Goal: Task Accomplishment & Management: Manage account settings

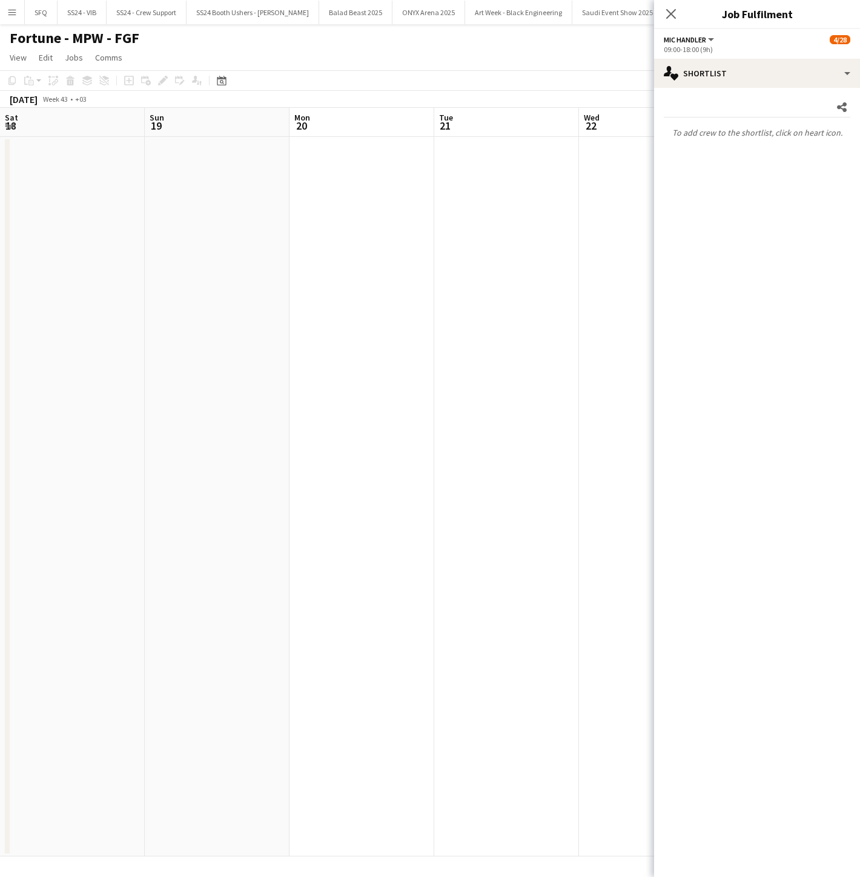
scroll to position [0, 359]
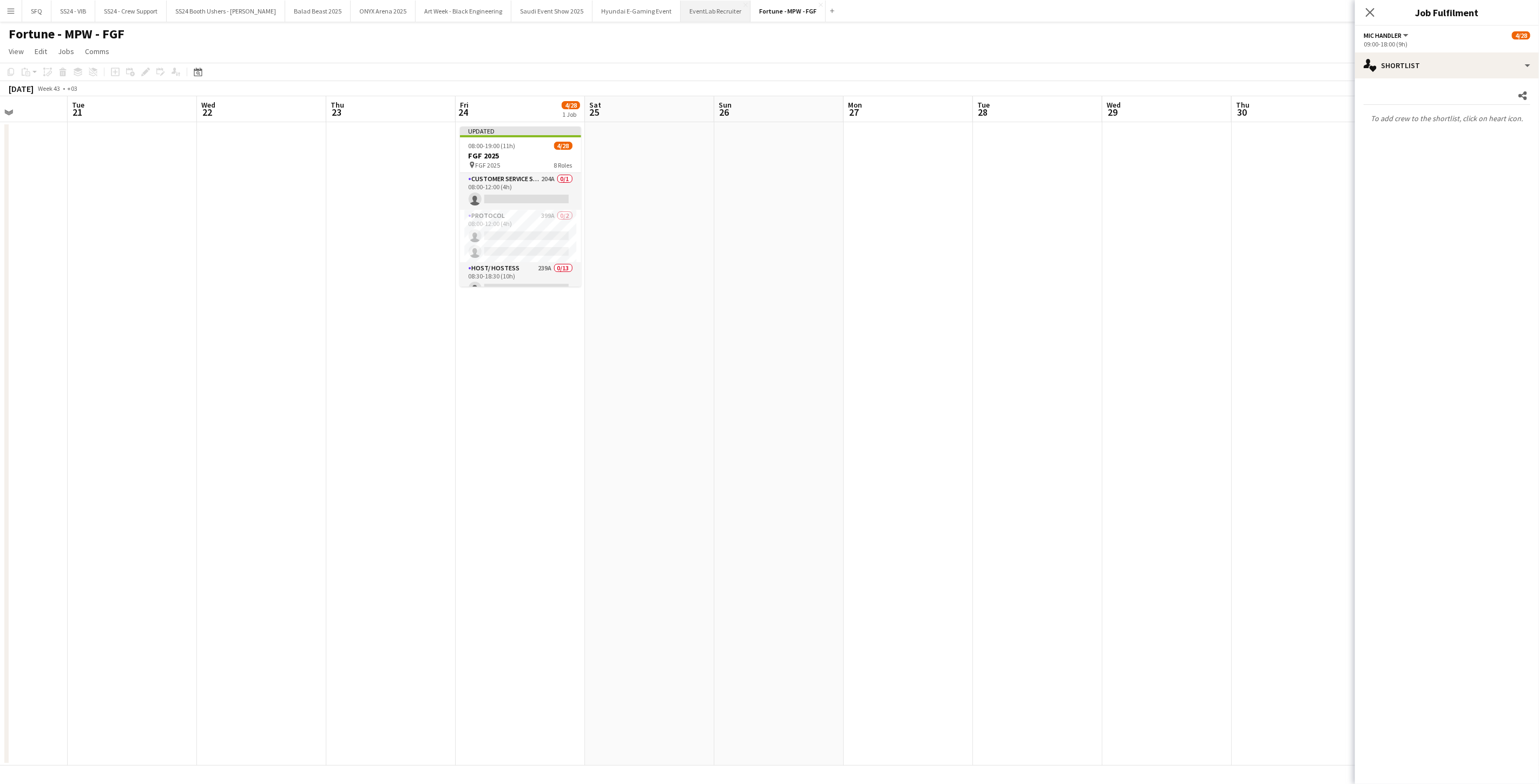
click at [681, 13] on button "EventLab Recruiter Close" at bounding box center [715, 12] width 70 height 21
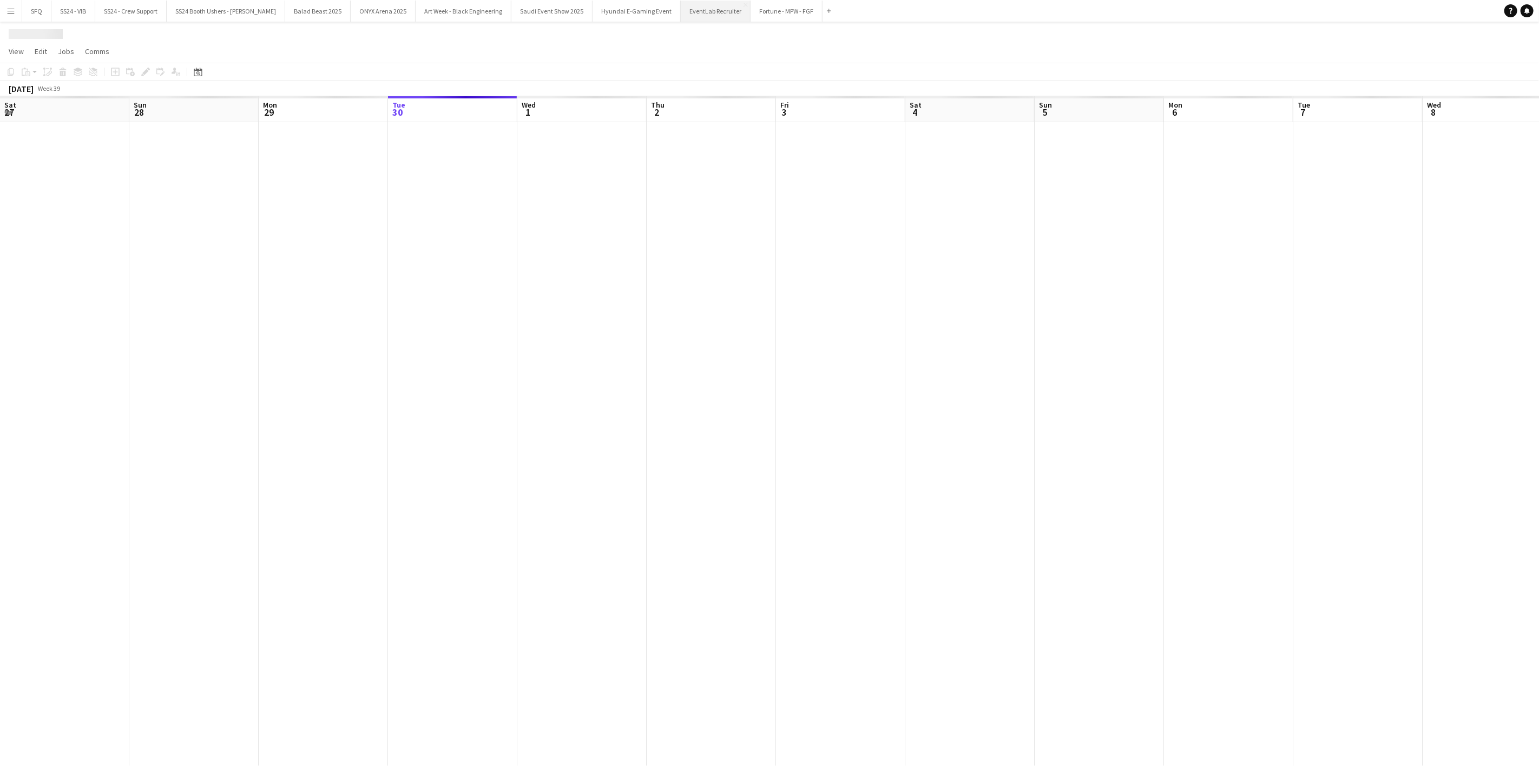
scroll to position [0, 258]
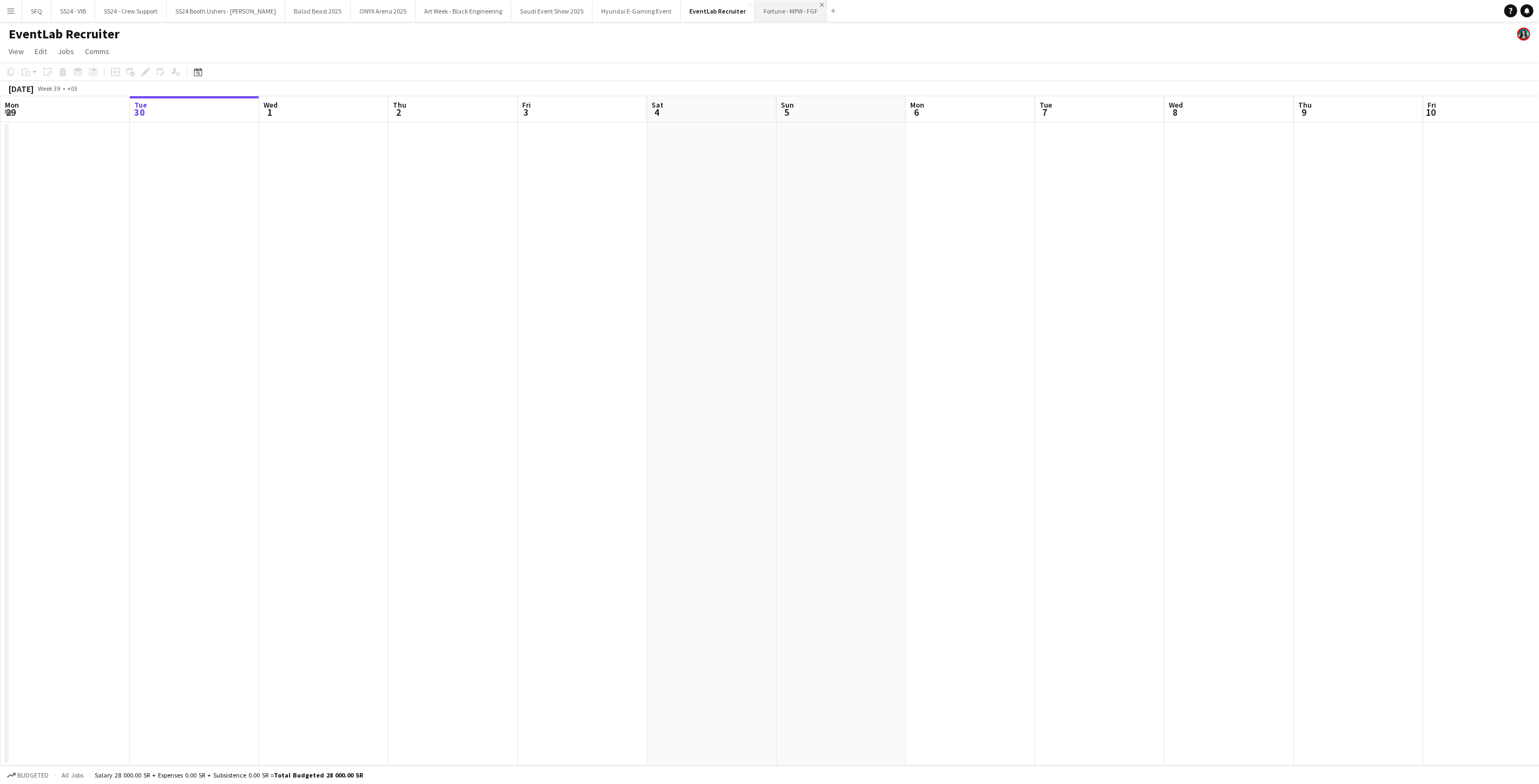
click at [768, 5] on app-icon "Close" at bounding box center [822, 4] width 4 height 4
click at [168, 162] on app-date-cell at bounding box center [194, 444] width 130 height 644
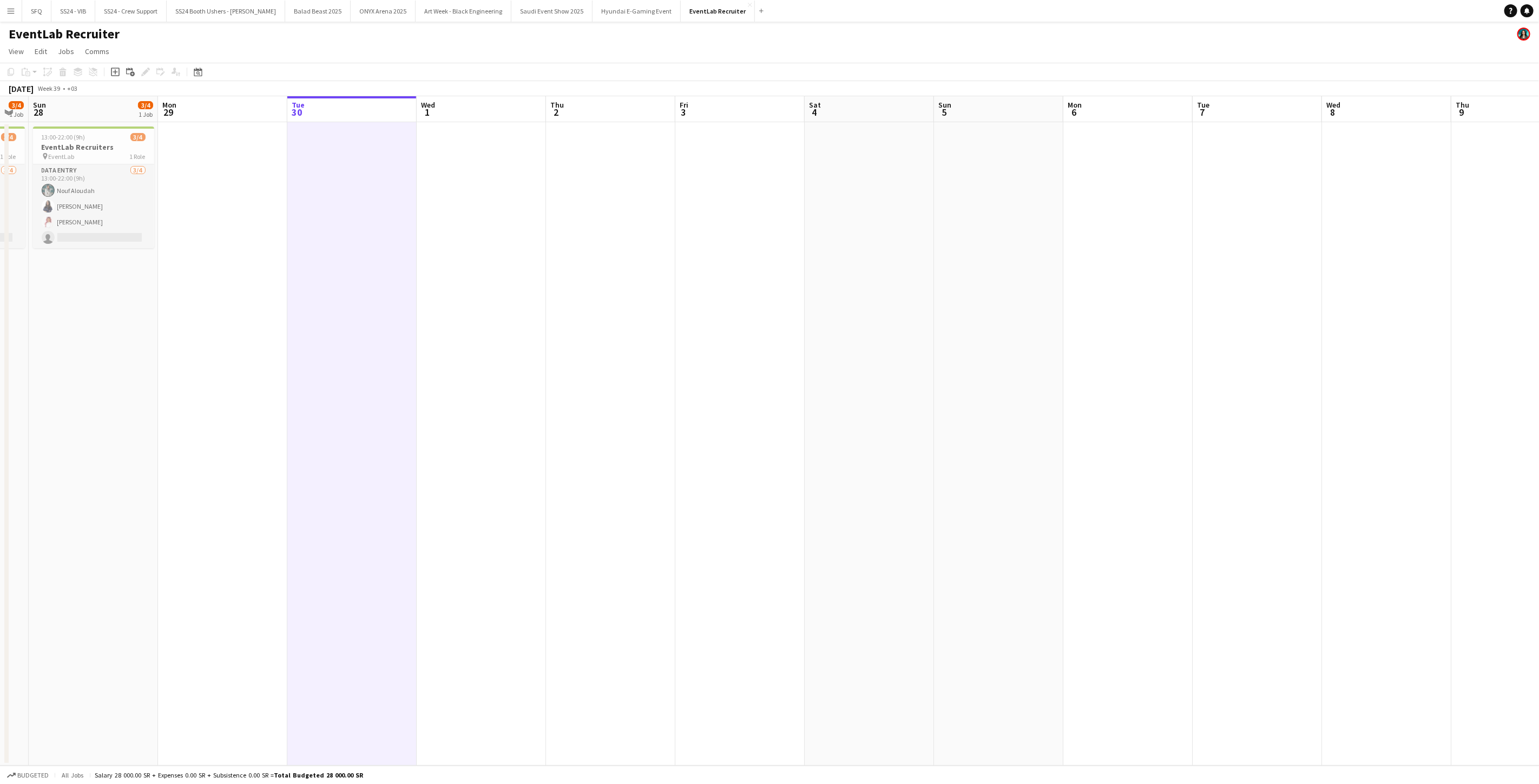
scroll to position [0, 222]
click at [134, 148] on h3 "EventLab Recruiters" at bounding box center [101, 146] width 121 height 10
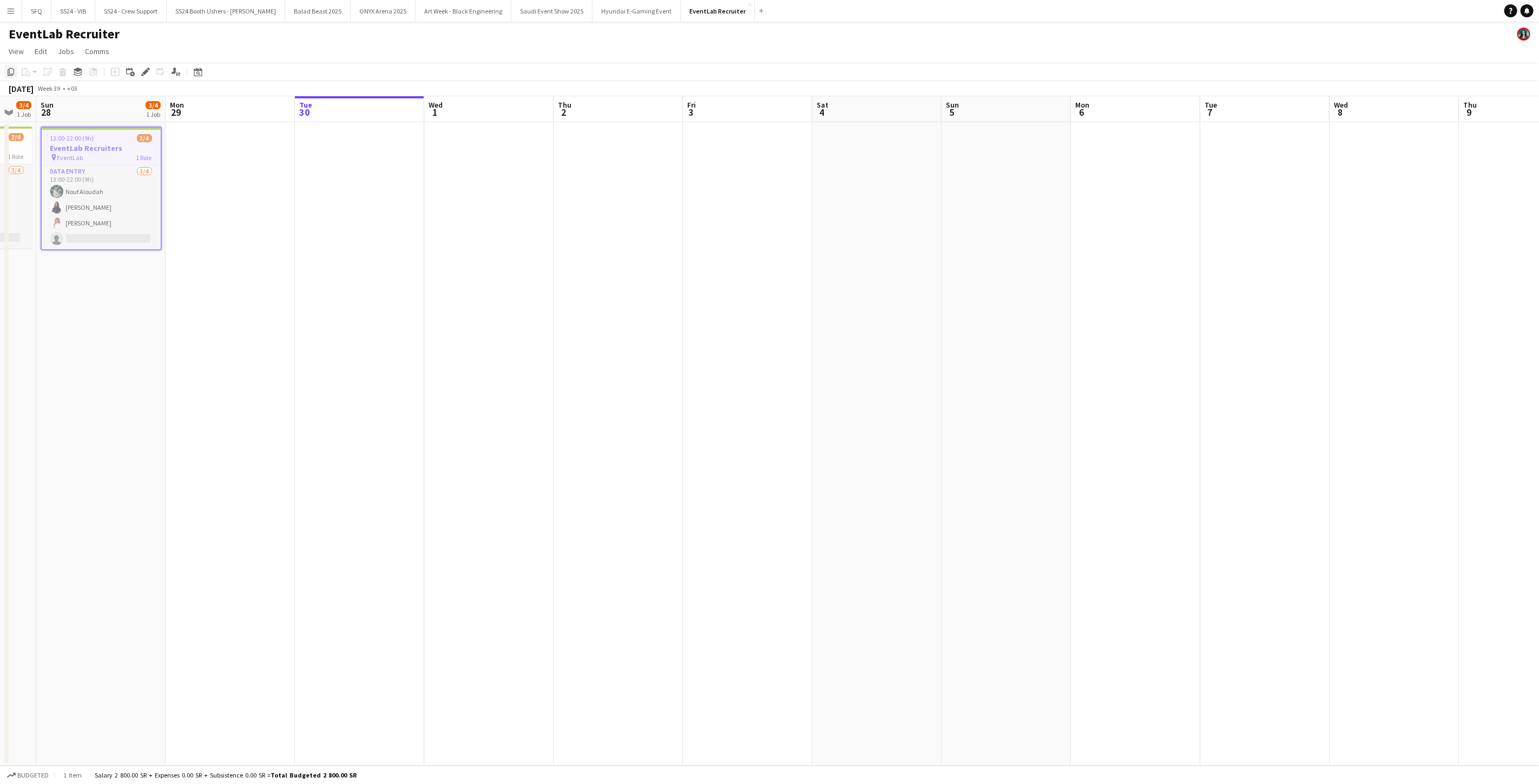
click at [10, 70] on icon "Copy" at bounding box center [11, 72] width 9 height 9
click at [347, 160] on app-date-cell at bounding box center [359, 444] width 130 height 644
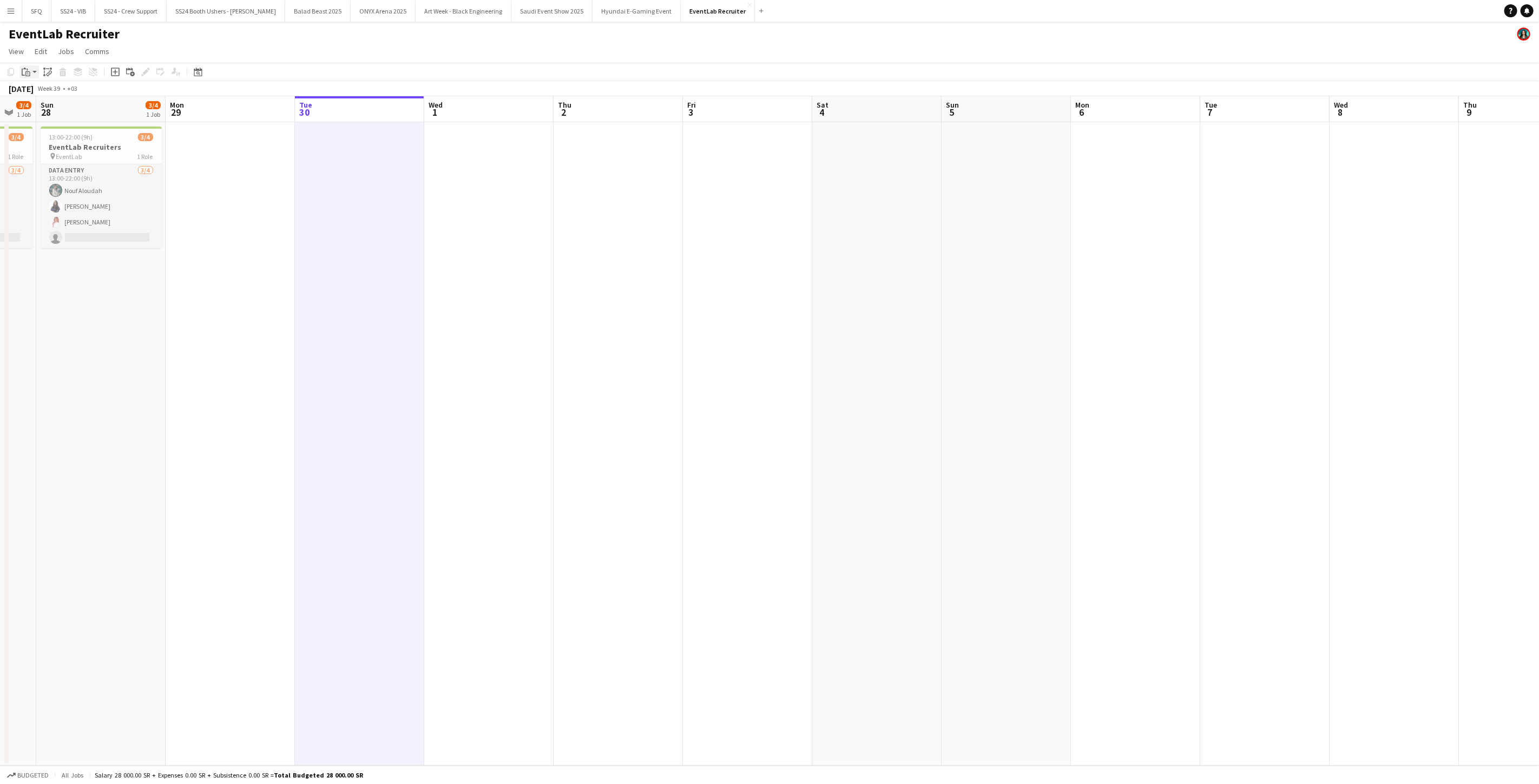
click at [29, 72] on icon "Paste" at bounding box center [26, 72] width 9 height 9
click at [46, 90] on link "Paste Ctrl+V" at bounding box center [79, 92] width 102 height 10
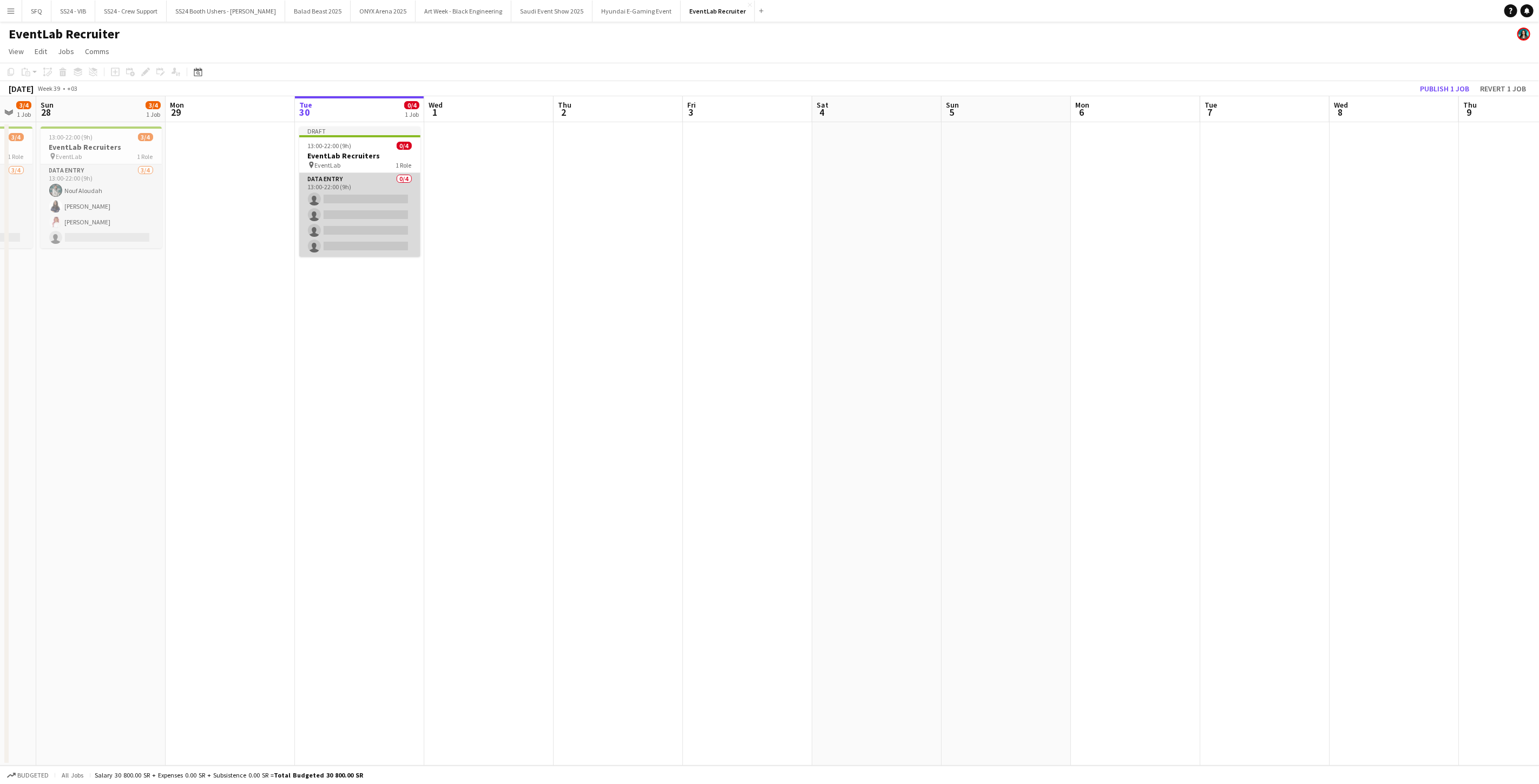
click at [345, 188] on app-card-role "Data Entry 0/4 13:00-22:00 (9h) single-neutral-actions single-neutral-actions s…" at bounding box center [360, 215] width 121 height 84
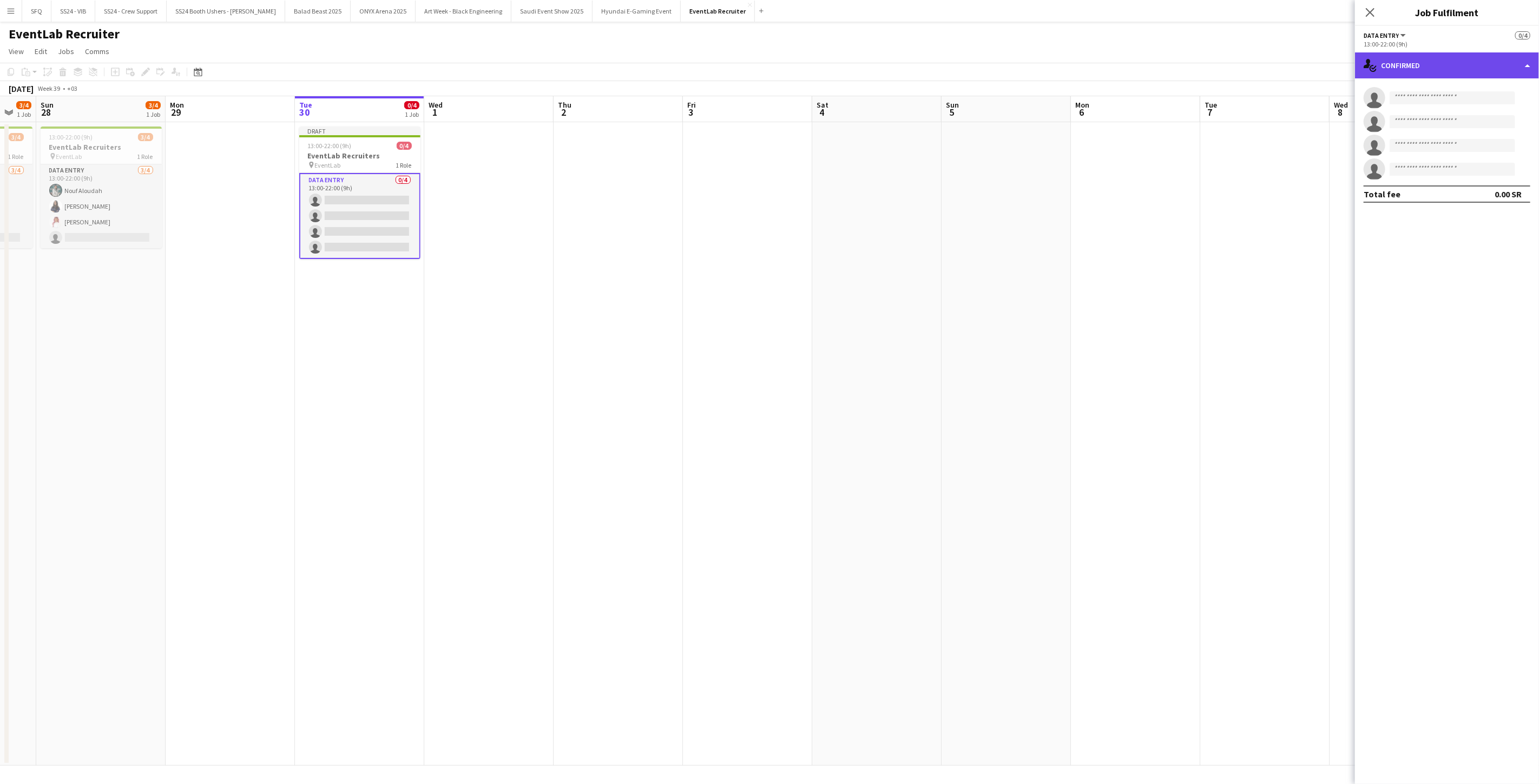
click at [768, 72] on div "single-neutral-actions-check-2 Confirmed" at bounding box center [1447, 65] width 184 height 26
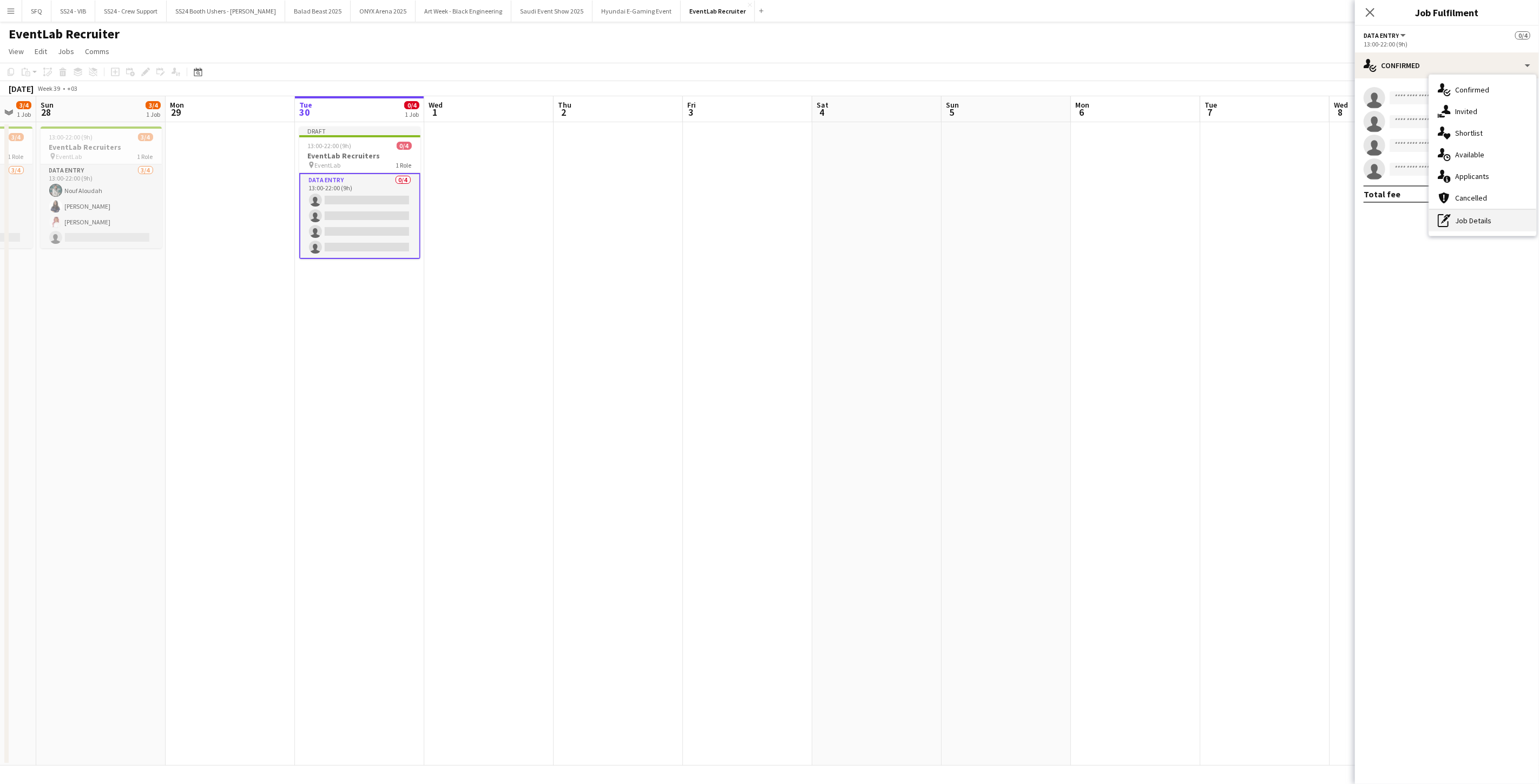
click at [768, 224] on div "pen-write Job Details" at bounding box center [1483, 221] width 107 height 21
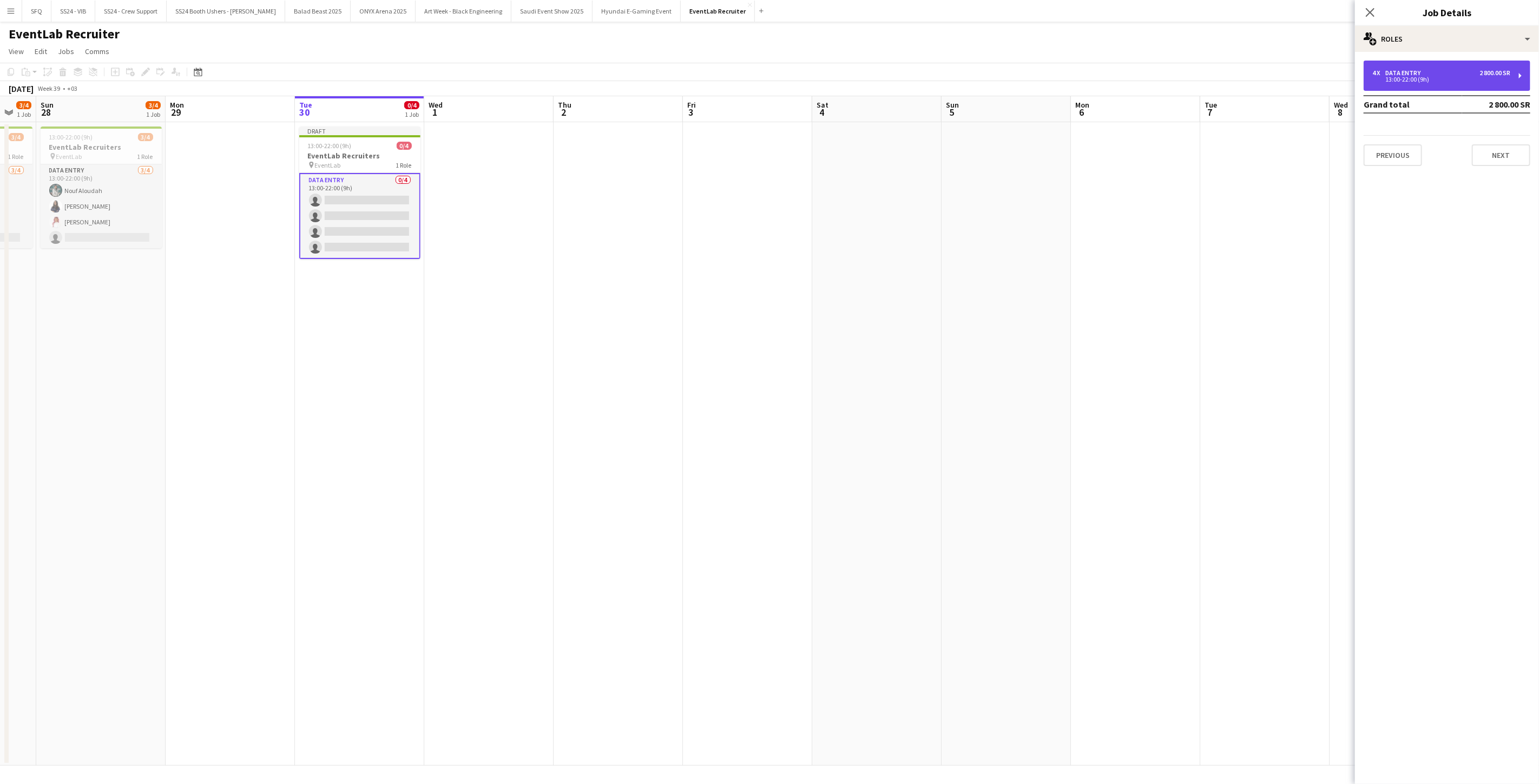
click at [768, 79] on div "13:00-22:00 (9h)" at bounding box center [1441, 79] width 138 height 5
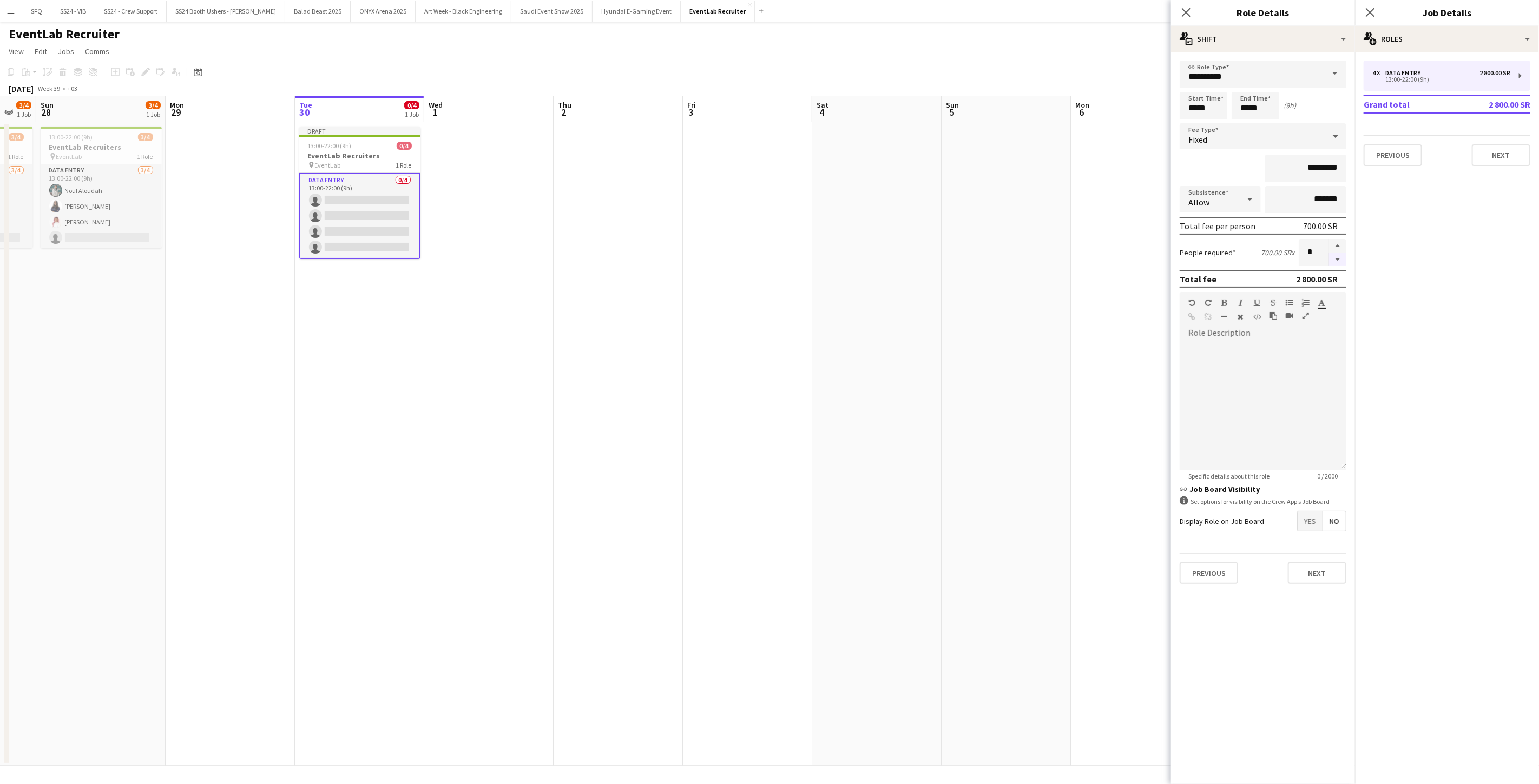
click at [768, 254] on button "button" at bounding box center [1337, 260] width 17 height 13
type input "*"
click at [768, 571] on button "Next" at bounding box center [1317, 573] width 58 height 21
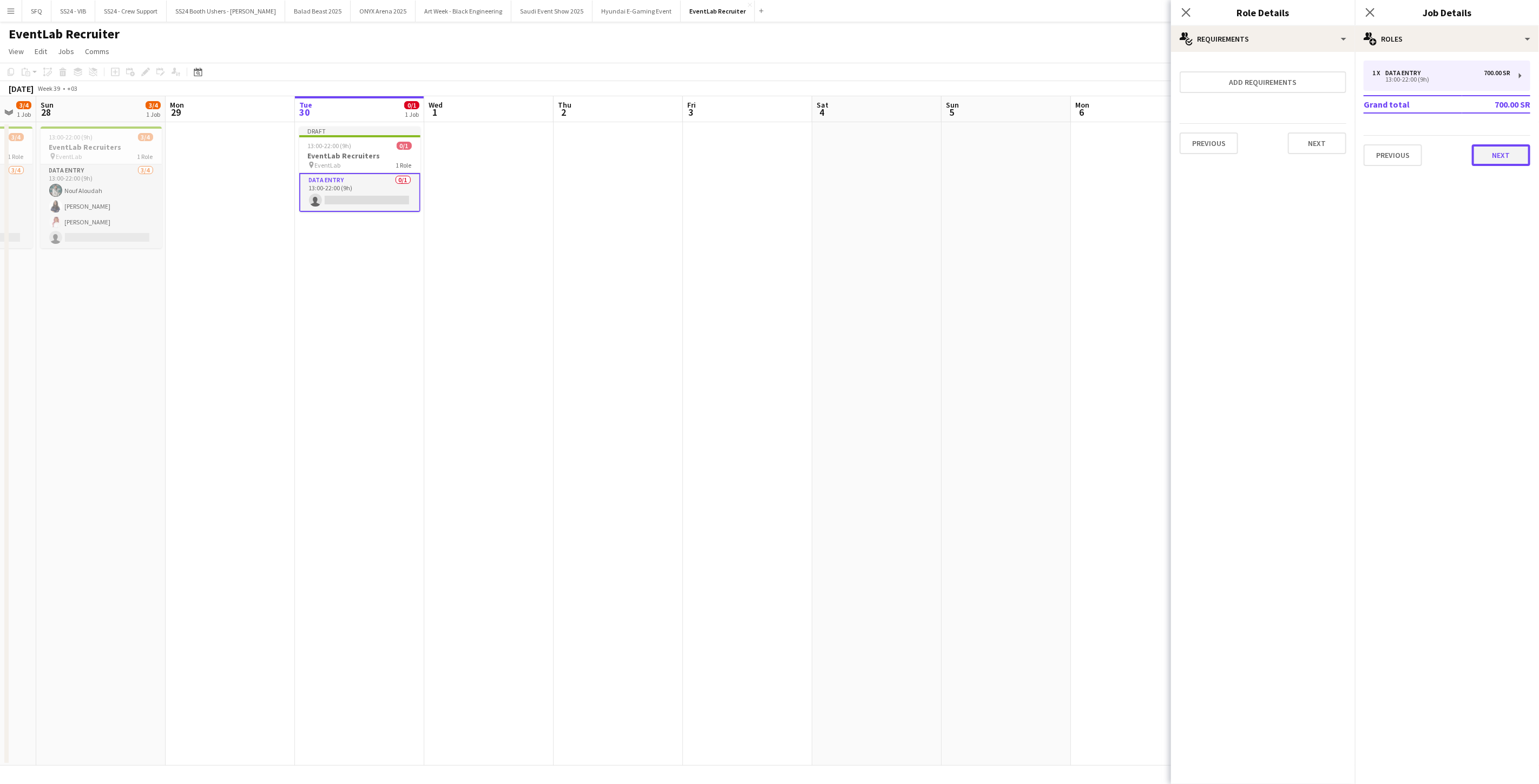
click at [768, 154] on button "Next" at bounding box center [1501, 155] width 58 height 21
click at [768, 13] on icon "Close pop-in" at bounding box center [1370, 13] width 11 height 11
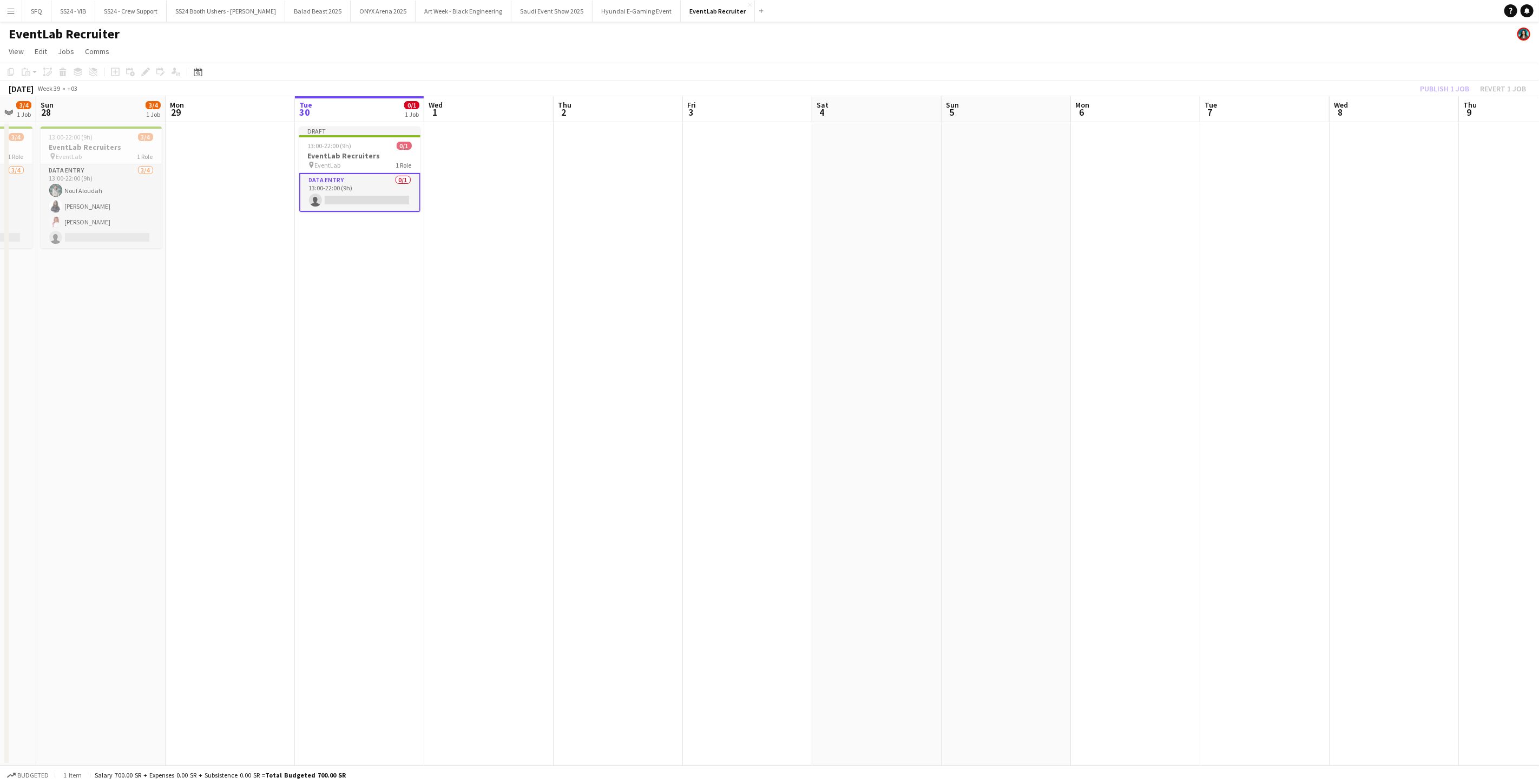
click at [768, 88] on div "[DATE] Week 39 • +03 Publish 1 job Revert 1 job" at bounding box center [769, 88] width 1539 height 15
click at [768, 85] on button "Publish 1 job" at bounding box center [1444, 88] width 58 height 14
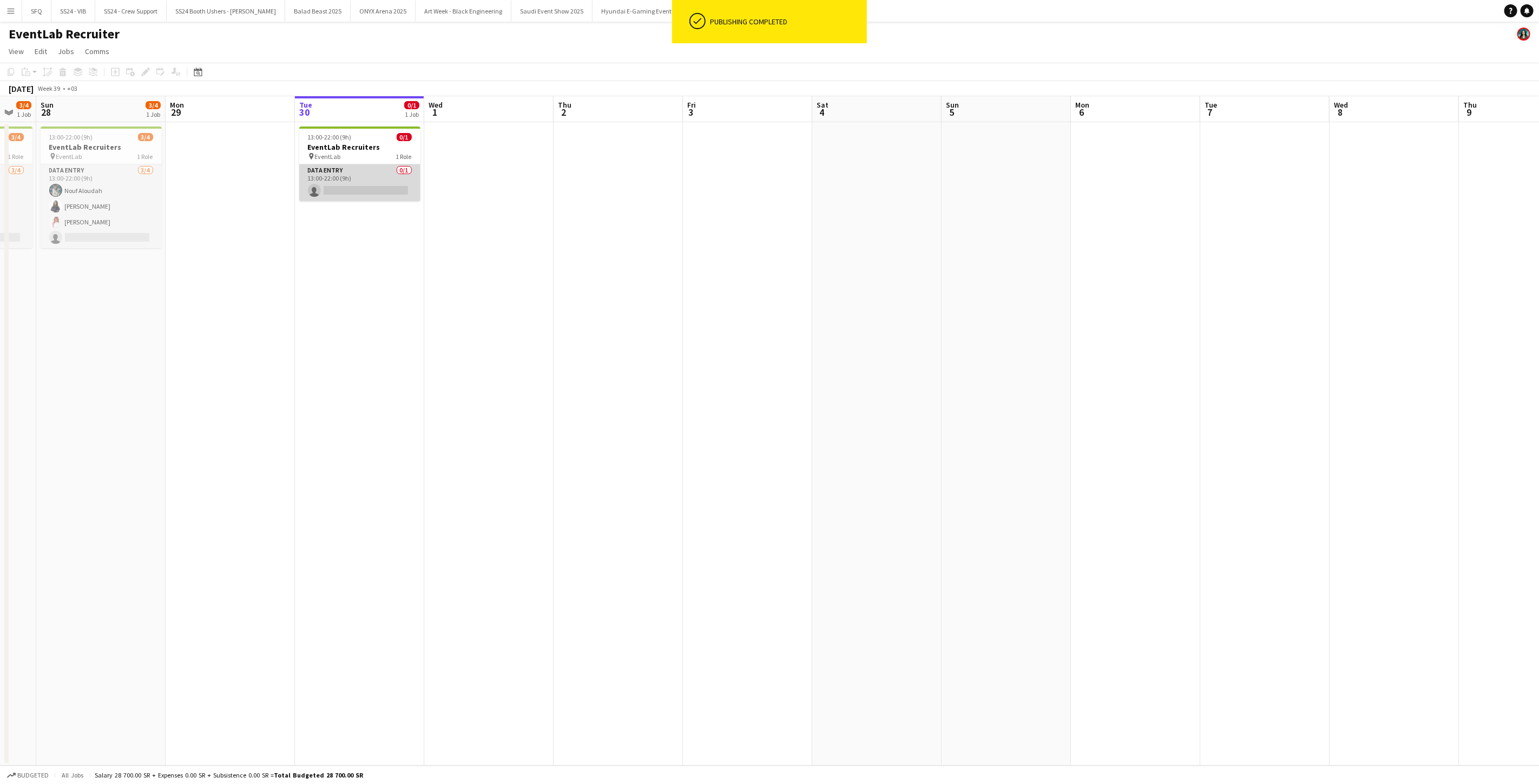
click at [370, 185] on app-card-role "Data Entry 0/1 13:00-22:00 (9h) single-neutral-actions" at bounding box center [360, 182] width 121 height 37
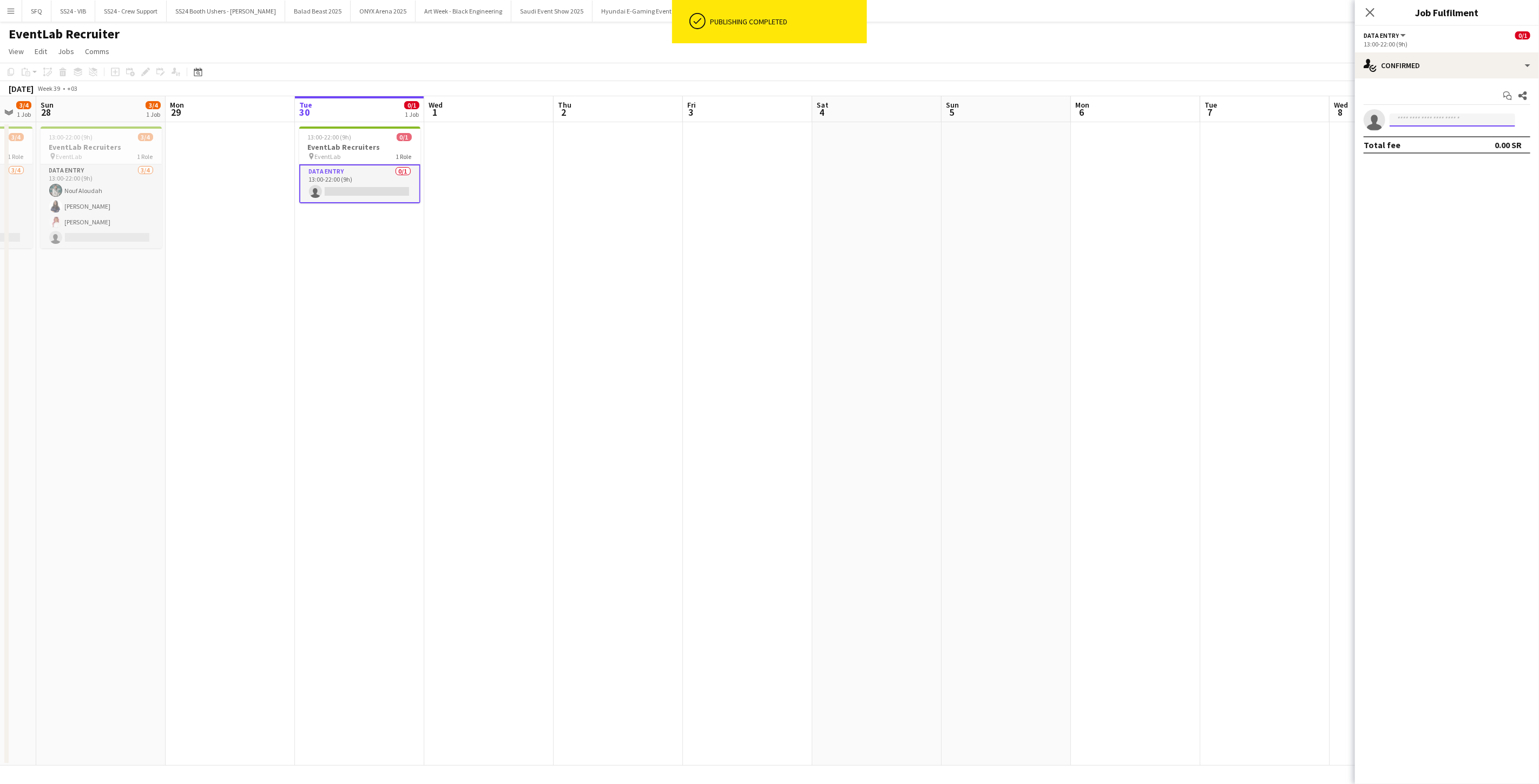
click at [768, 123] on input at bounding box center [1452, 120] width 126 height 13
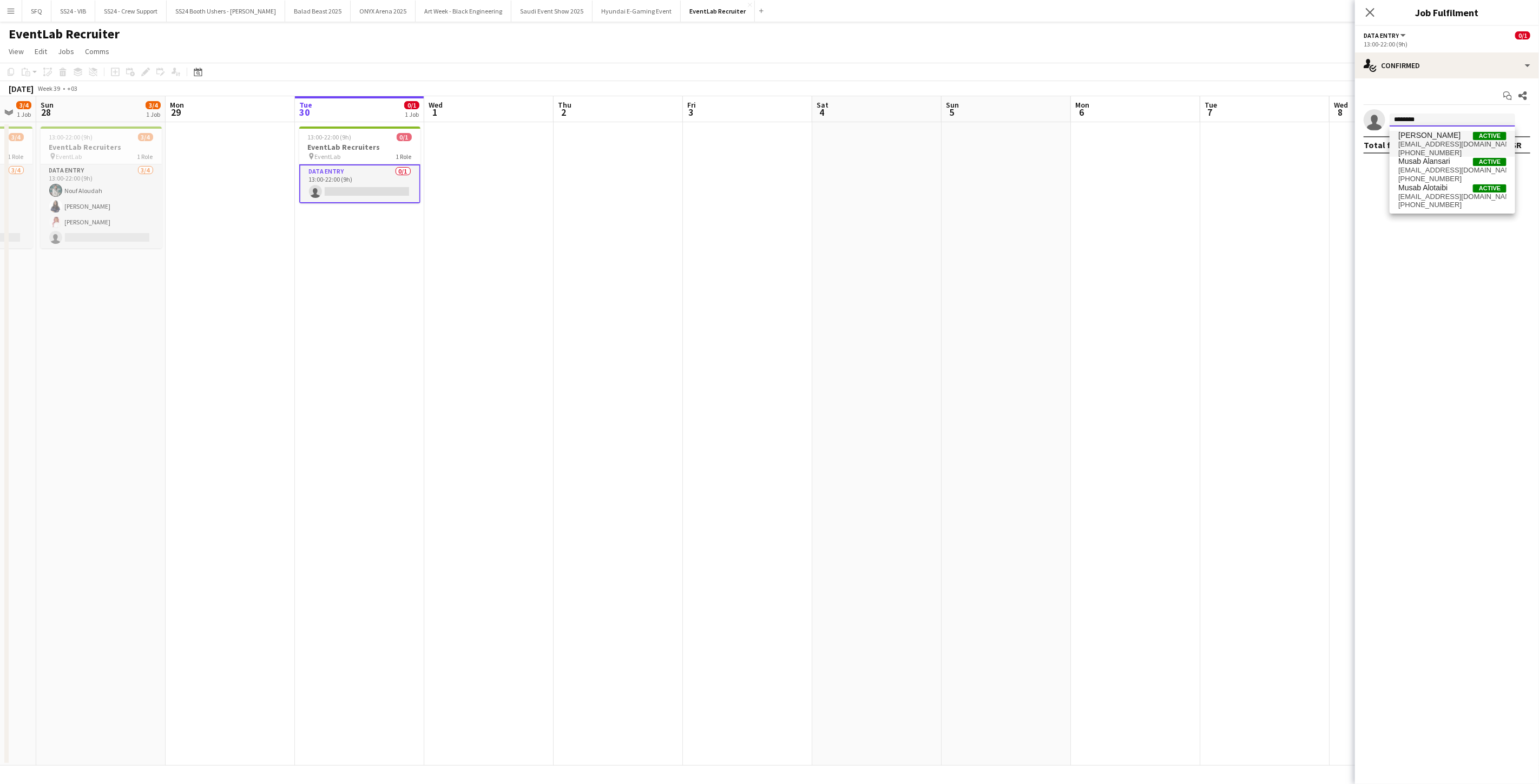
type input "********"
click at [768, 144] on span "[EMAIL_ADDRESS][DOMAIN_NAME]" at bounding box center [1451, 145] width 108 height 9
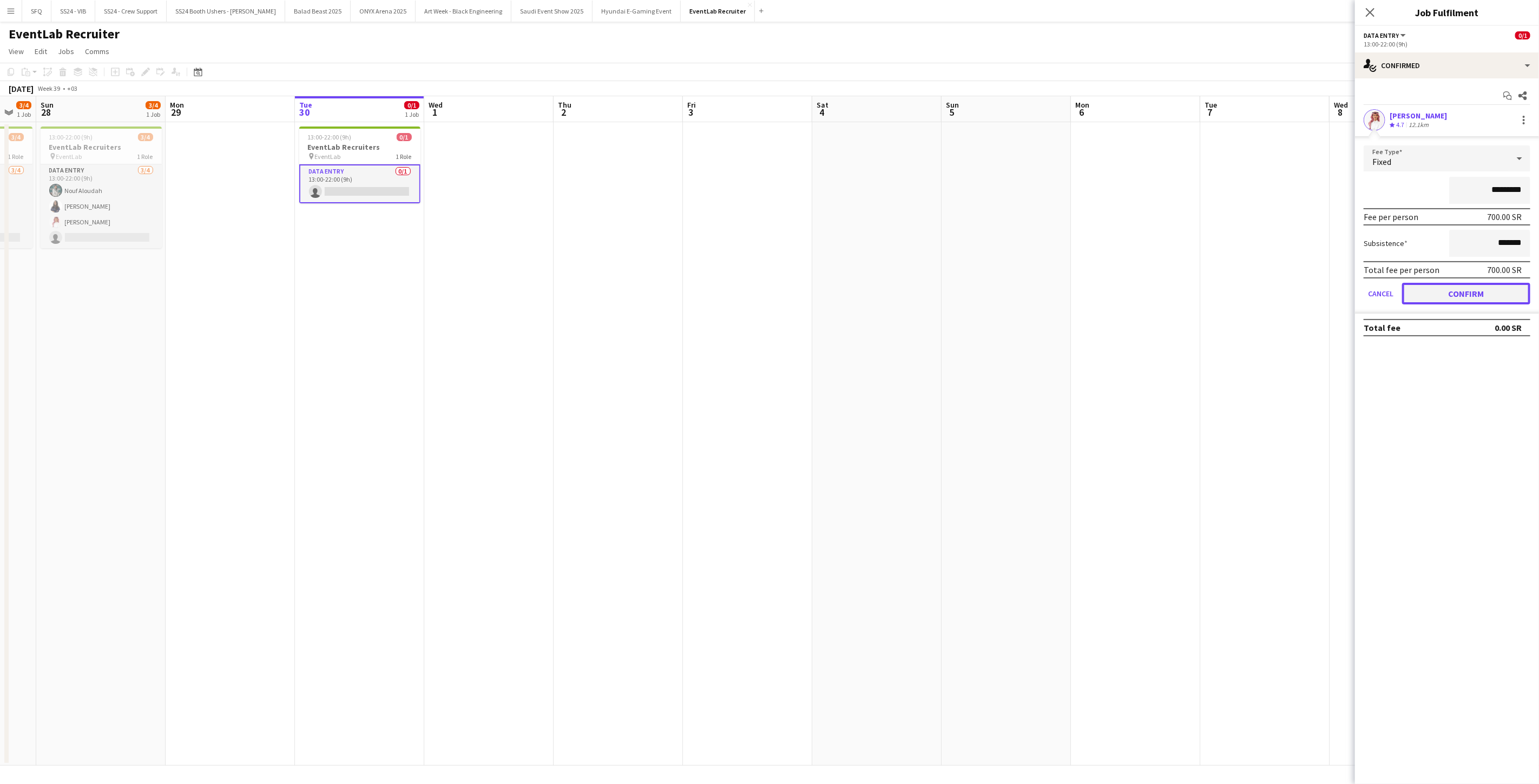
click at [768, 292] on button "Confirm" at bounding box center [1467, 294] width 129 height 21
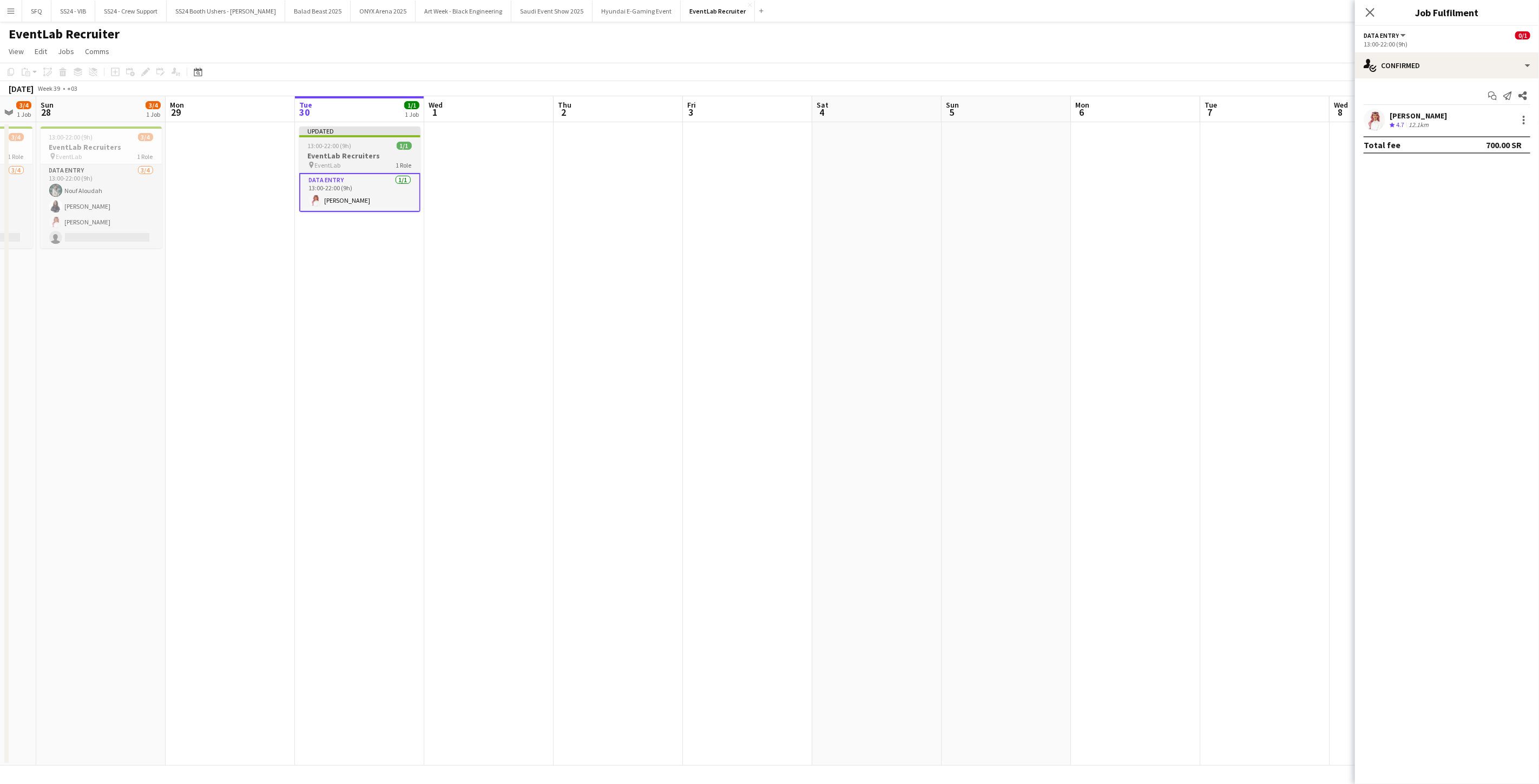
click at [352, 138] on app-job-card "Updated 13:00-22:00 (9h) 1/1 EventLab Recruiters pin EventLab 1 Role Data Entry…" at bounding box center [360, 170] width 121 height 86
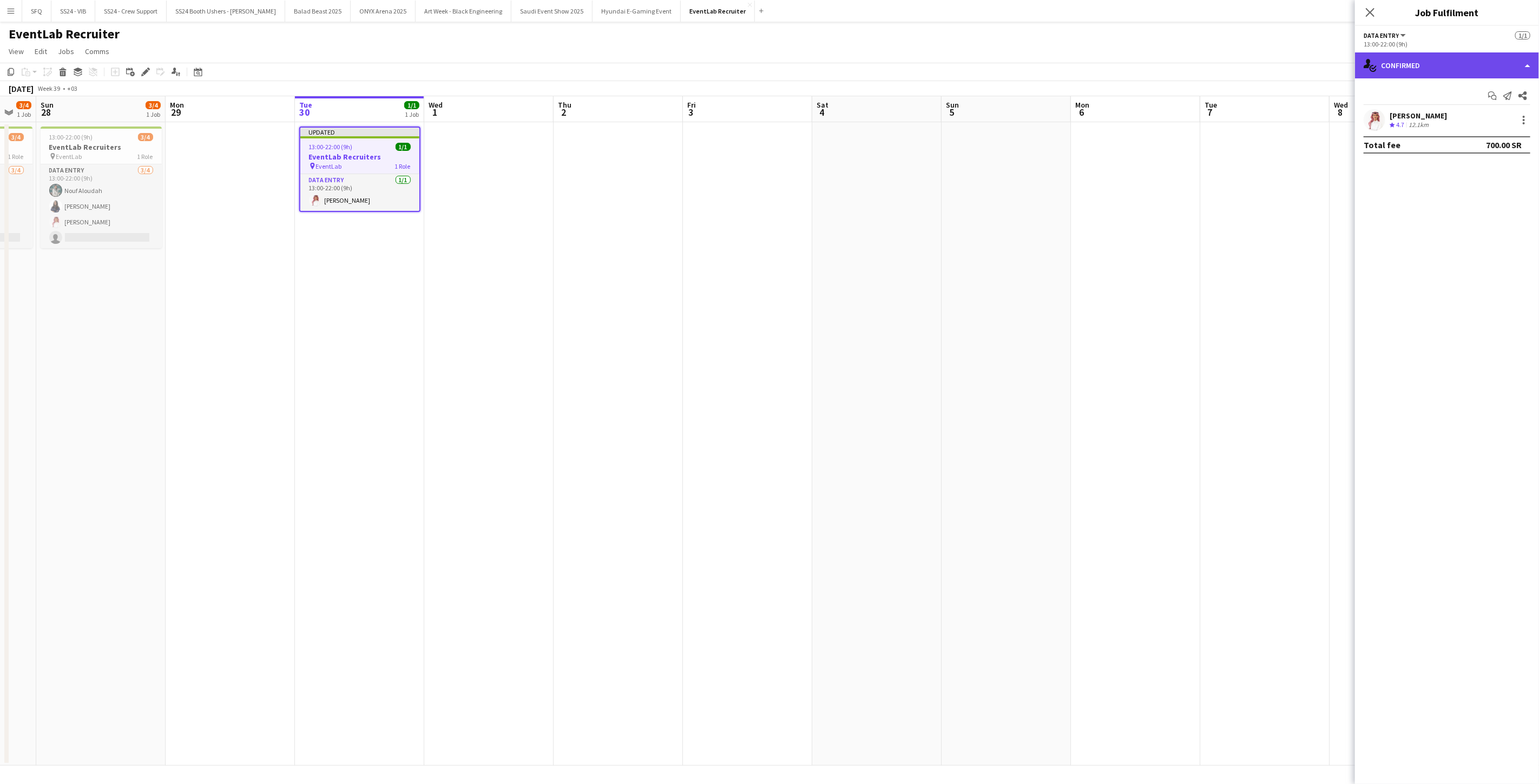
click at [768, 67] on div "single-neutral-actions-check-2 Confirmed" at bounding box center [1447, 65] width 184 height 26
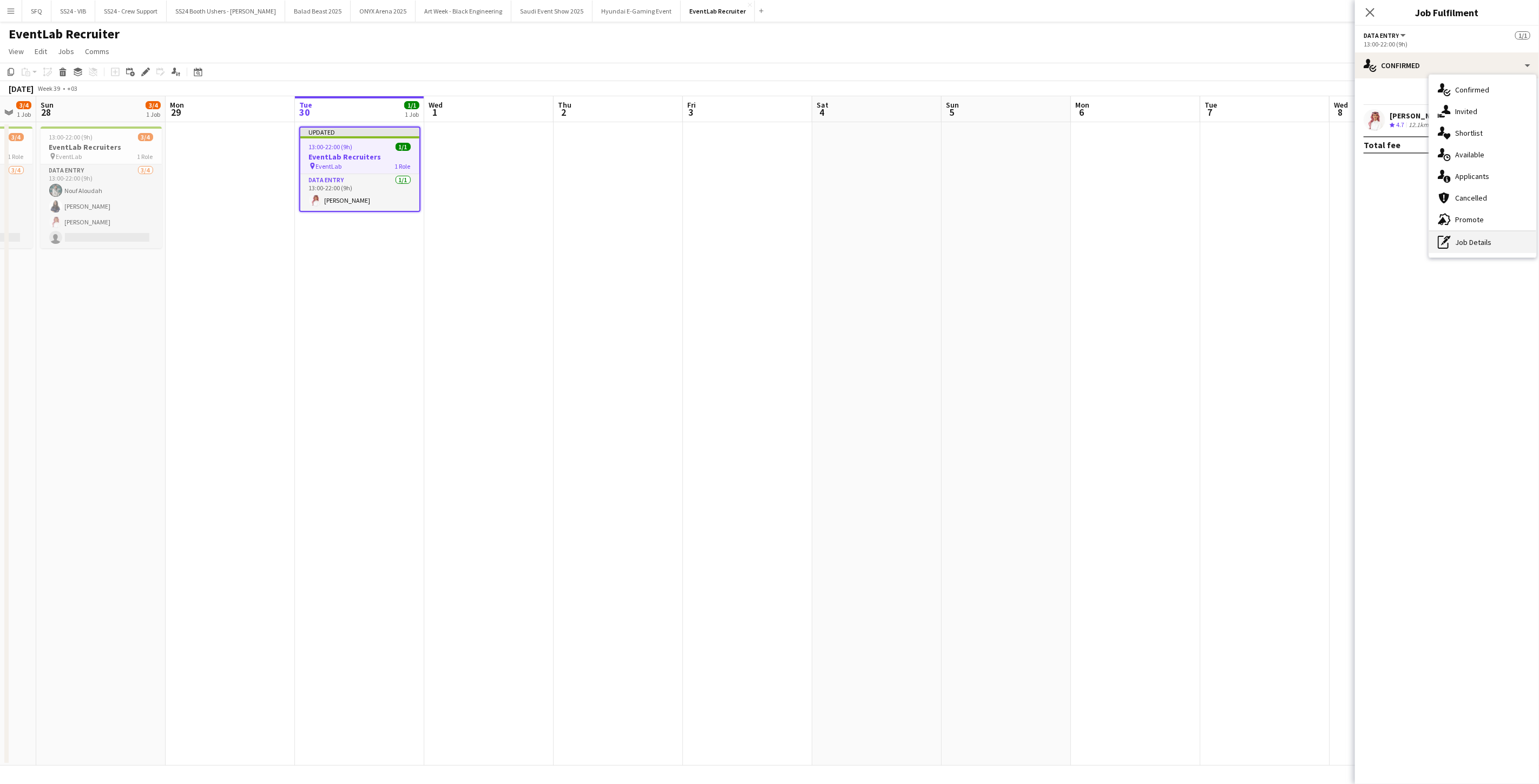
click at [768, 231] on div "pen-write Job Details" at bounding box center [1483, 242] width 107 height 21
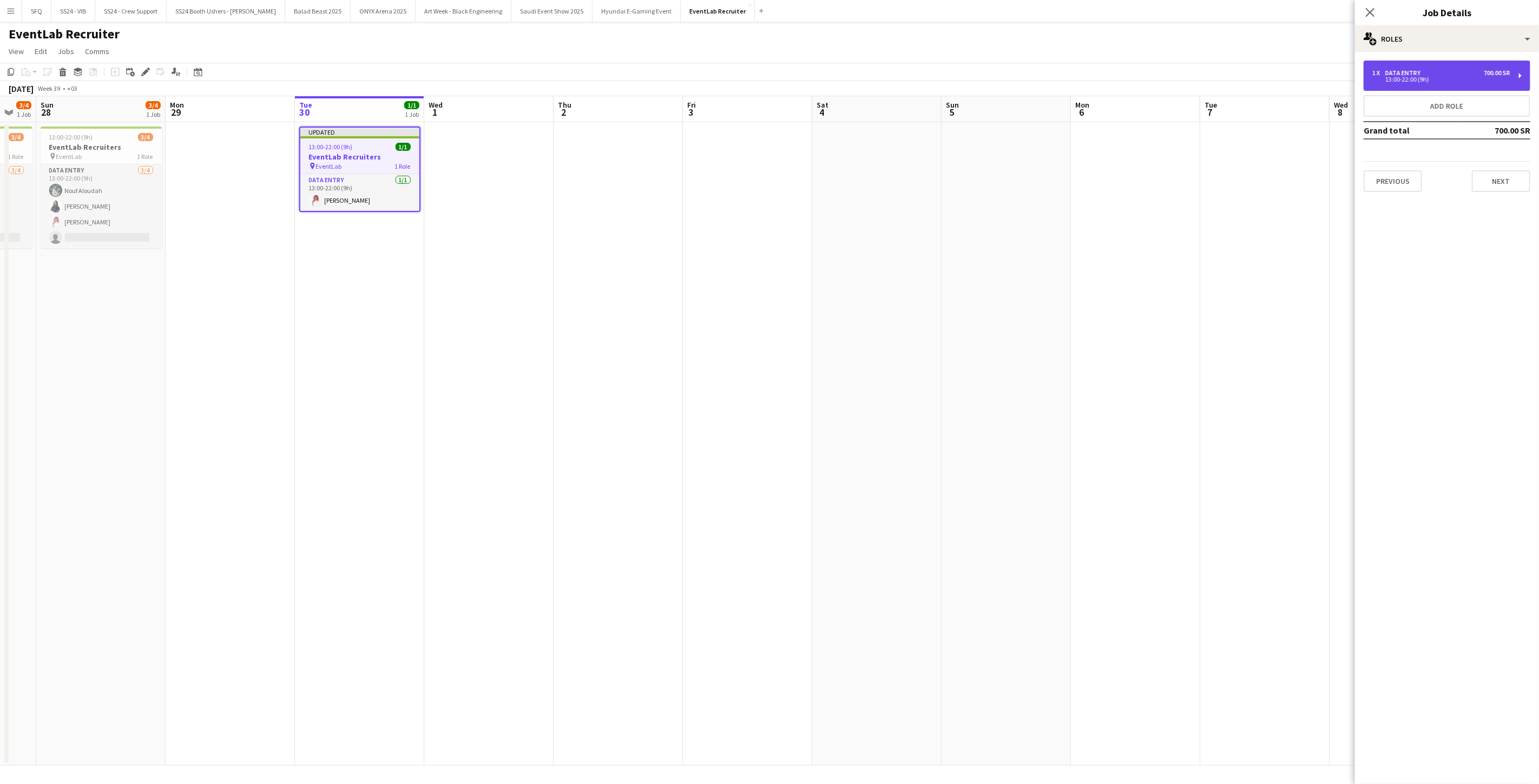
click at [768, 71] on div "1 x Data Entry 700.00 SR" at bounding box center [1441, 73] width 138 height 7
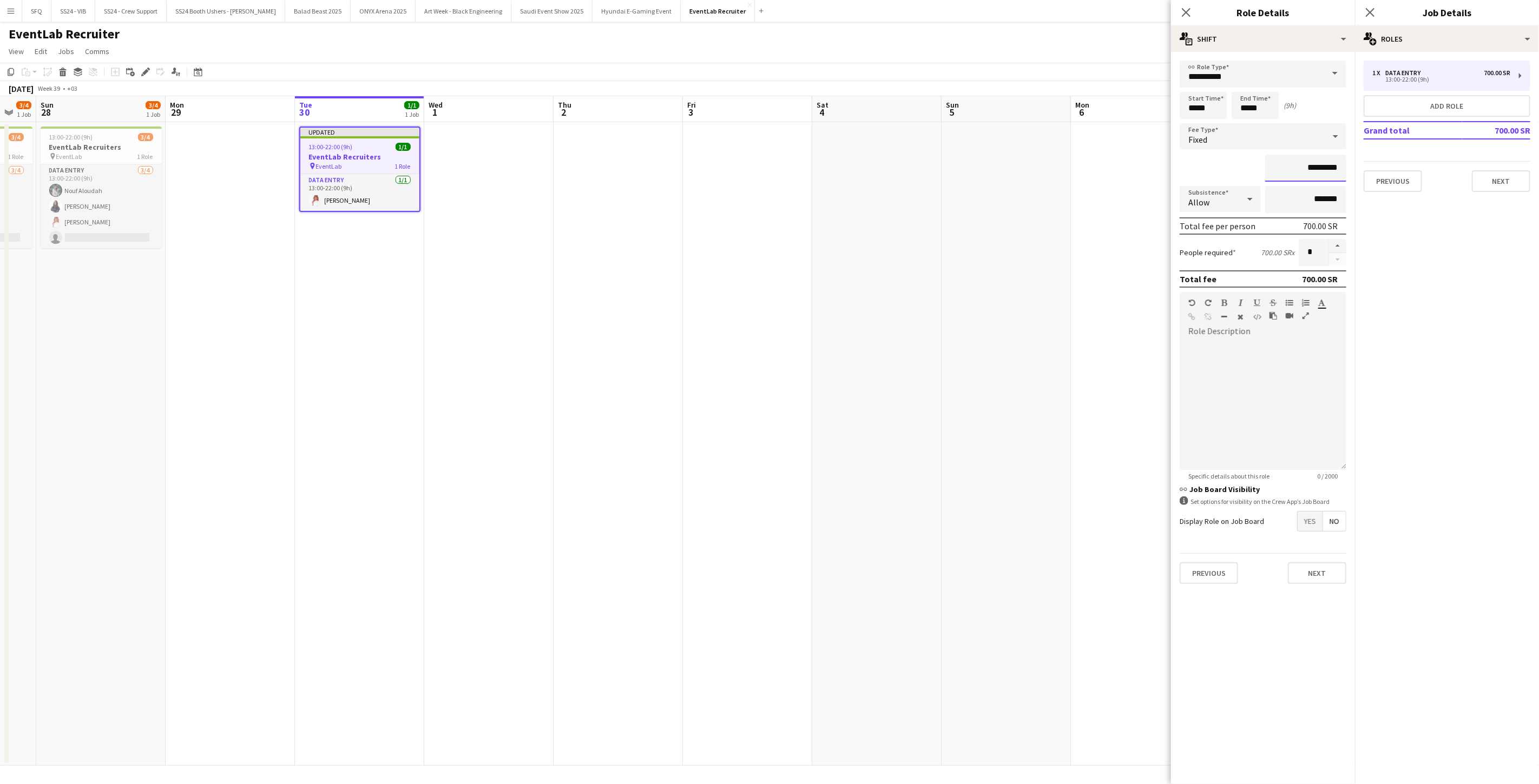
click at [768, 171] on input "*********" at bounding box center [1305, 168] width 81 height 27
drag, startPoint x: 1315, startPoint y: 168, endPoint x: 1336, endPoint y: 165, distance: 21.2
click at [768, 165] on input "*******" at bounding box center [1305, 168] width 81 height 27
drag, startPoint x: 1301, startPoint y: 164, endPoint x: 1330, endPoint y: 165, distance: 29.0
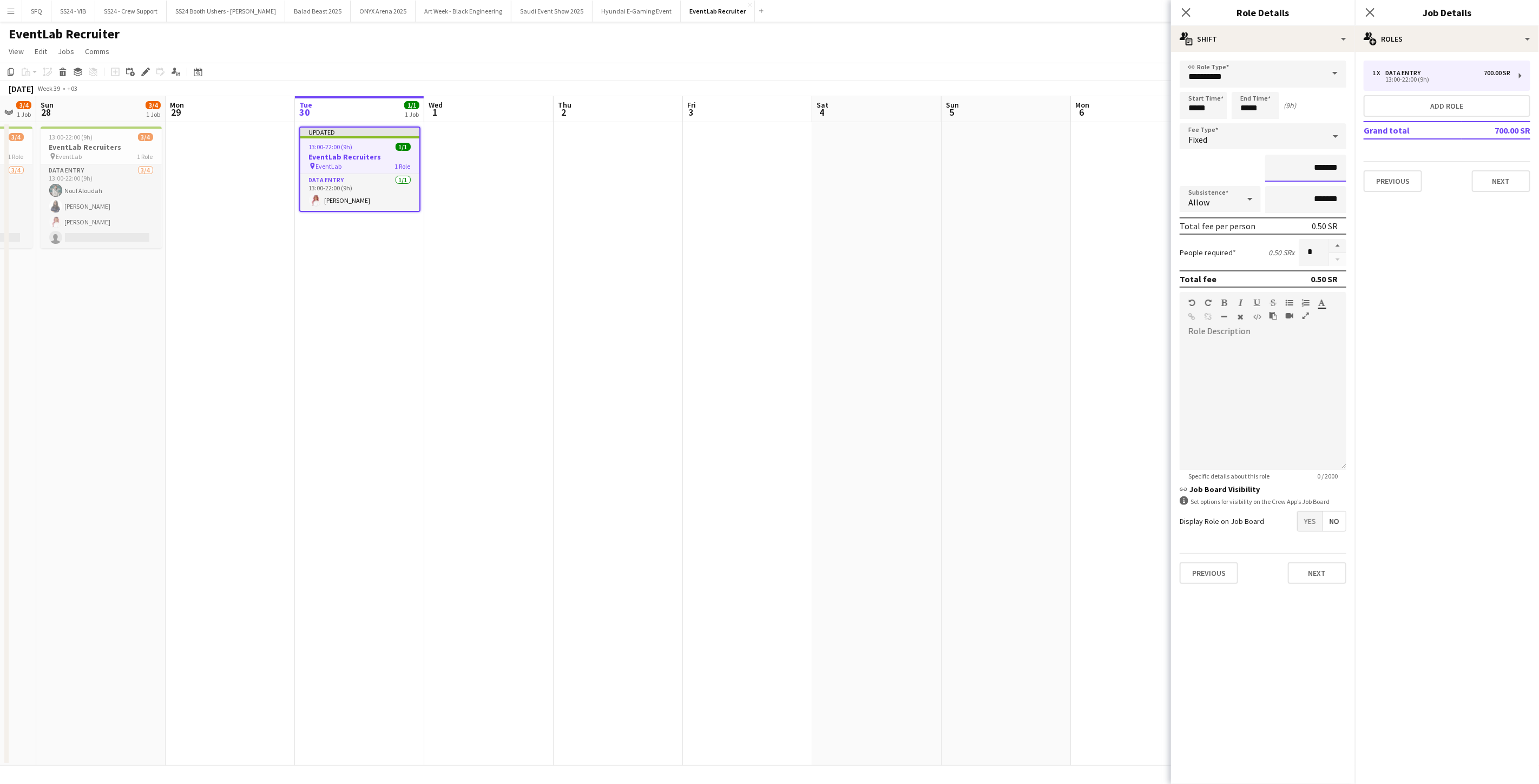
click at [768, 165] on input "*******" at bounding box center [1305, 168] width 81 height 27
type input "******"
click at [768, 580] on button "Next" at bounding box center [1317, 573] width 58 height 21
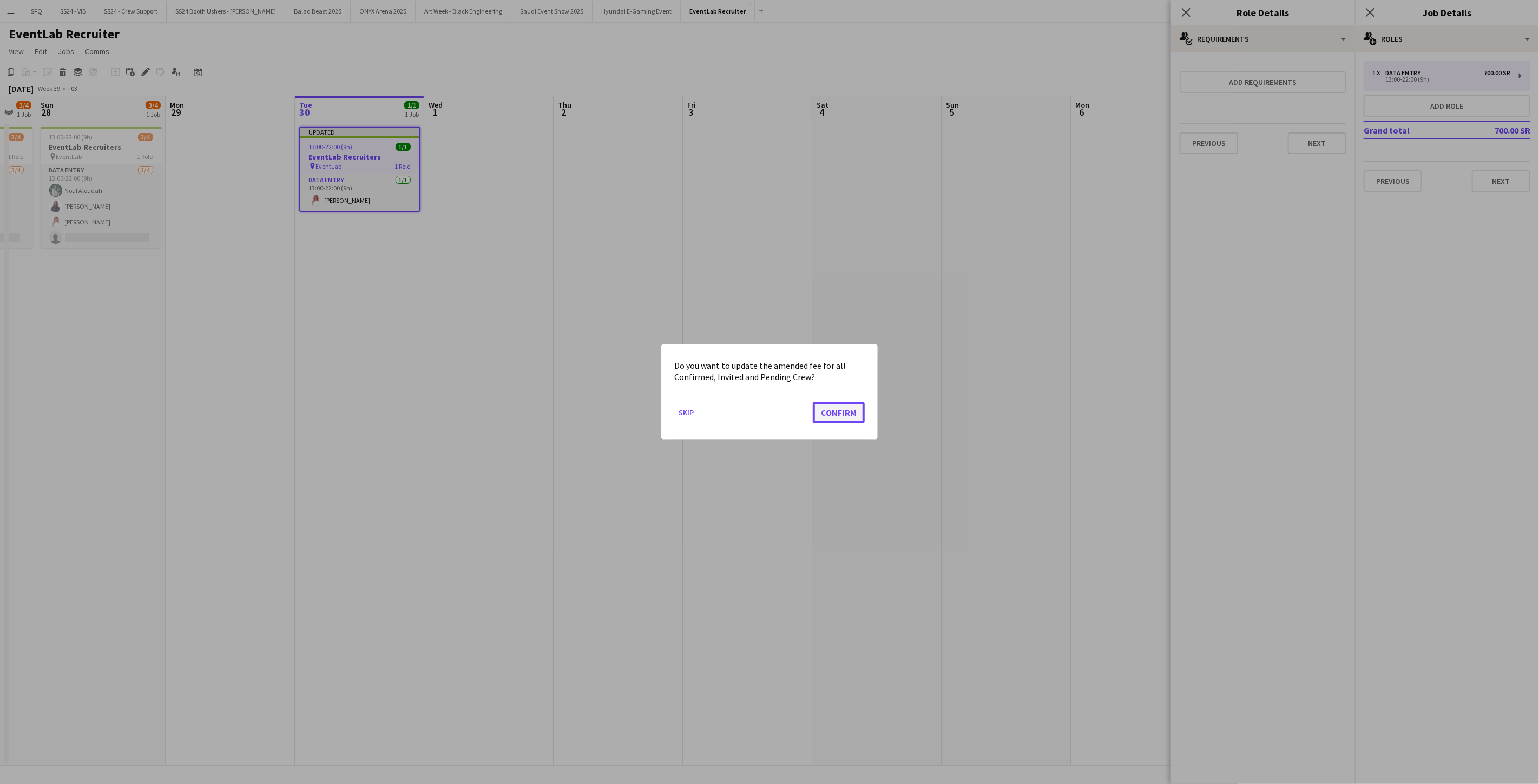
click at [768, 420] on button "Confirm" at bounding box center [839, 413] width 52 height 21
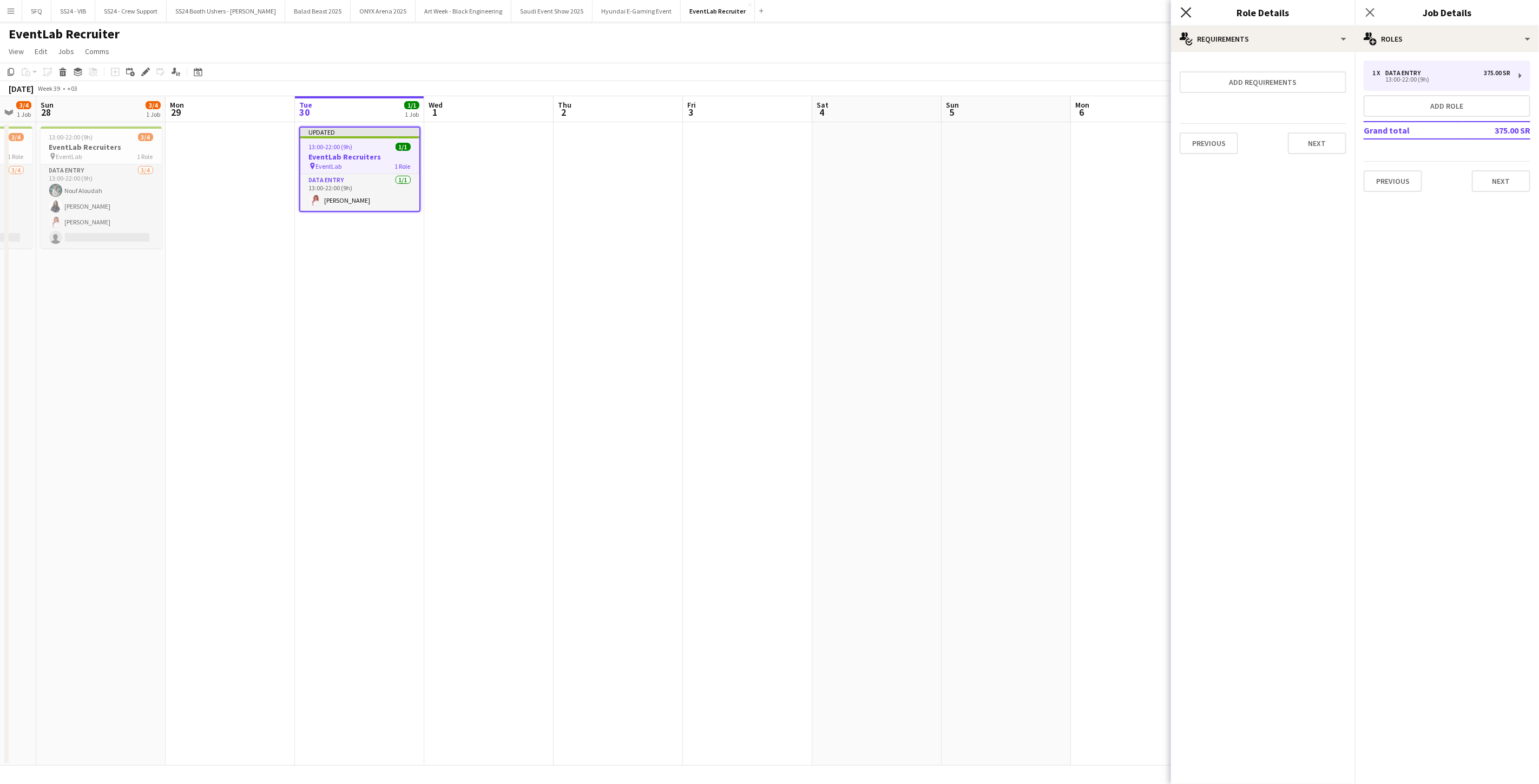
click at [768, 8] on icon "Close pop-in" at bounding box center [1186, 13] width 11 height 11
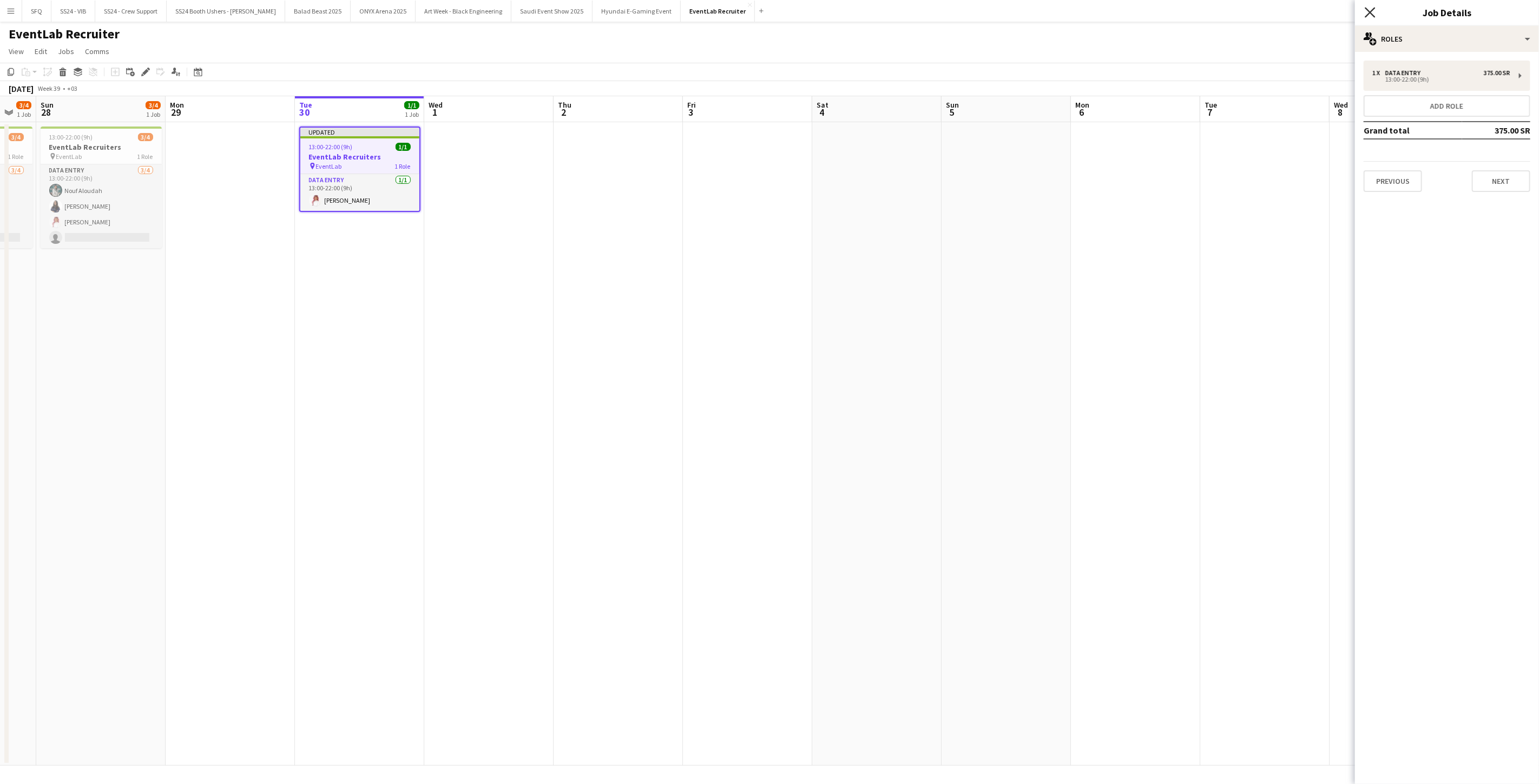
click at [768, 14] on icon at bounding box center [1370, 13] width 11 height 11
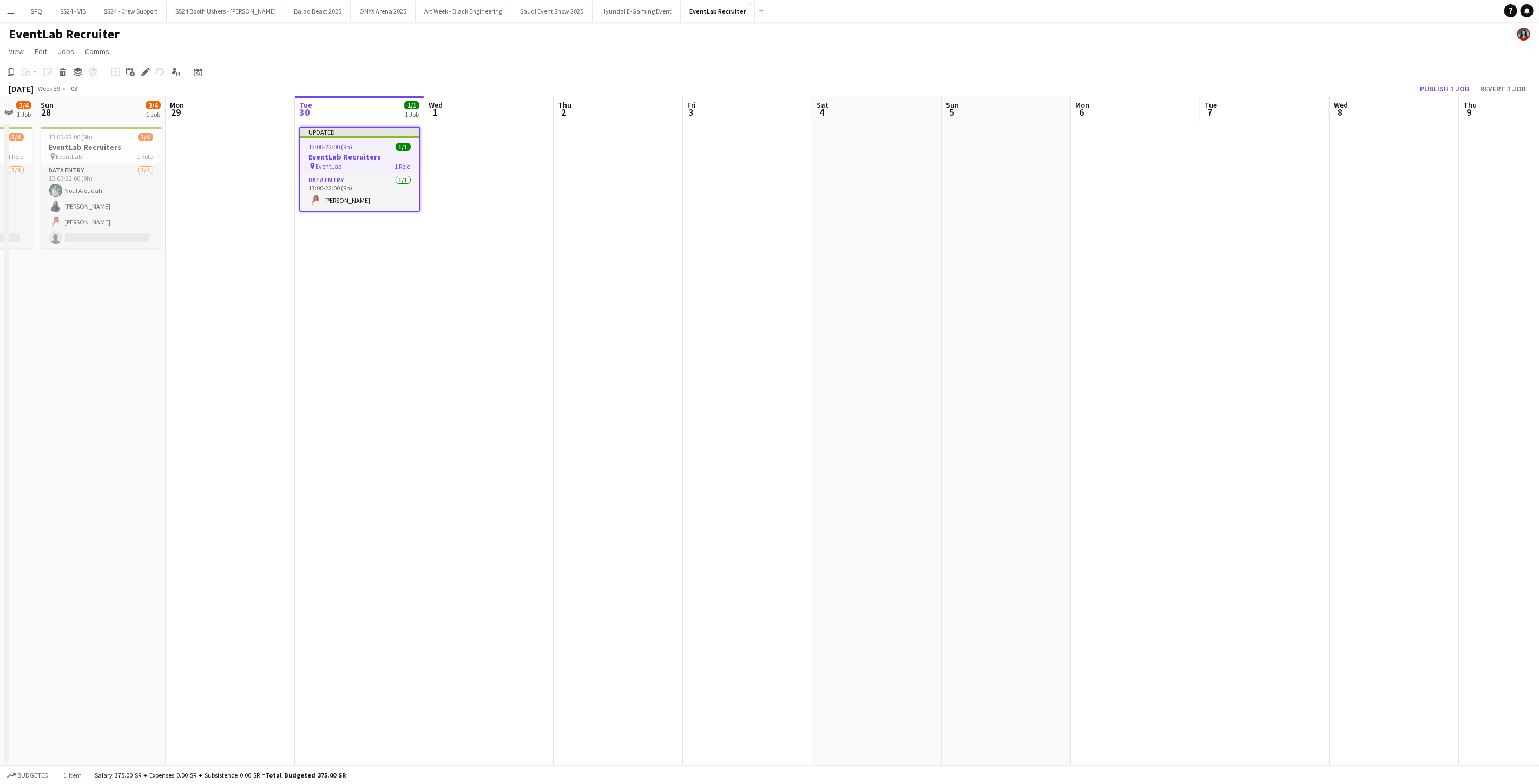
click at [768, 79] on app-toolbar "Copy Paste Paste Ctrl+V Paste with crew Ctrl+Shift+V Paste linked Job [GEOGRAPH…" at bounding box center [769, 71] width 1539 height 19
click at [768, 83] on button "Publish 1 job" at bounding box center [1444, 88] width 58 height 14
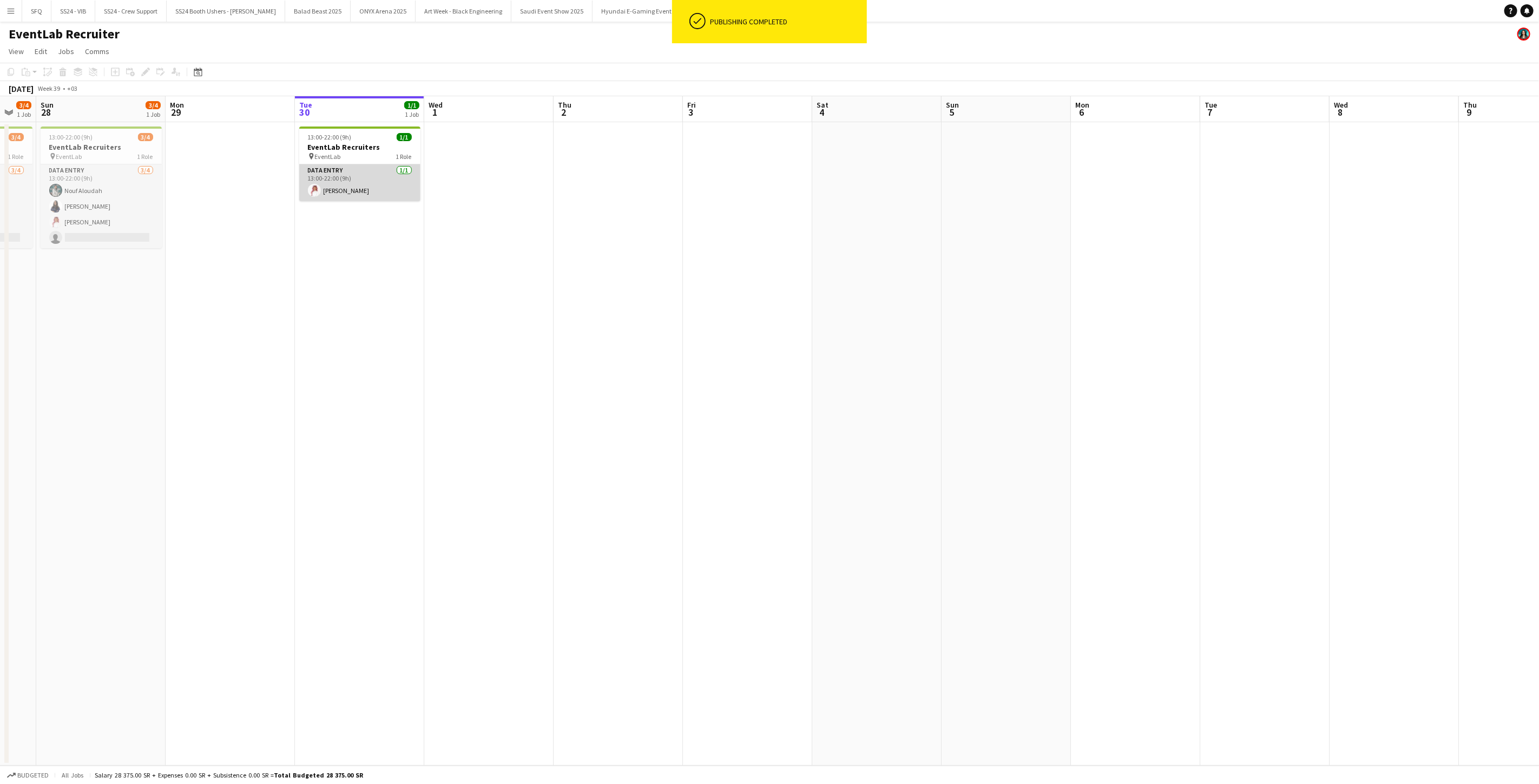
click at [364, 196] on app-card-role "Data Entry [DATE] 13:00-22:00 (9h) [PERSON_NAME]" at bounding box center [360, 182] width 121 height 37
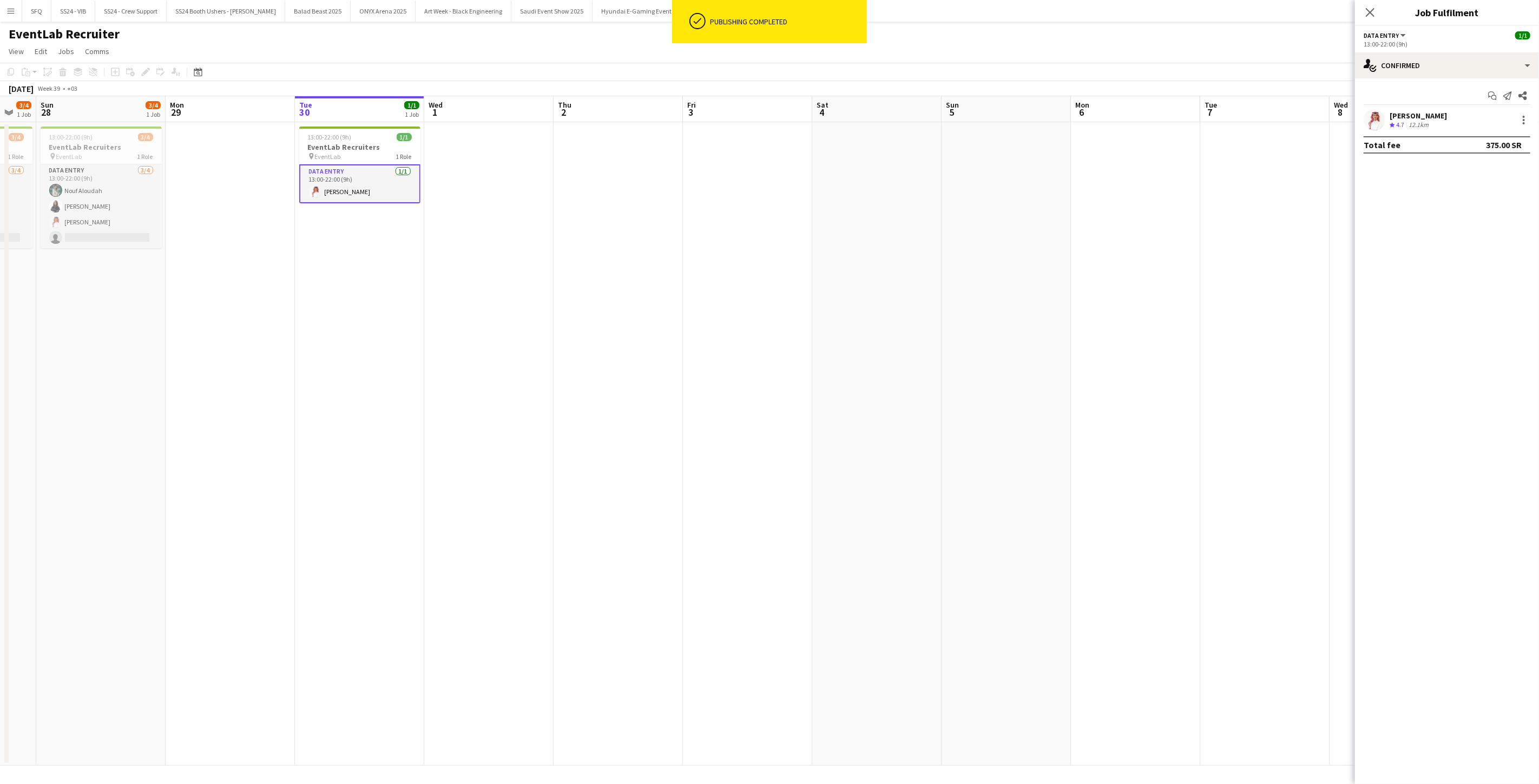
click at [768, 79] on div "Start chat Send notification Share [PERSON_NAME] Crew rating 4.7 12.1km Total f…" at bounding box center [1447, 121] width 184 height 84
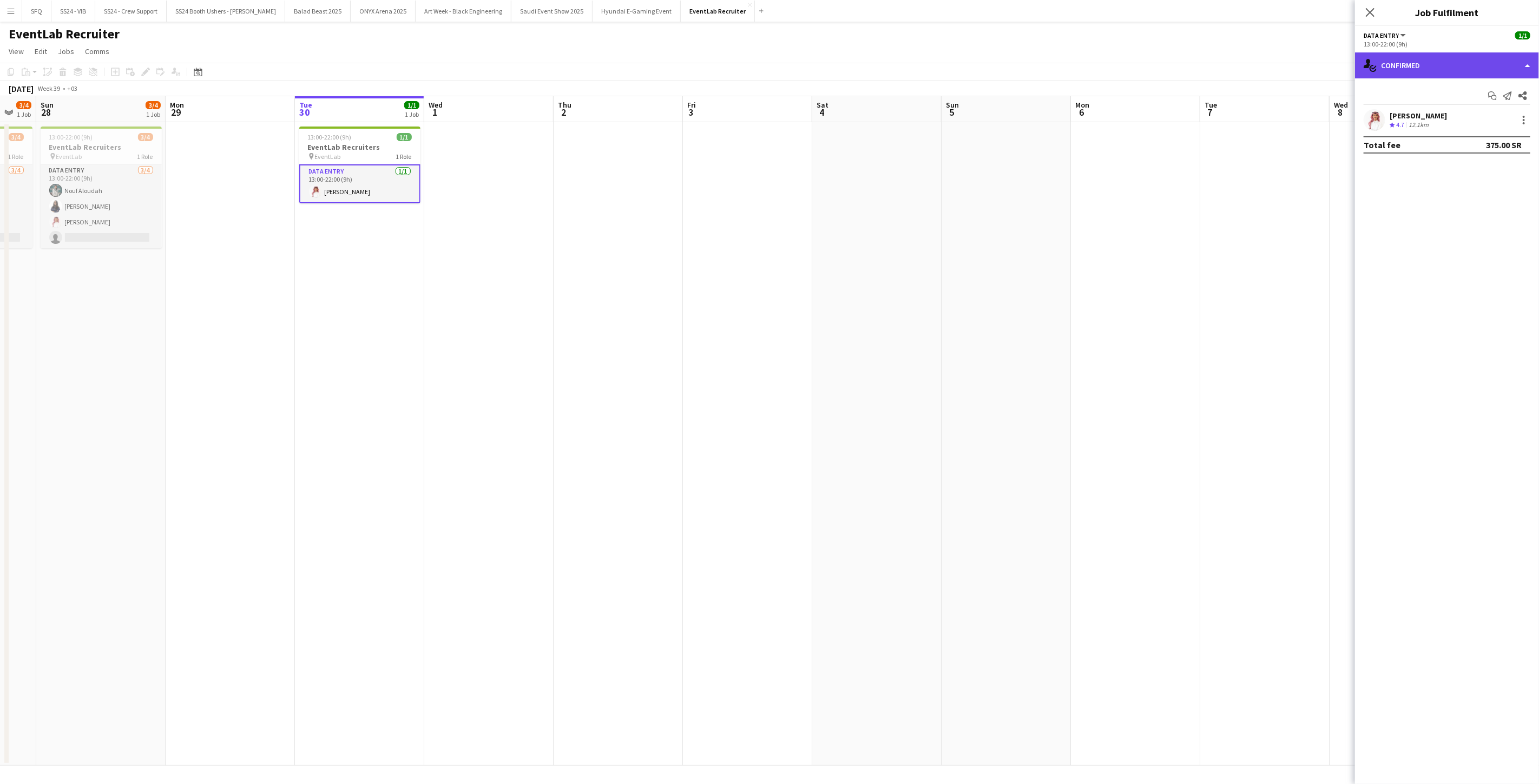
click at [768, 74] on div "single-neutral-actions-check-2 Confirmed" at bounding box center [1447, 65] width 184 height 26
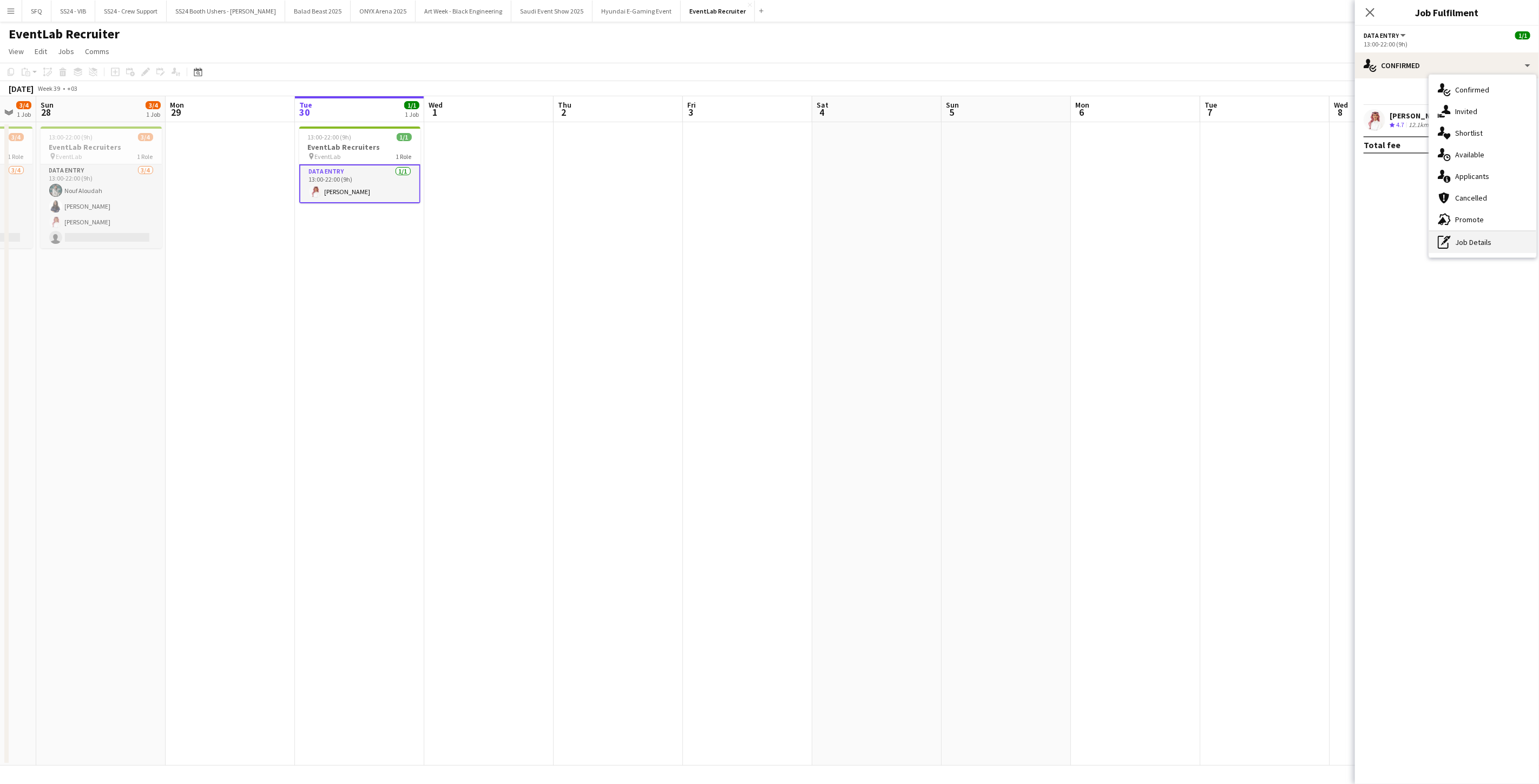
click at [768, 238] on div "pen-write Job Details" at bounding box center [1483, 242] width 107 height 21
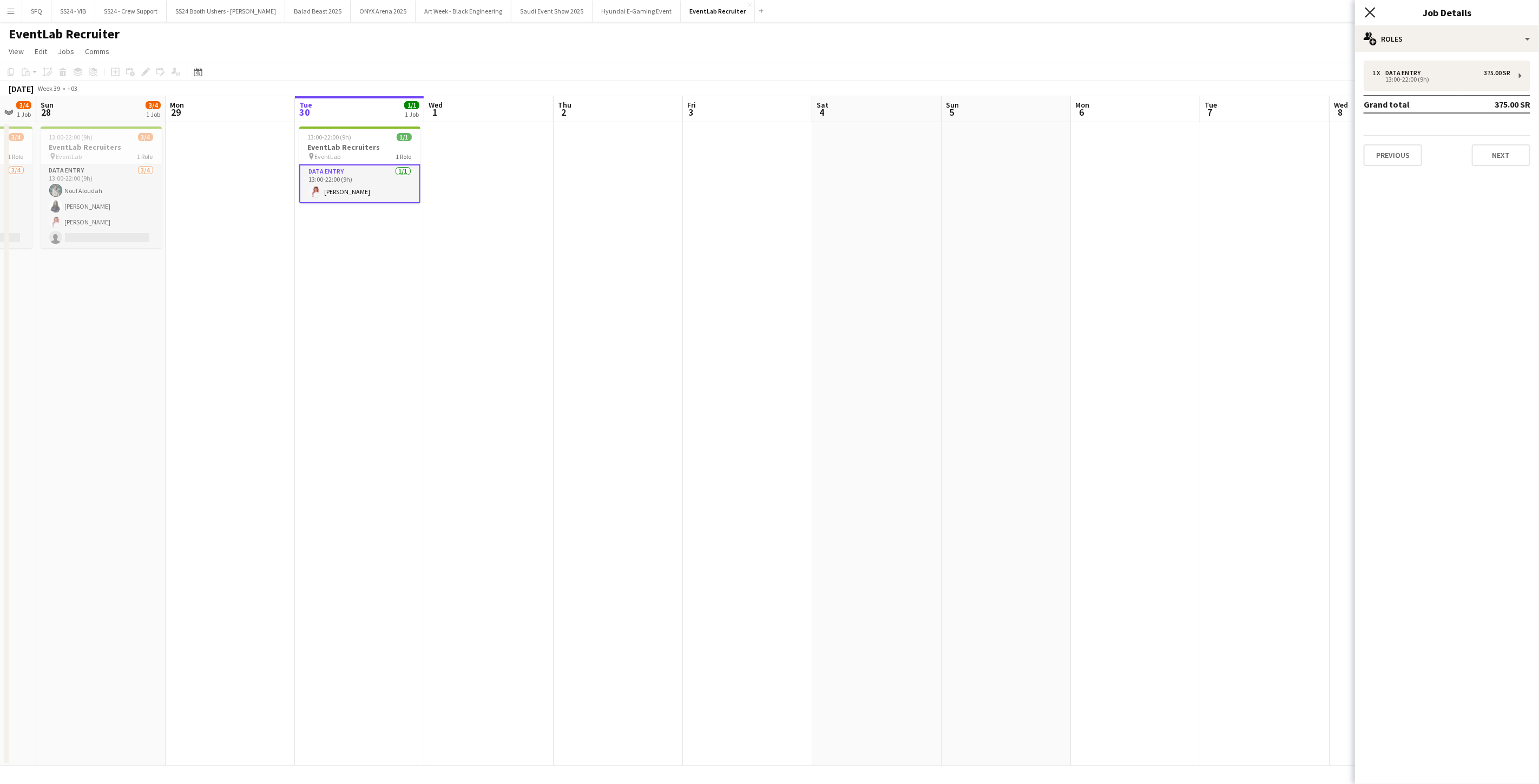
click at [768, 13] on icon "Close pop-in" at bounding box center [1370, 13] width 11 height 11
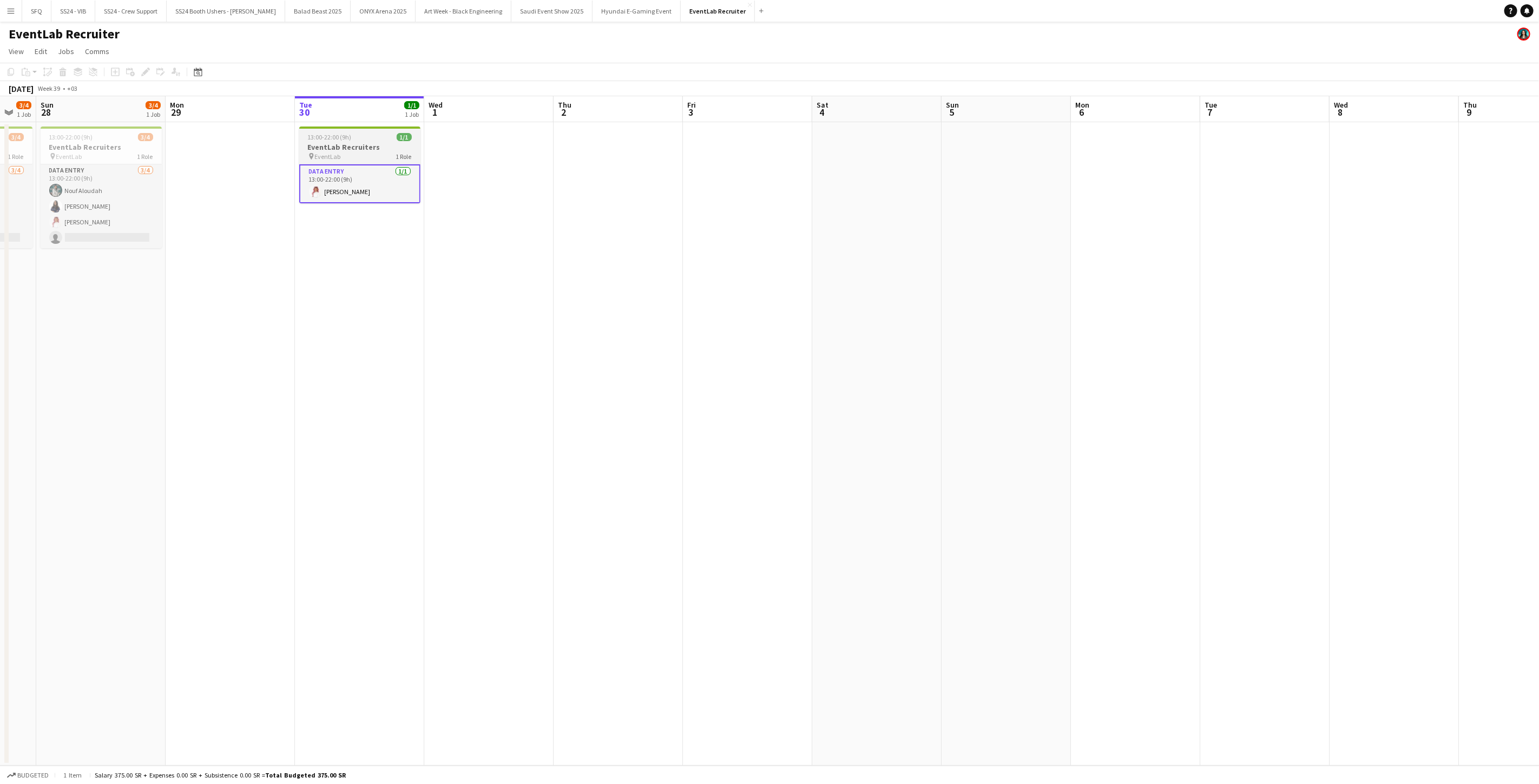
click at [355, 138] on div "13:00-22:00 (9h) 1/1" at bounding box center [360, 137] width 121 height 8
click at [14, 68] on icon "Copy" at bounding box center [11, 72] width 9 height 9
click at [7, 76] on icon "Copy" at bounding box center [11, 72] width 9 height 9
click at [466, 148] on app-date-cell at bounding box center [489, 444] width 130 height 644
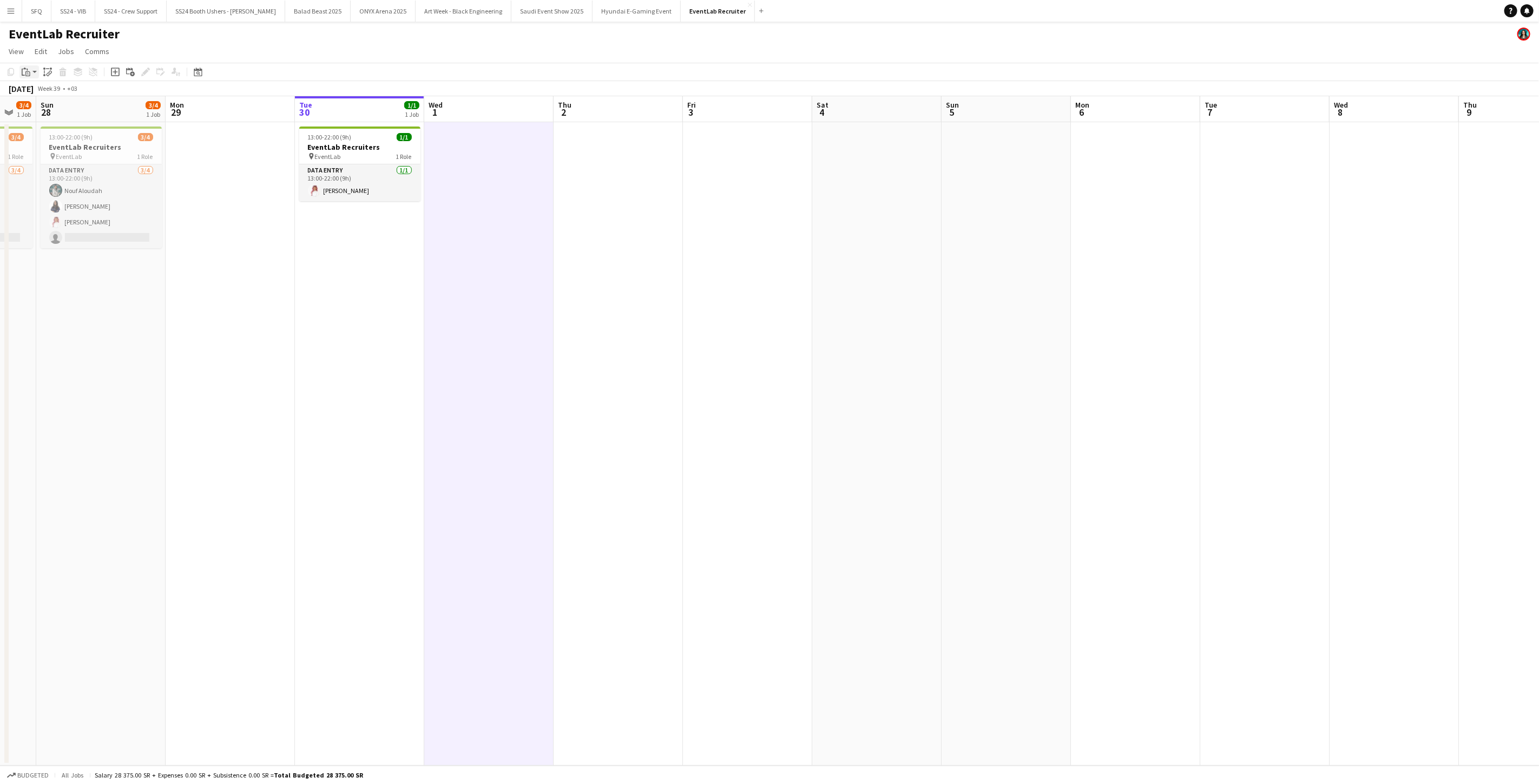
click at [31, 72] on div "Paste" at bounding box center [26, 71] width 13 height 13
click at [480, 104] on app-board-header-date "Wed 1" at bounding box center [489, 109] width 130 height 26
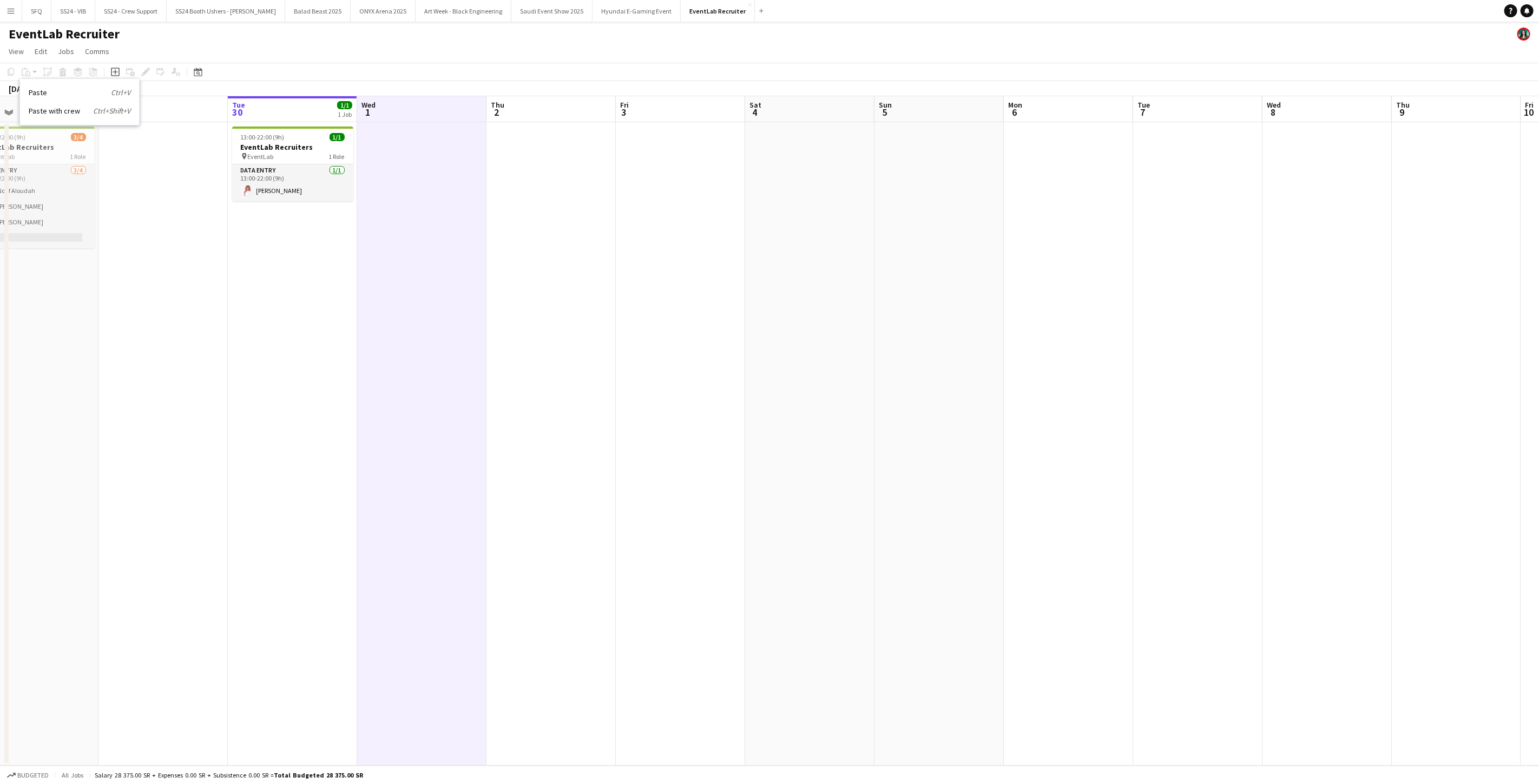
scroll to position [0, 280]
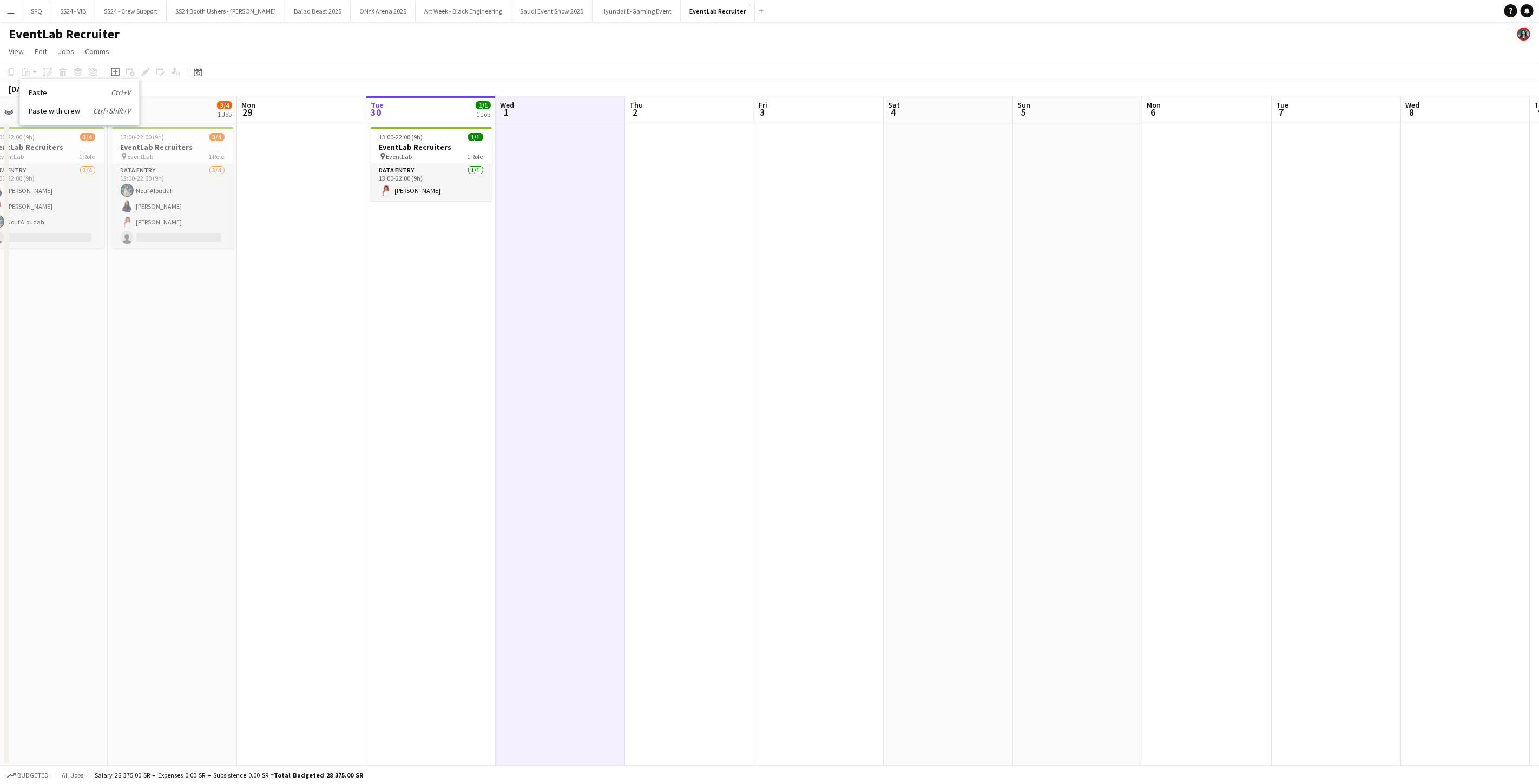
drag, startPoint x: 480, startPoint y: 104, endPoint x: 550, endPoint y: 113, distance: 70.6
click at [550, 113] on app-calendar-viewport "Thu 25 Fri 26 Sat 27 3/4 1 Job Sun 28 3/4 1 Job Mon 29 Tue 30 1/1 1 Job Wed 1 T…" at bounding box center [769, 431] width 1539 height 670
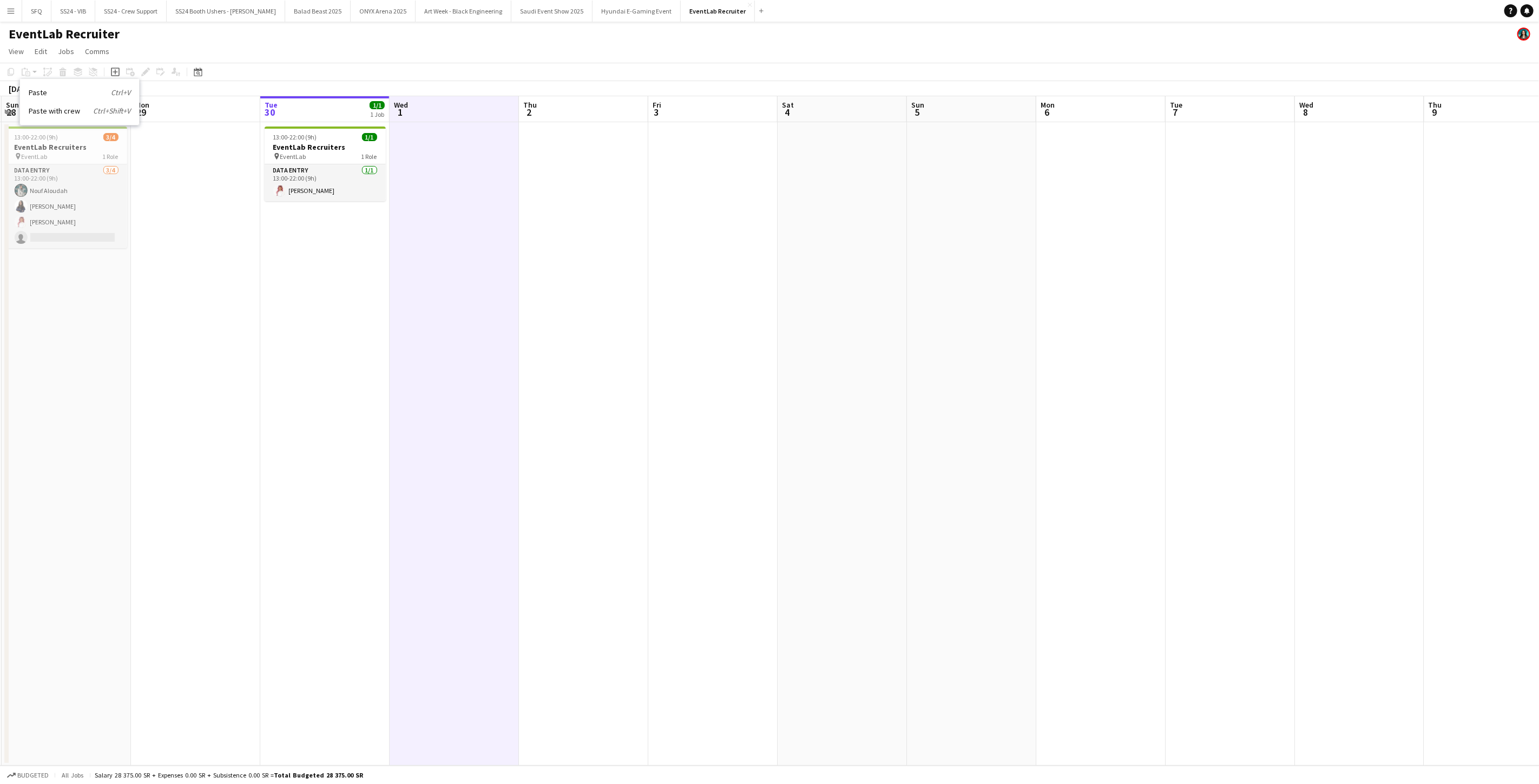
drag, startPoint x: 707, startPoint y: 111, endPoint x: 531, endPoint y: 101, distance: 176.3
click at [600, 110] on app-calendar-viewport "Thu 25 4/4 1 Job Fri 26 Sat 27 3/4 1 Job Sun 28 3/4 1 Job Mon 29 Tue 30 1/1 1 J…" at bounding box center [769, 431] width 1539 height 670
click at [526, 88] on div "[DATE] Week 39 • +03" at bounding box center [769, 88] width 1539 height 15
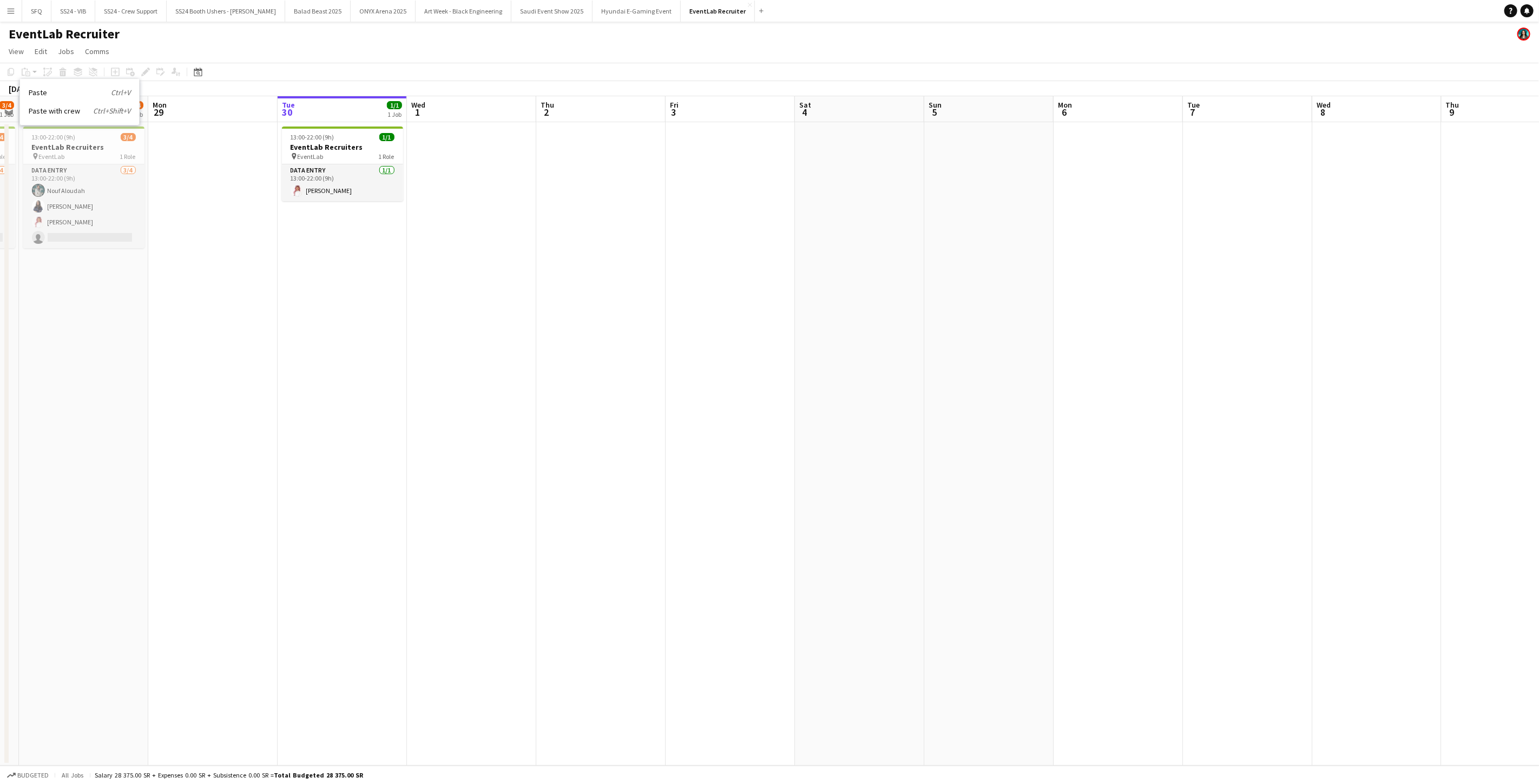
drag, startPoint x: 489, startPoint y: 101, endPoint x: 504, endPoint y: 111, distance: 18.0
click at [505, 111] on app-calendar-viewport "Thu 25 4/4 1 Job Fri 26 Sat 27 3/4 1 Job Sun 28 3/4 1 Job Mon 29 Tue 30 1/1 1 J…" at bounding box center [769, 431] width 1539 height 670
click at [501, 112] on app-board-header-date "Wed 1" at bounding box center [469, 109] width 130 height 26
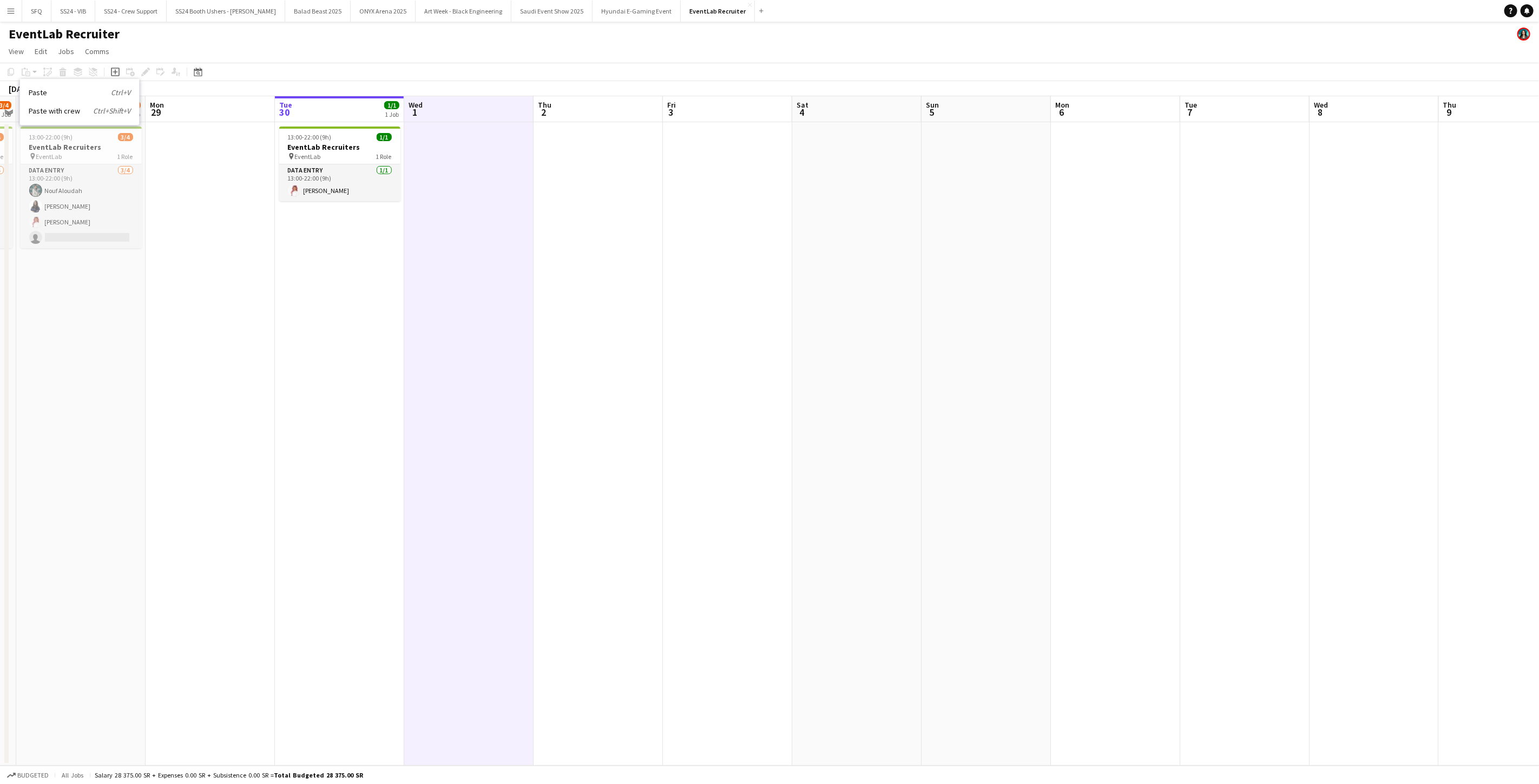
click at [553, 112] on app-board-header-date "Thu 2" at bounding box center [598, 109] width 130 height 26
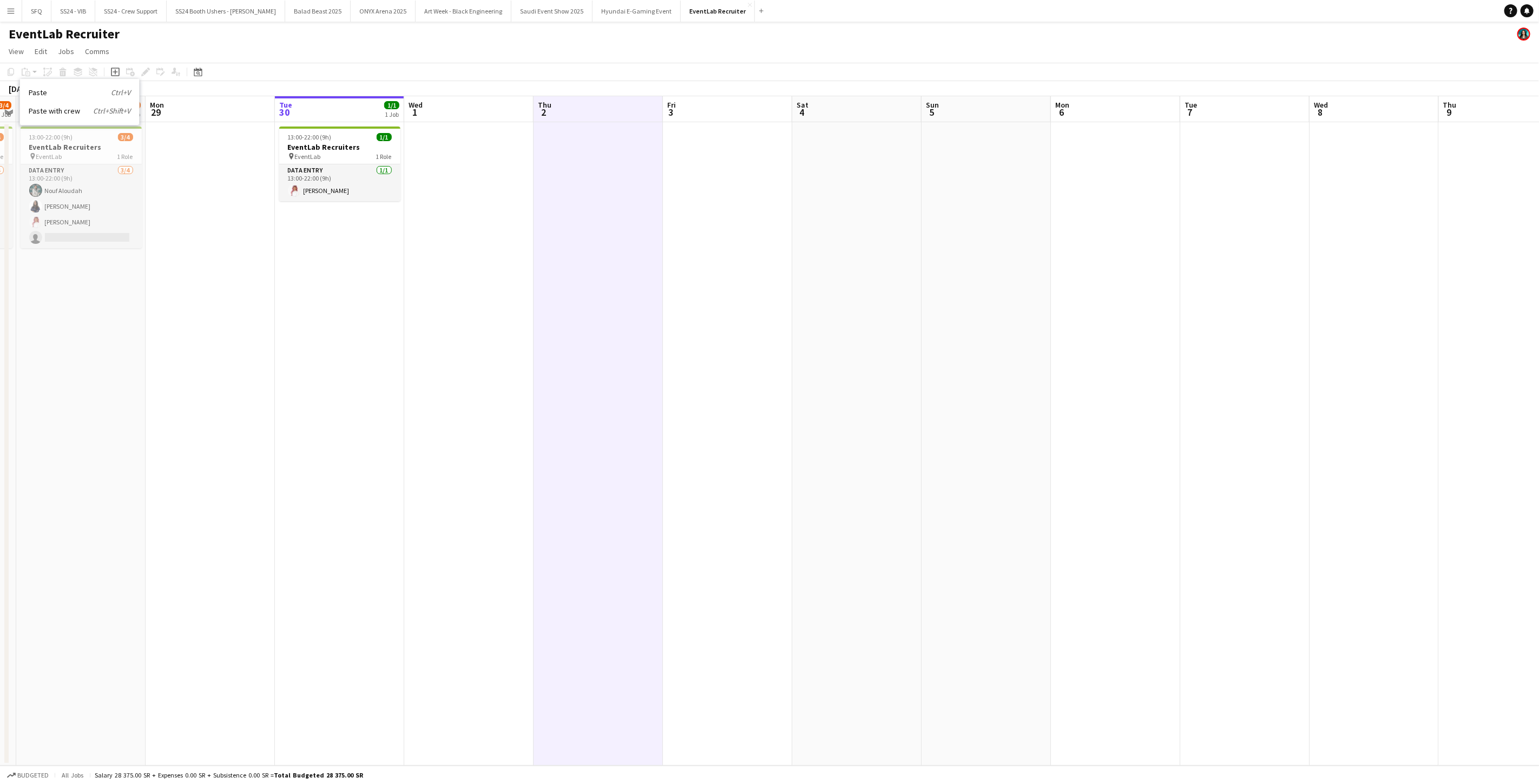
click at [488, 109] on app-board-header-date "Wed 1" at bounding box center [469, 109] width 130 height 26
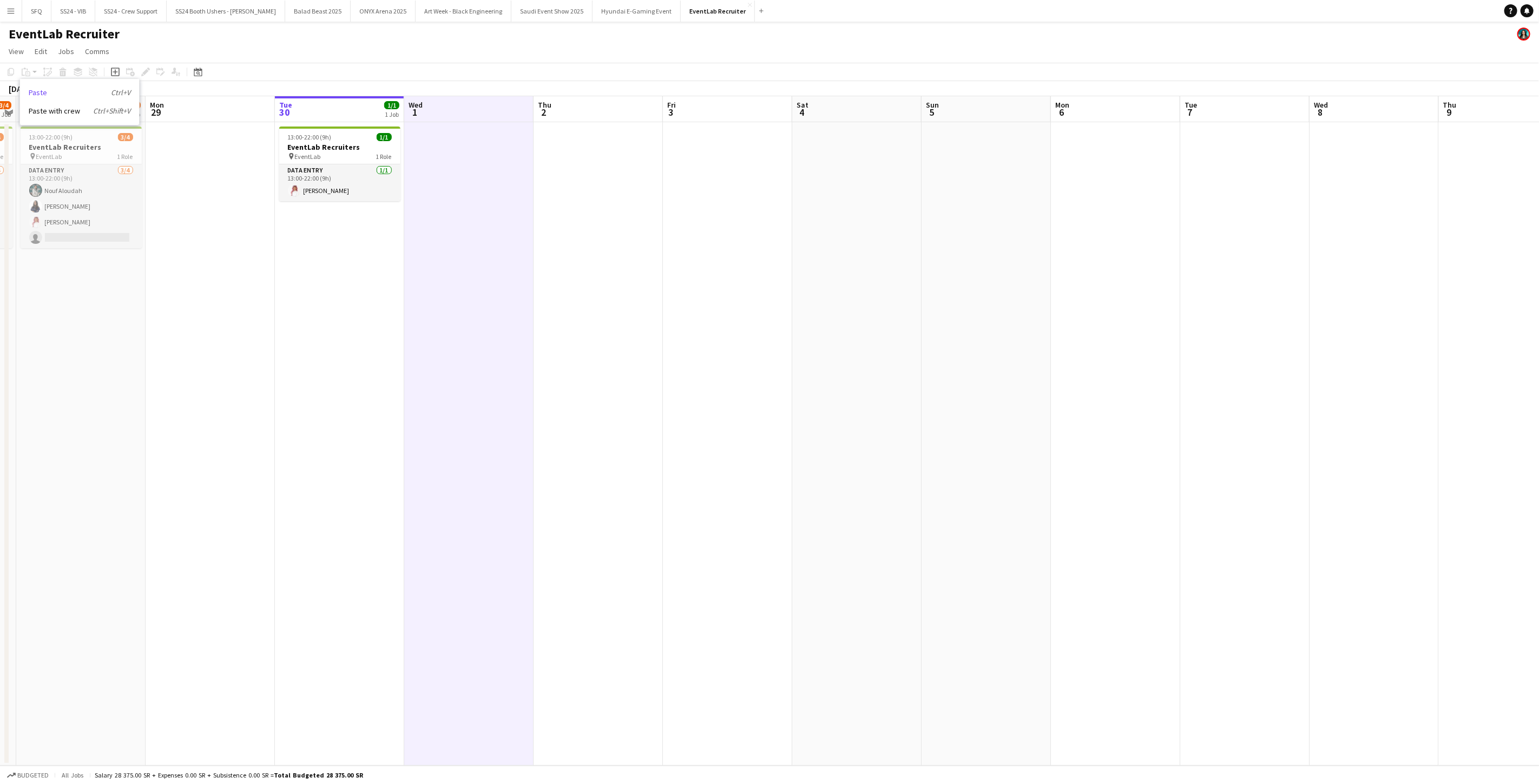
click at [76, 93] on link "Paste Ctrl+V" at bounding box center [79, 92] width 102 height 10
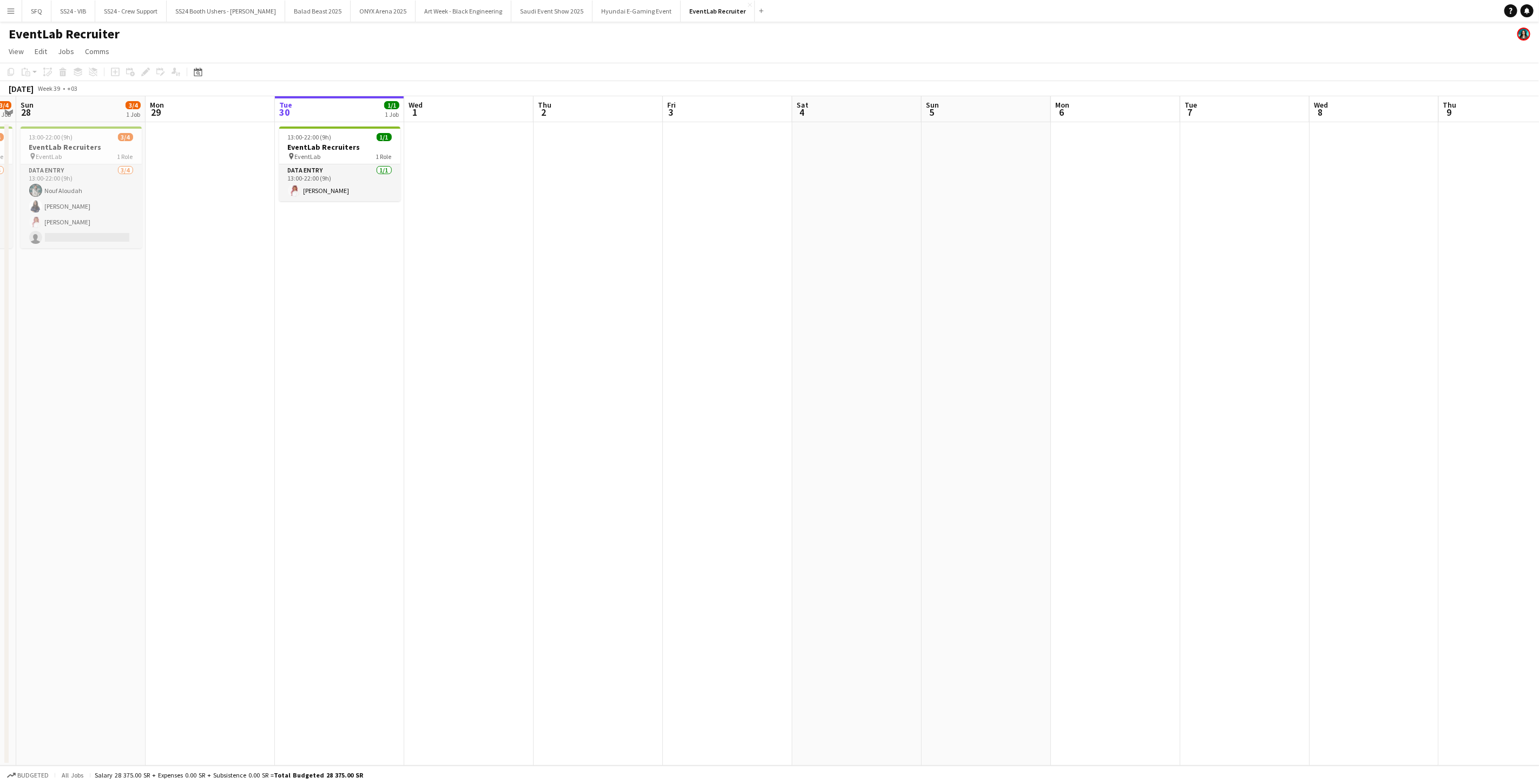
click at [456, 132] on app-date-cell at bounding box center [469, 444] width 130 height 644
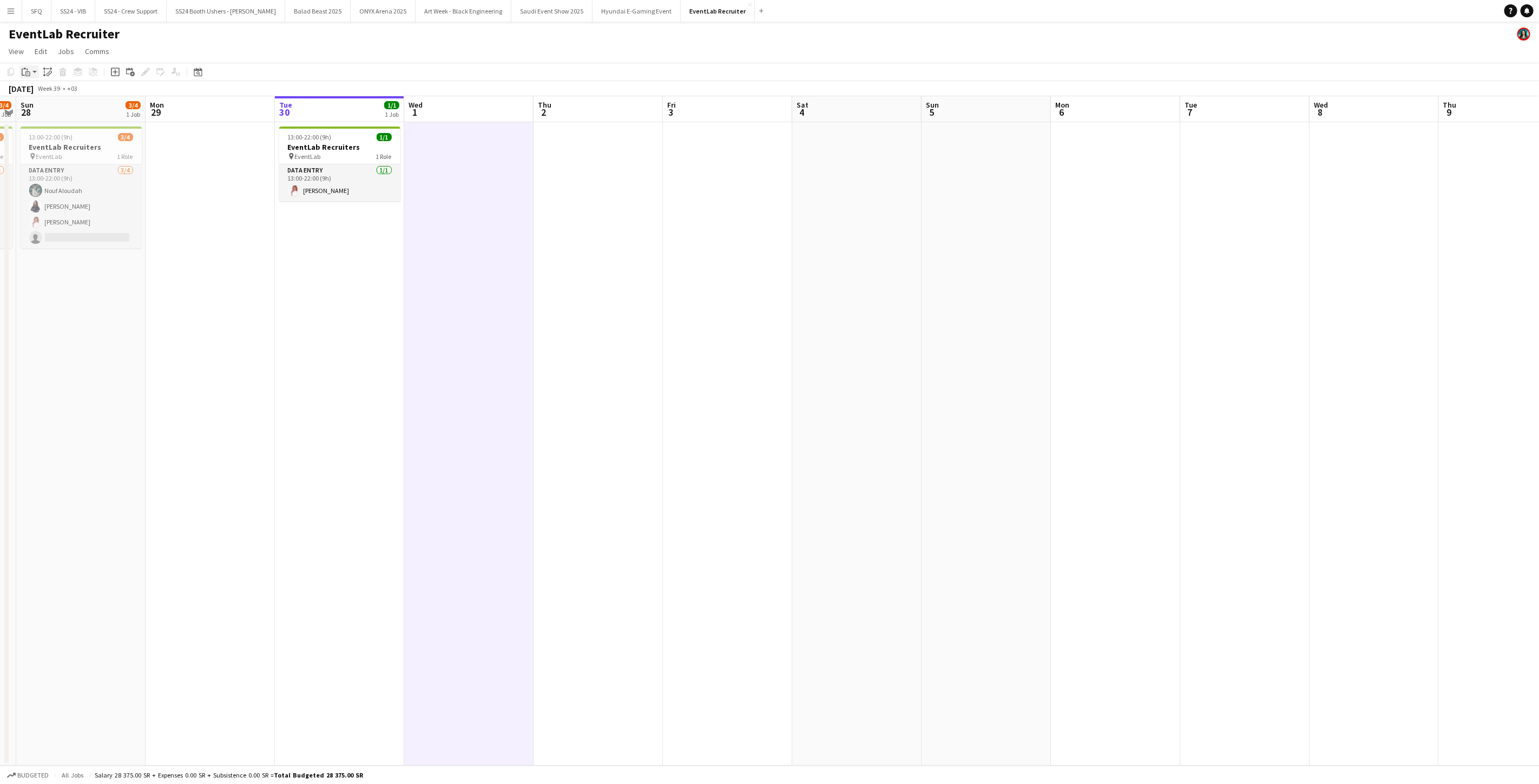
click at [21, 73] on icon "Paste" at bounding box center [26, 72] width 9 height 9
click at [768, 87] on button "Revert 1 job" at bounding box center [1502, 88] width 54 height 14
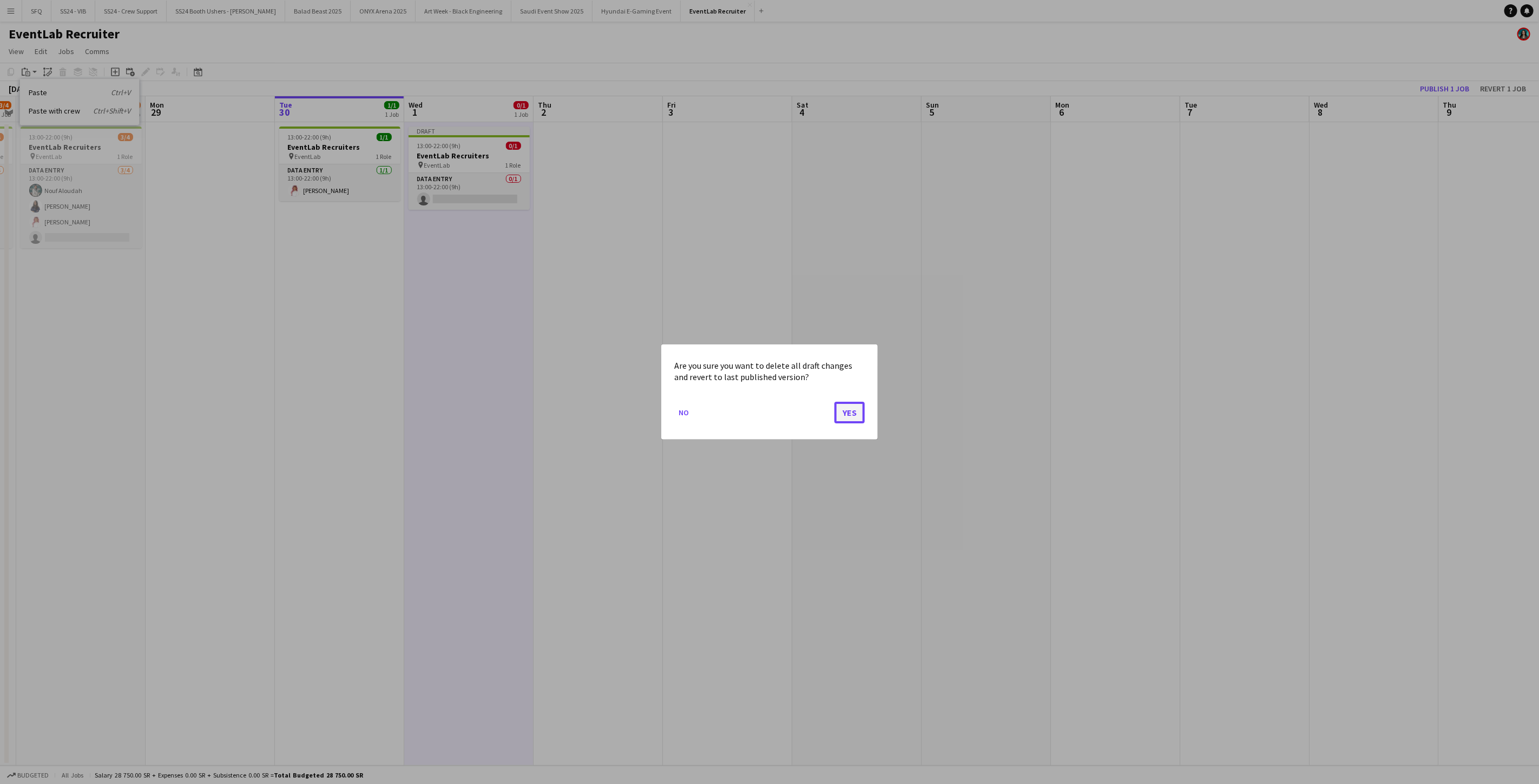
click at [768, 411] on button "Yes" at bounding box center [849, 413] width 30 height 21
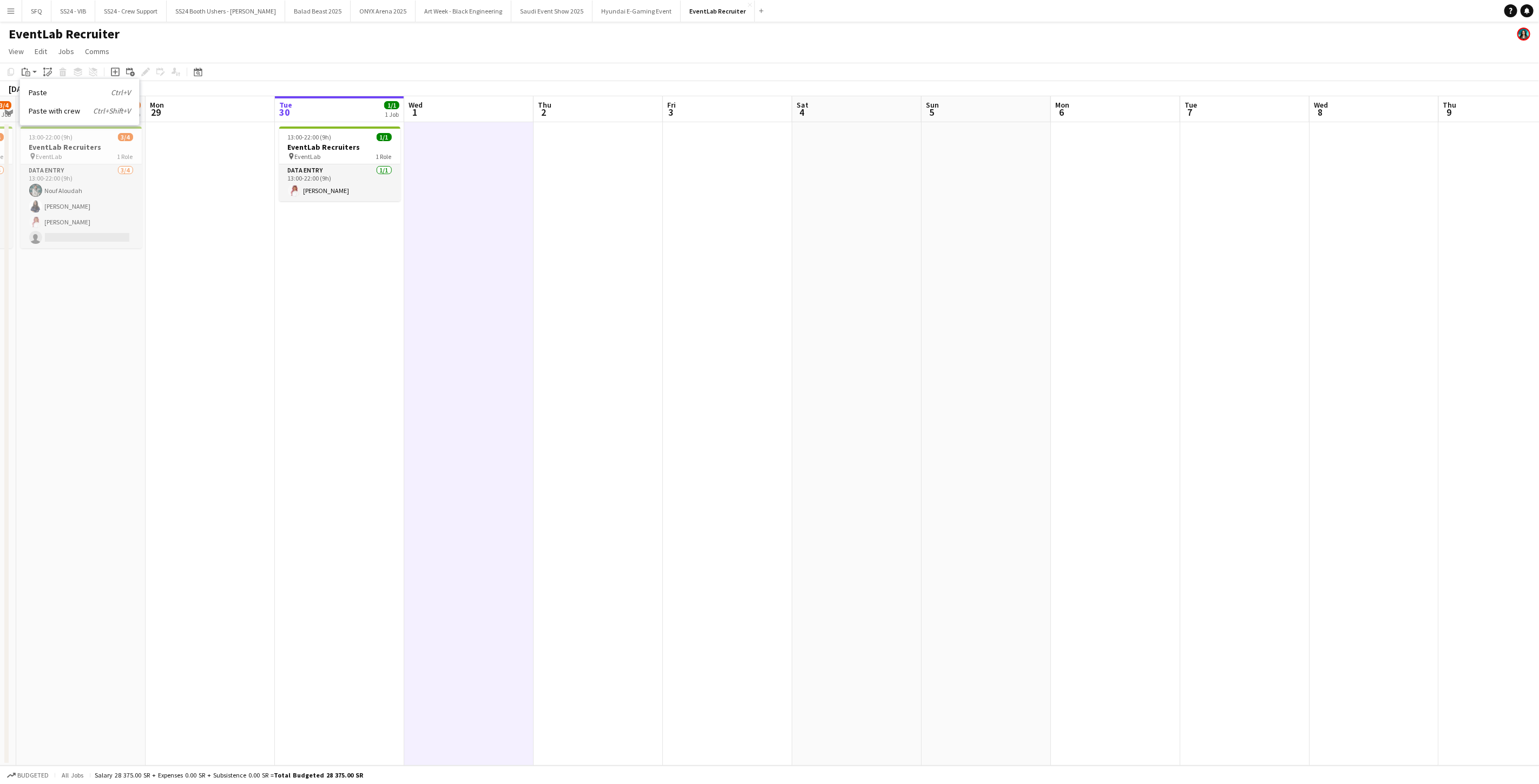
click at [477, 211] on app-date-cell at bounding box center [469, 444] width 130 height 644
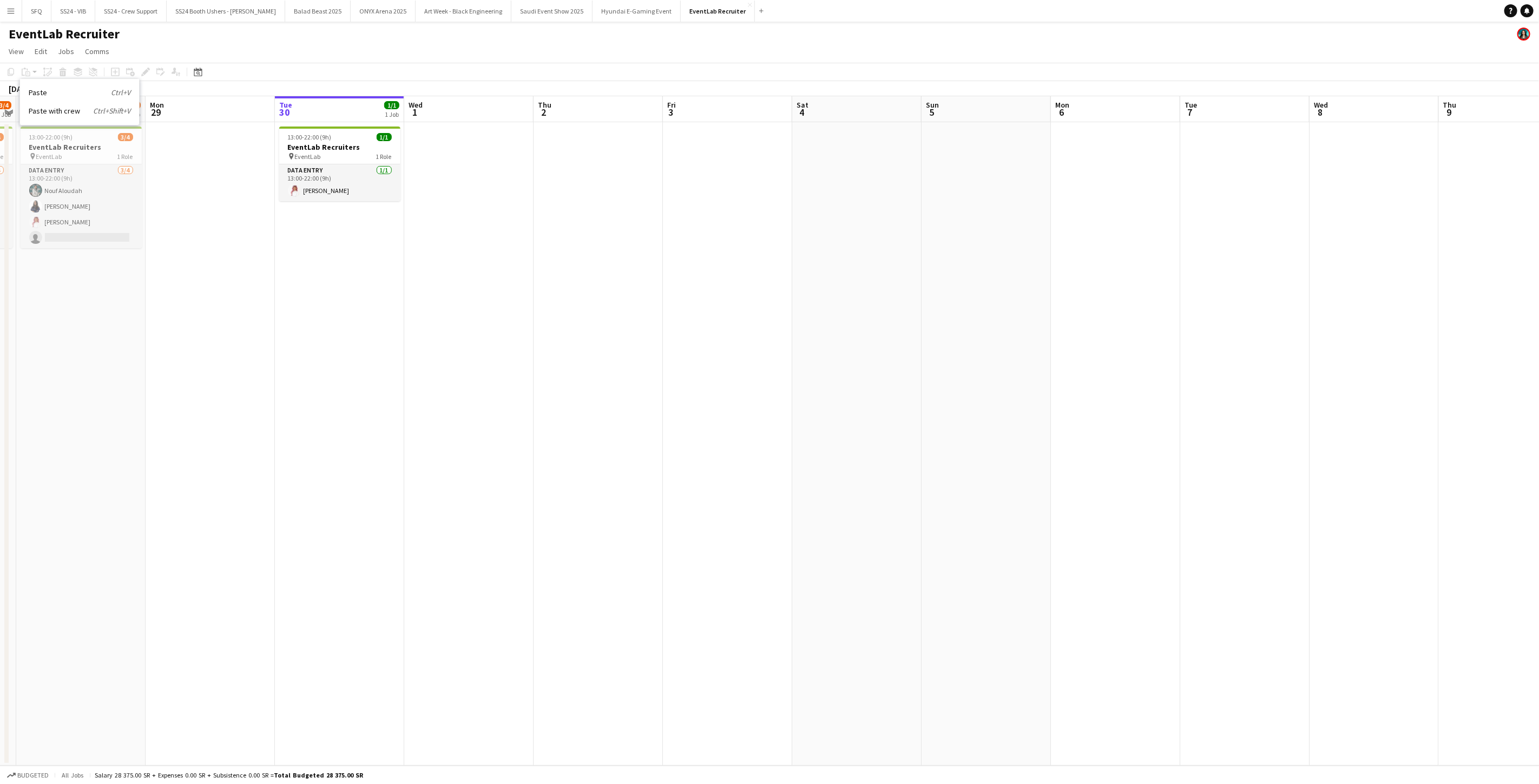
click at [444, 166] on app-date-cell at bounding box center [469, 444] width 130 height 644
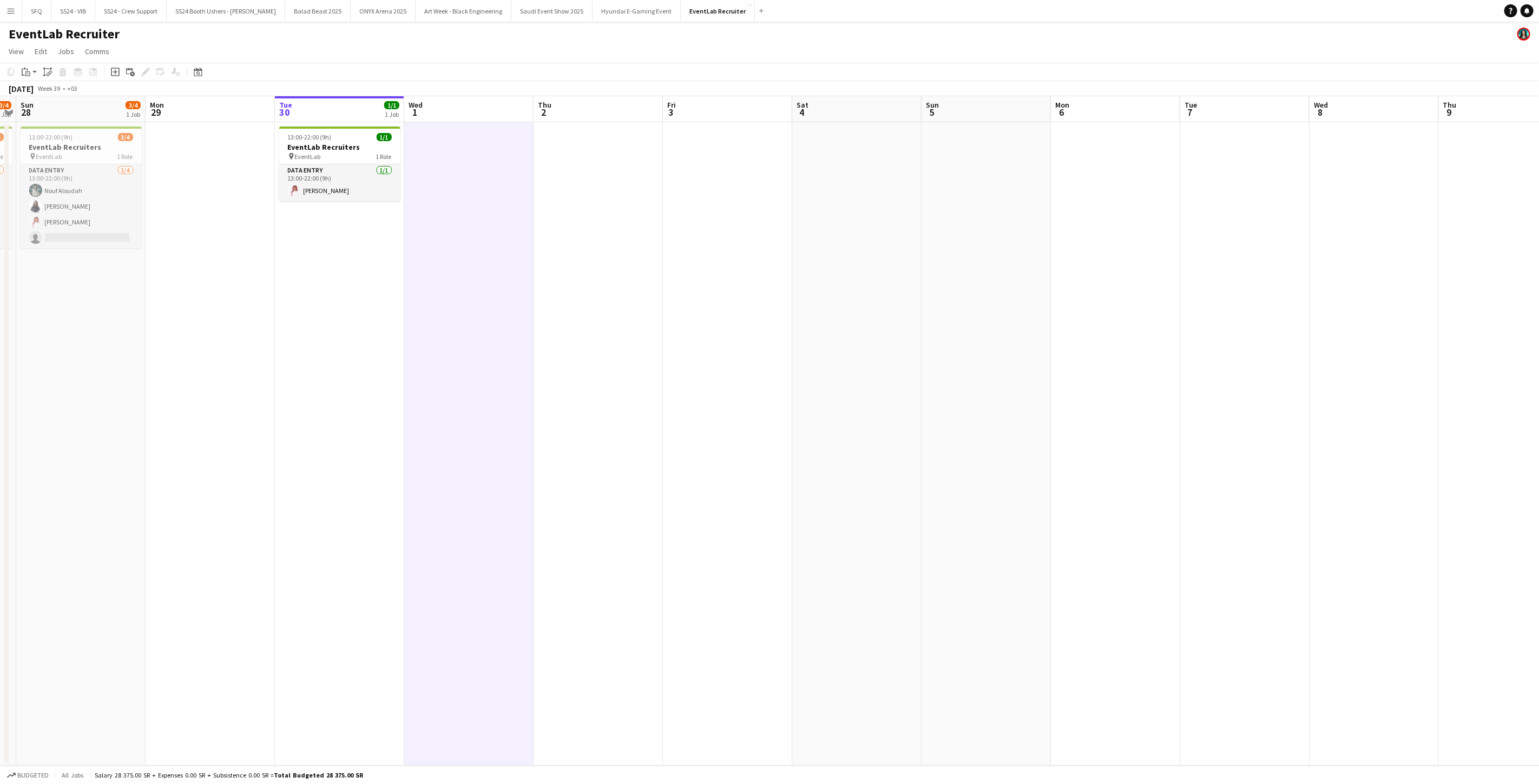
scroll to position [0, 372]
click at [633, 160] on app-date-cell at bounding box center [598, 444] width 130 height 644
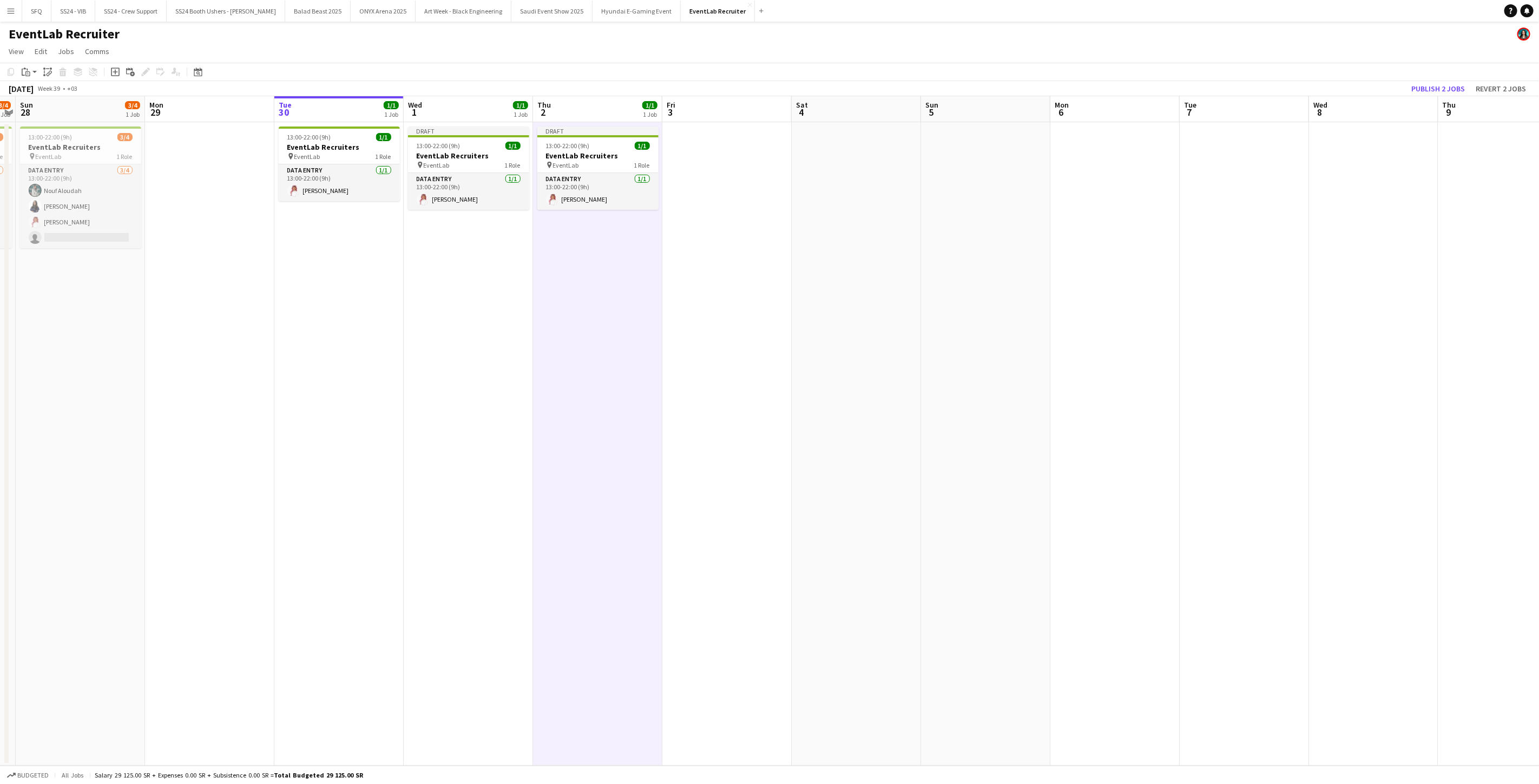
click at [675, 167] on app-date-cell at bounding box center [727, 444] width 130 height 644
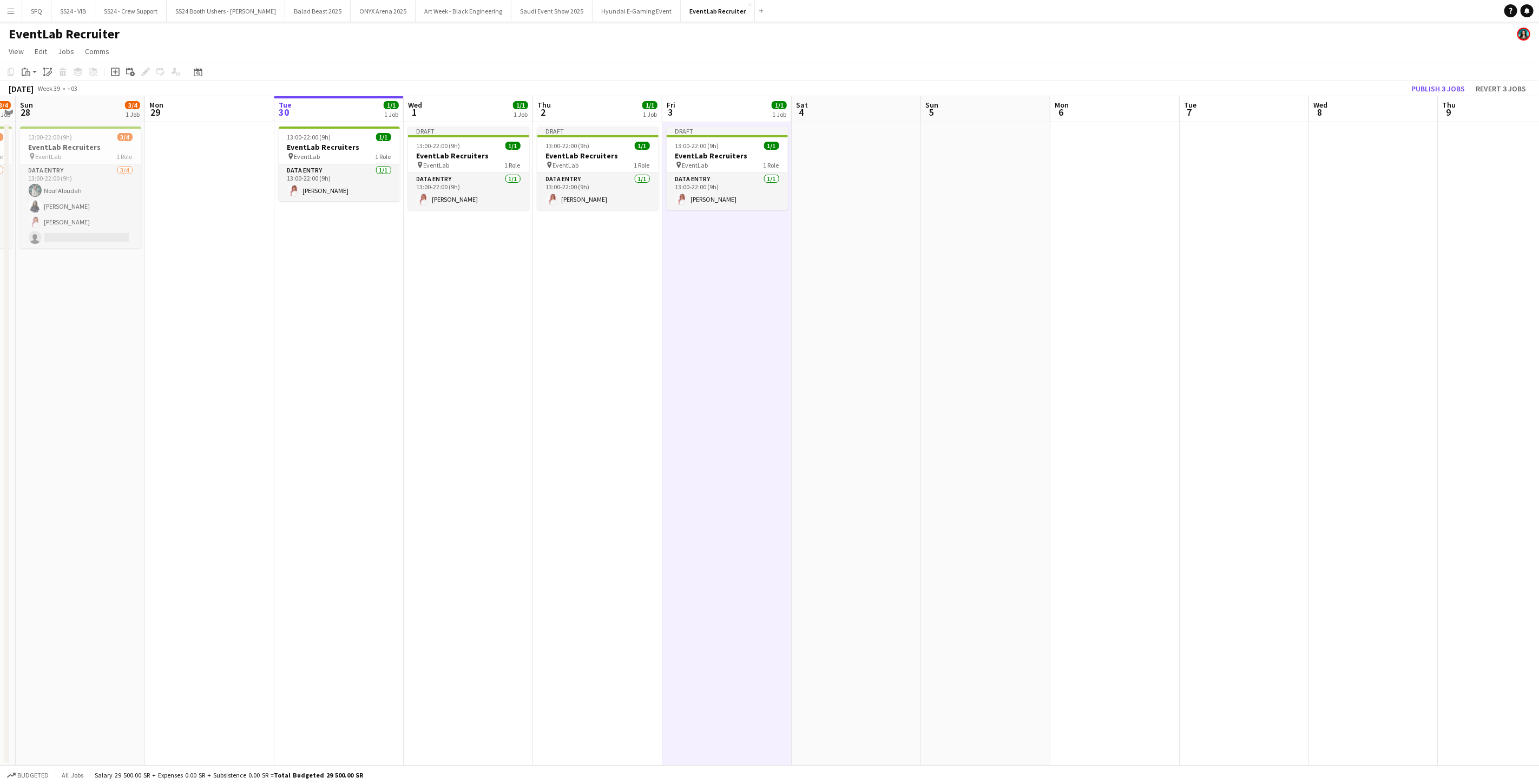
click at [768, 170] on app-date-cell at bounding box center [856, 444] width 130 height 644
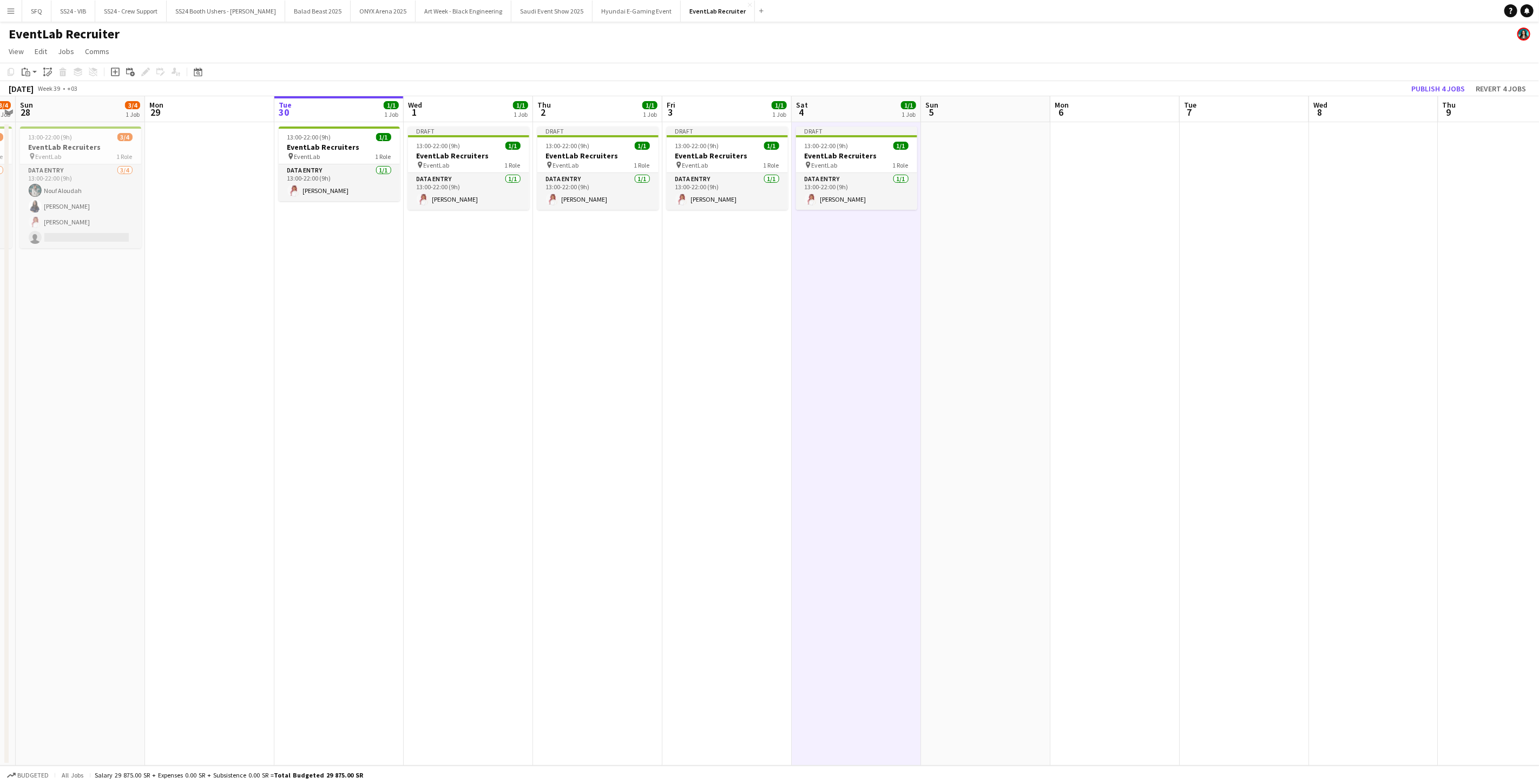
click at [768, 175] on app-date-cell at bounding box center [985, 444] width 130 height 644
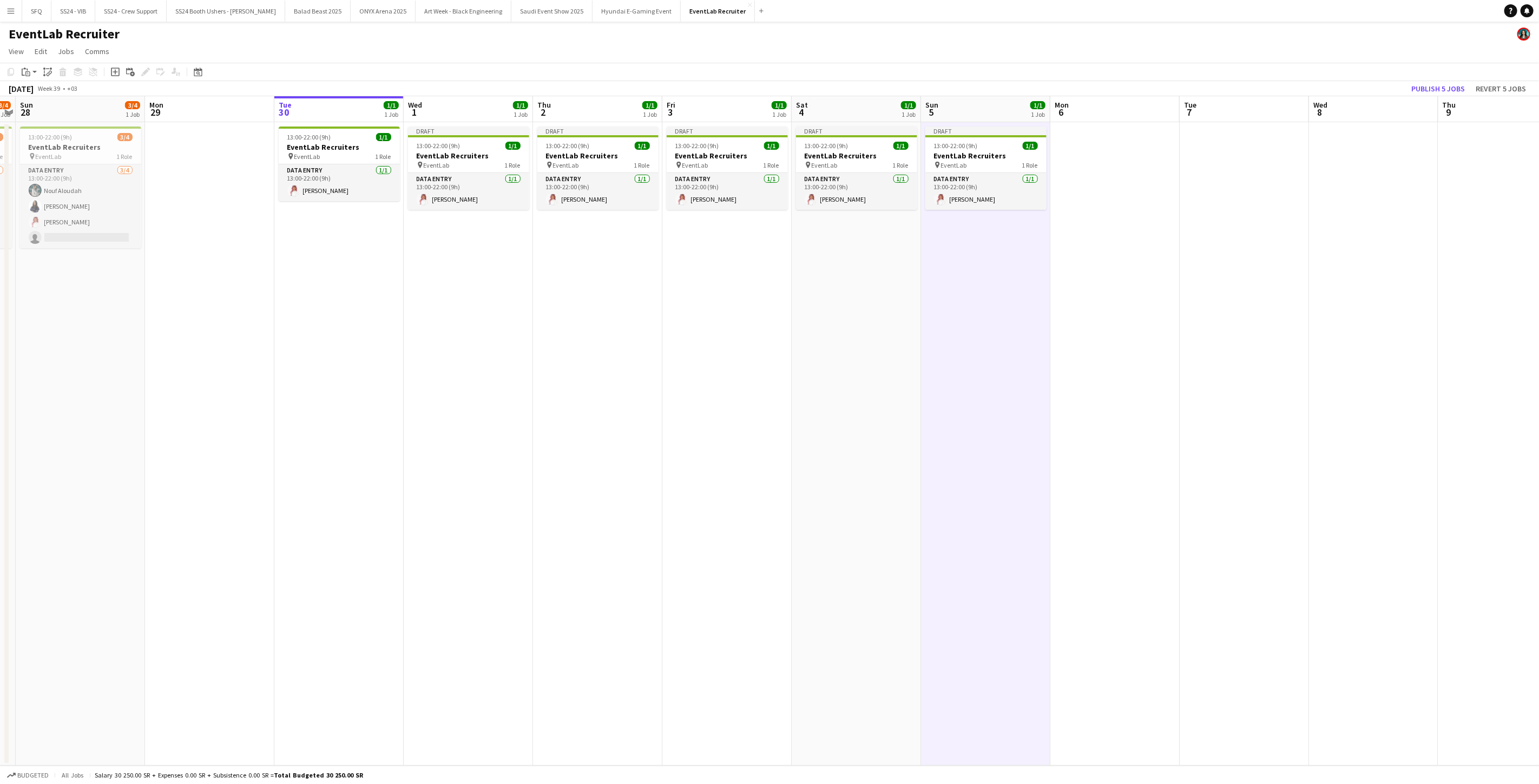
click at [768, 171] on app-date-cell at bounding box center [1115, 444] width 130 height 644
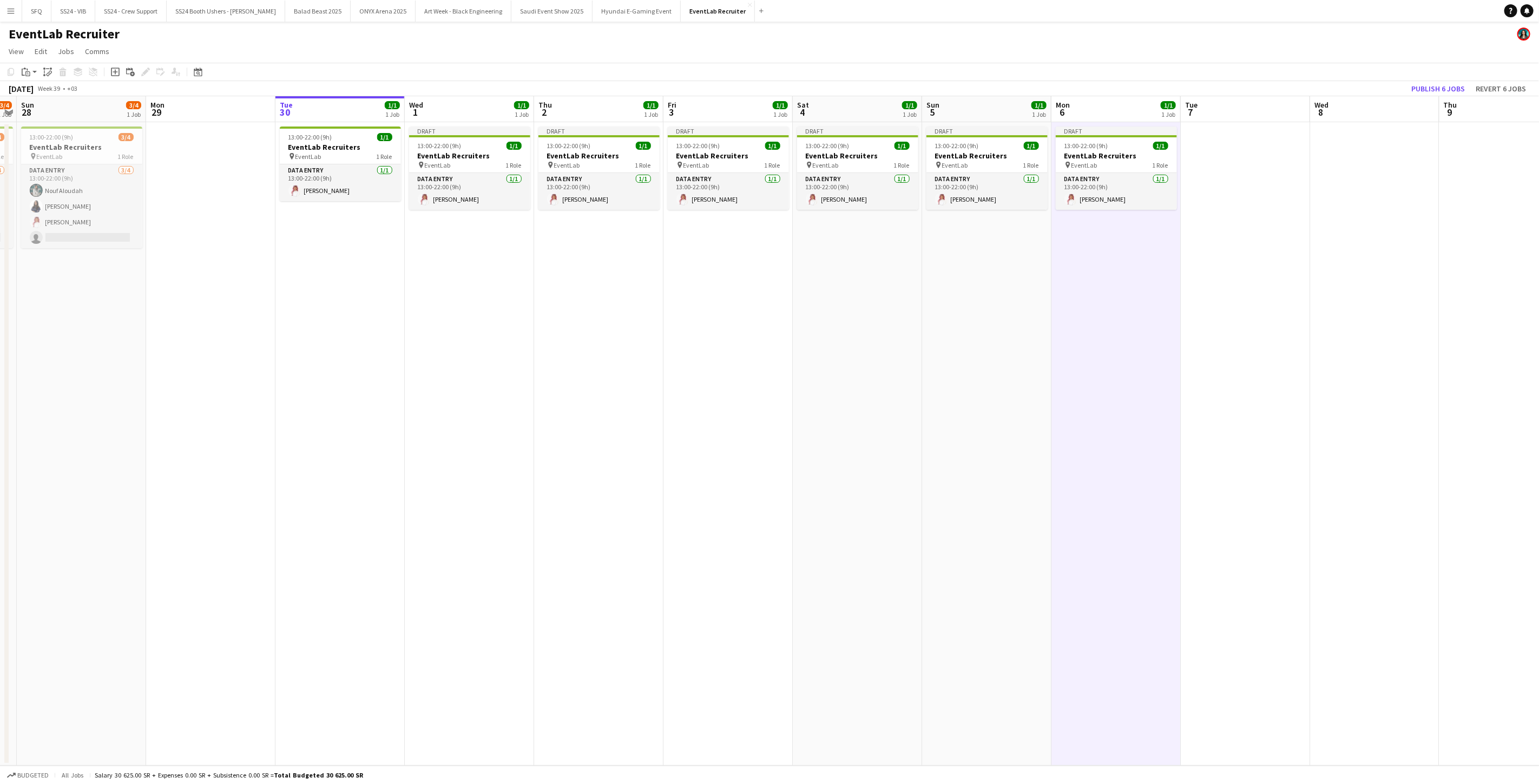
drag, startPoint x: 1183, startPoint y: 164, endPoint x: 1187, endPoint y: 158, distance: 7.2
click at [768, 158] on app-calendar-viewport "Thu 25 4/4 1 Job Fri 26 Sat 27 3/4 1 Job Sun 28 3/4 1 Job Mon 29 Tue 30 1/1 1 J…" at bounding box center [769, 431] width 1539 height 670
click at [768, 147] on app-date-cell at bounding box center [1250, 444] width 130 height 644
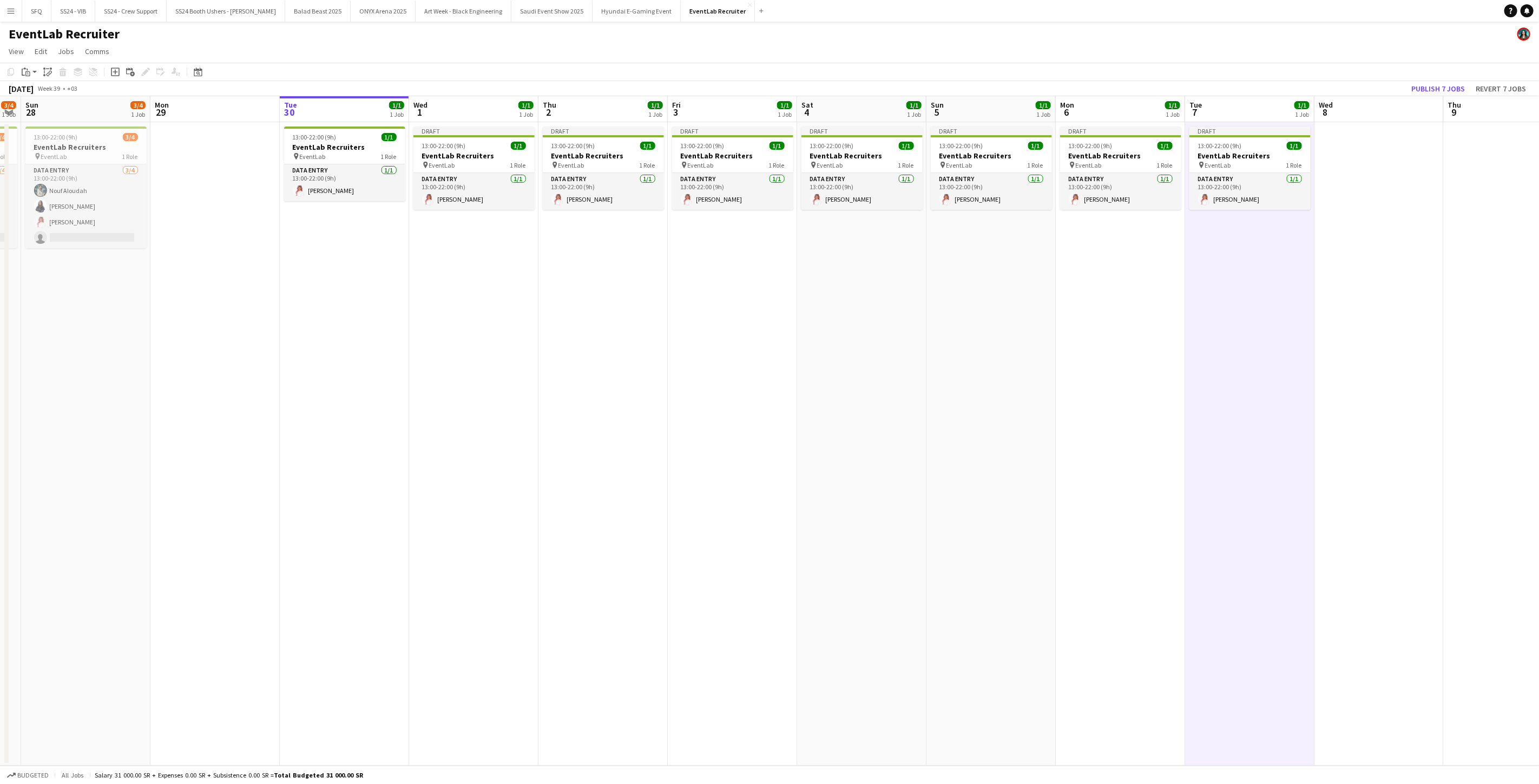
click at [768, 201] on app-date-cell at bounding box center [1379, 444] width 130 height 644
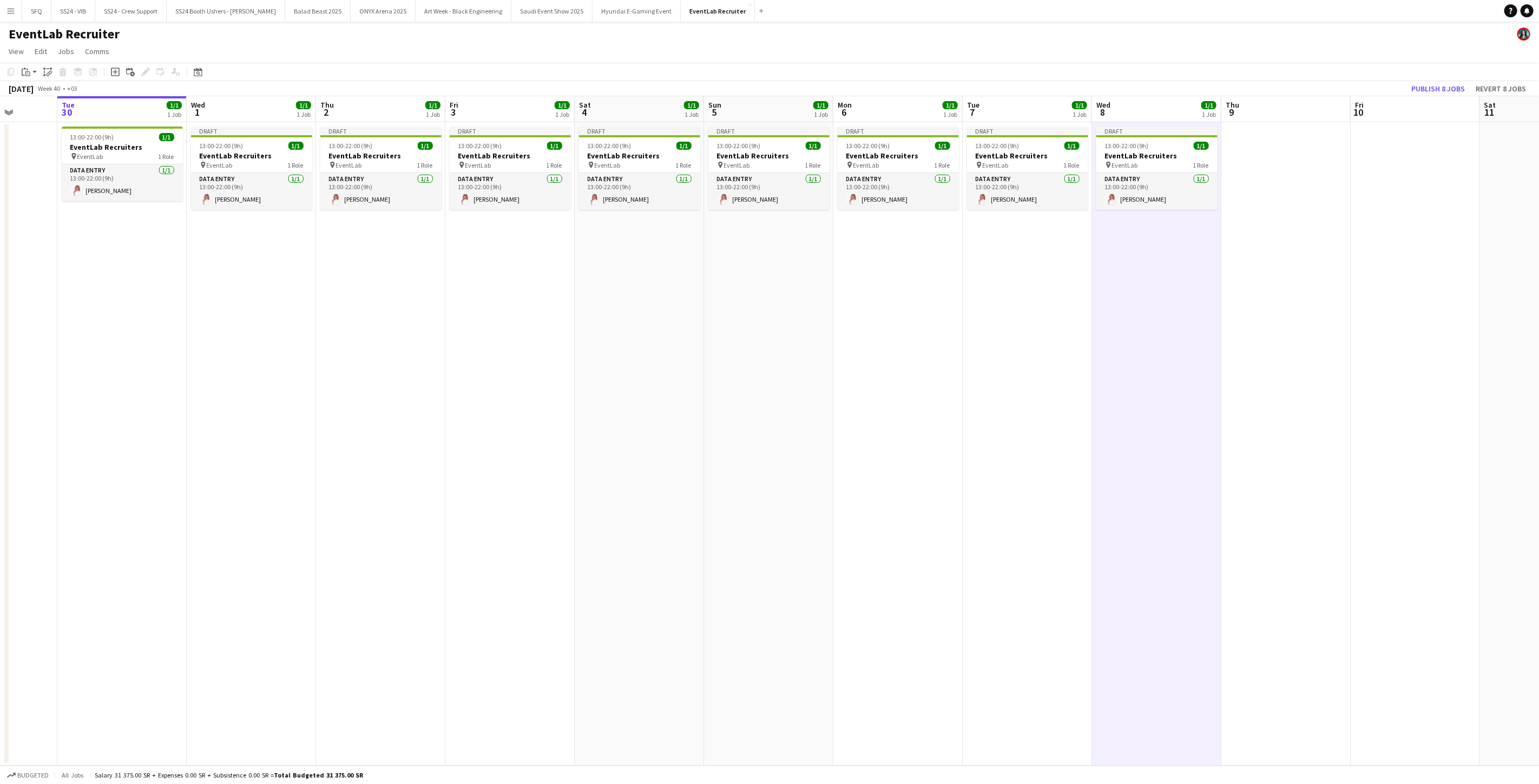
scroll to position [0, 336]
click at [768, 190] on app-date-cell at bounding box center [1281, 444] width 130 height 644
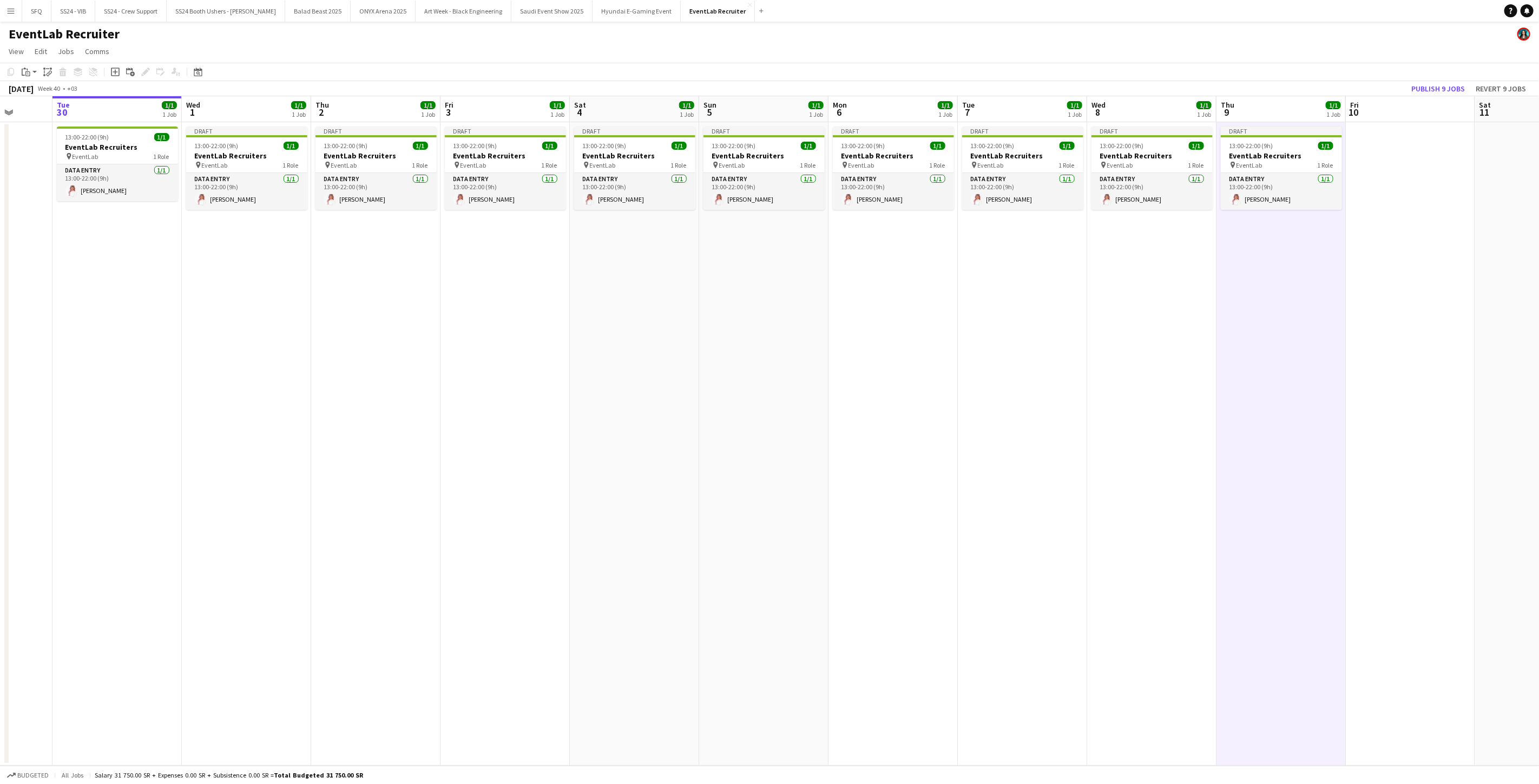
click at [768, 154] on app-date-cell at bounding box center [1410, 444] width 130 height 644
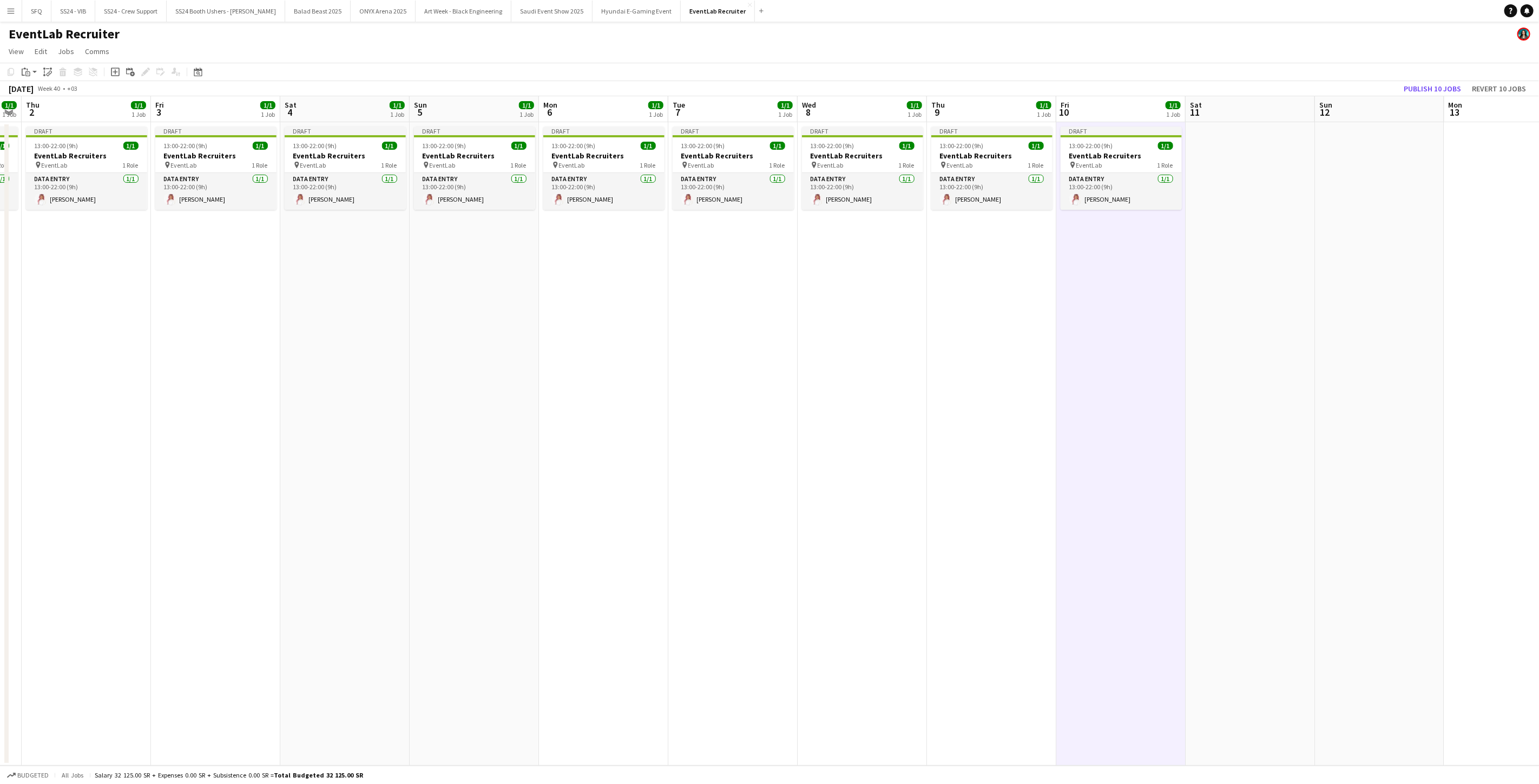
scroll to position [0, 369]
click at [768, 174] on app-date-cell at bounding box center [1248, 444] width 130 height 644
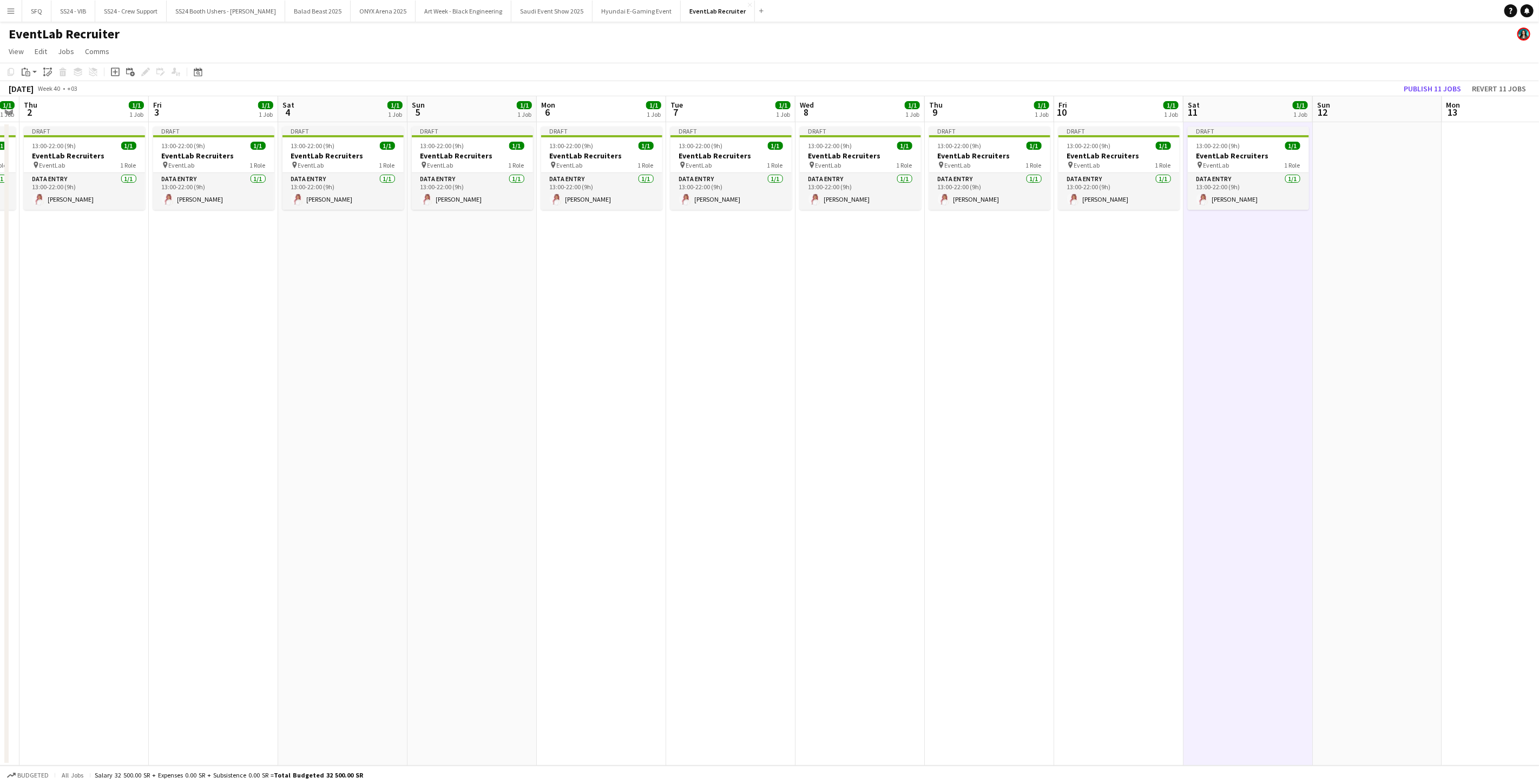
click at [768, 153] on app-date-cell at bounding box center [1377, 444] width 130 height 644
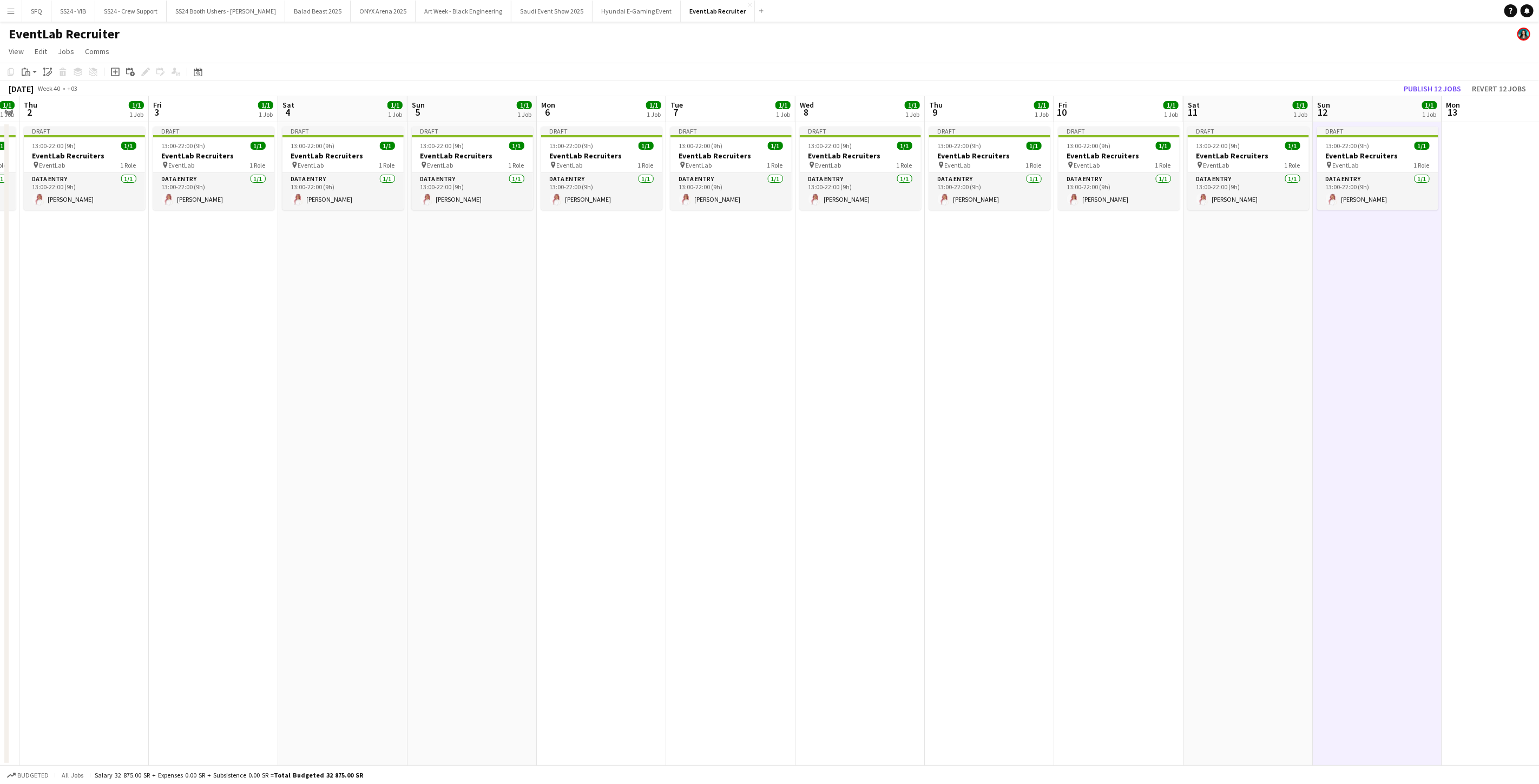
click at [768, 141] on app-date-cell at bounding box center [1507, 444] width 130 height 644
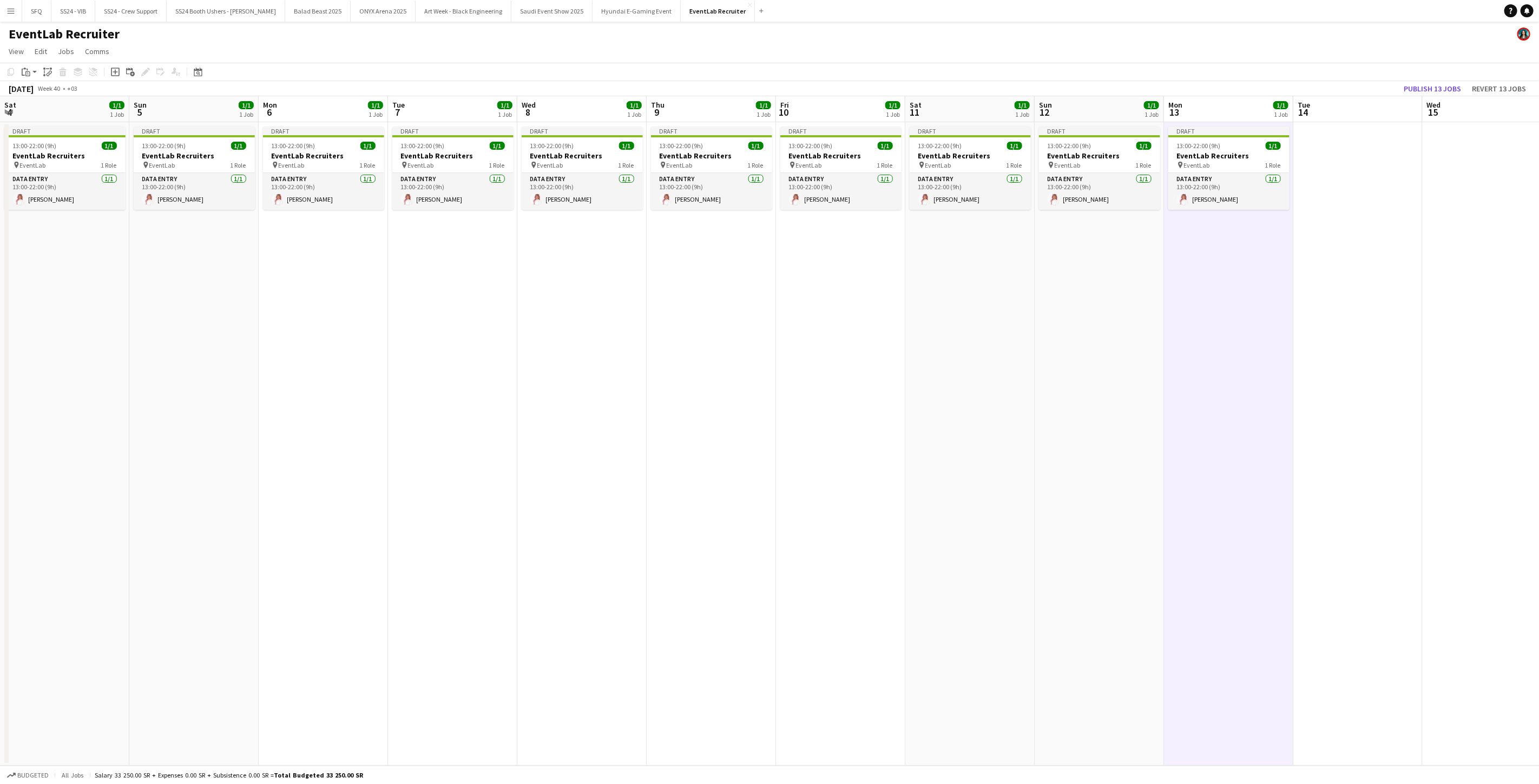
scroll to position [0, 390]
click at [768, 127] on app-date-cell at bounding box center [1356, 444] width 130 height 644
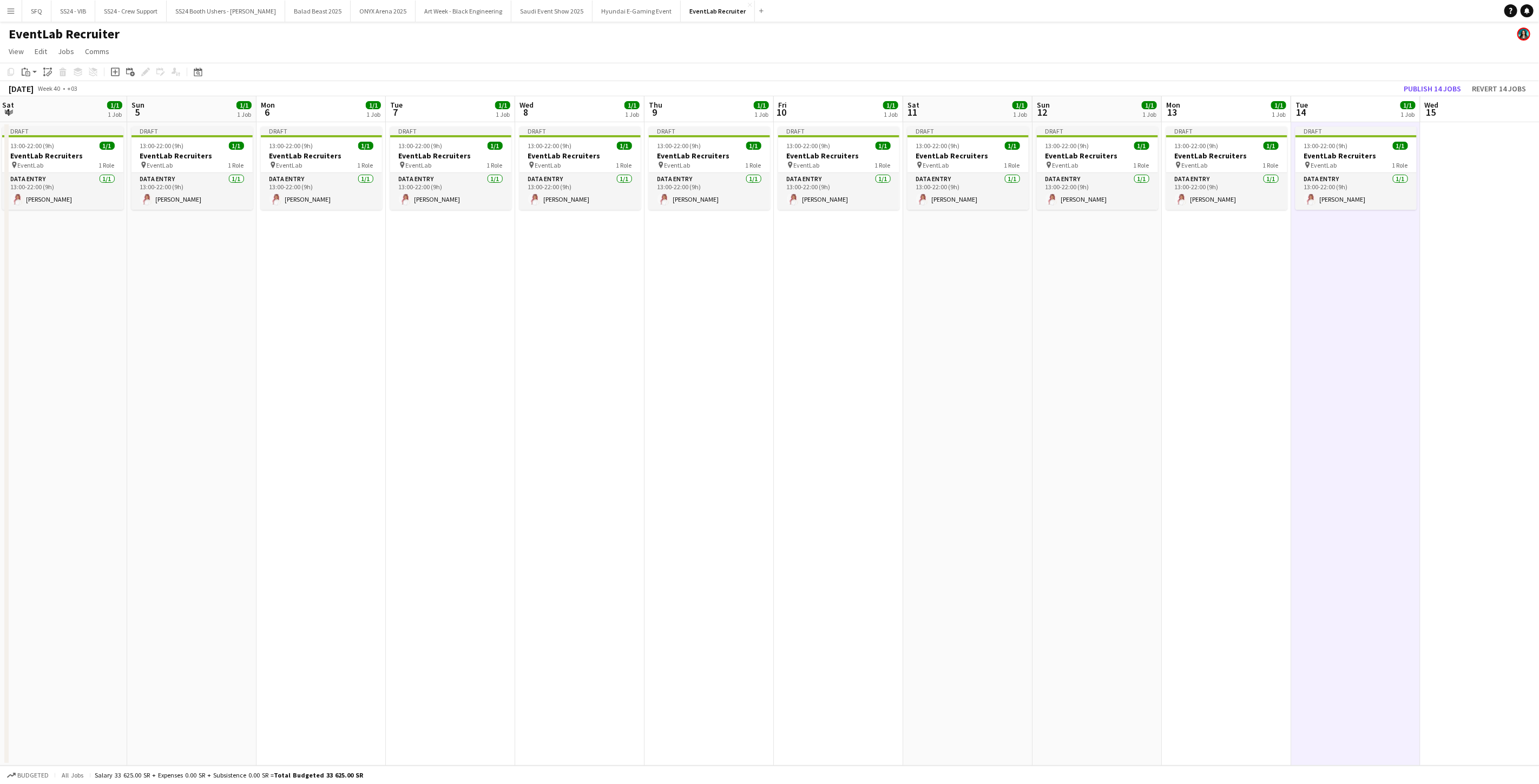
click at [768, 147] on app-date-cell at bounding box center [1485, 444] width 130 height 644
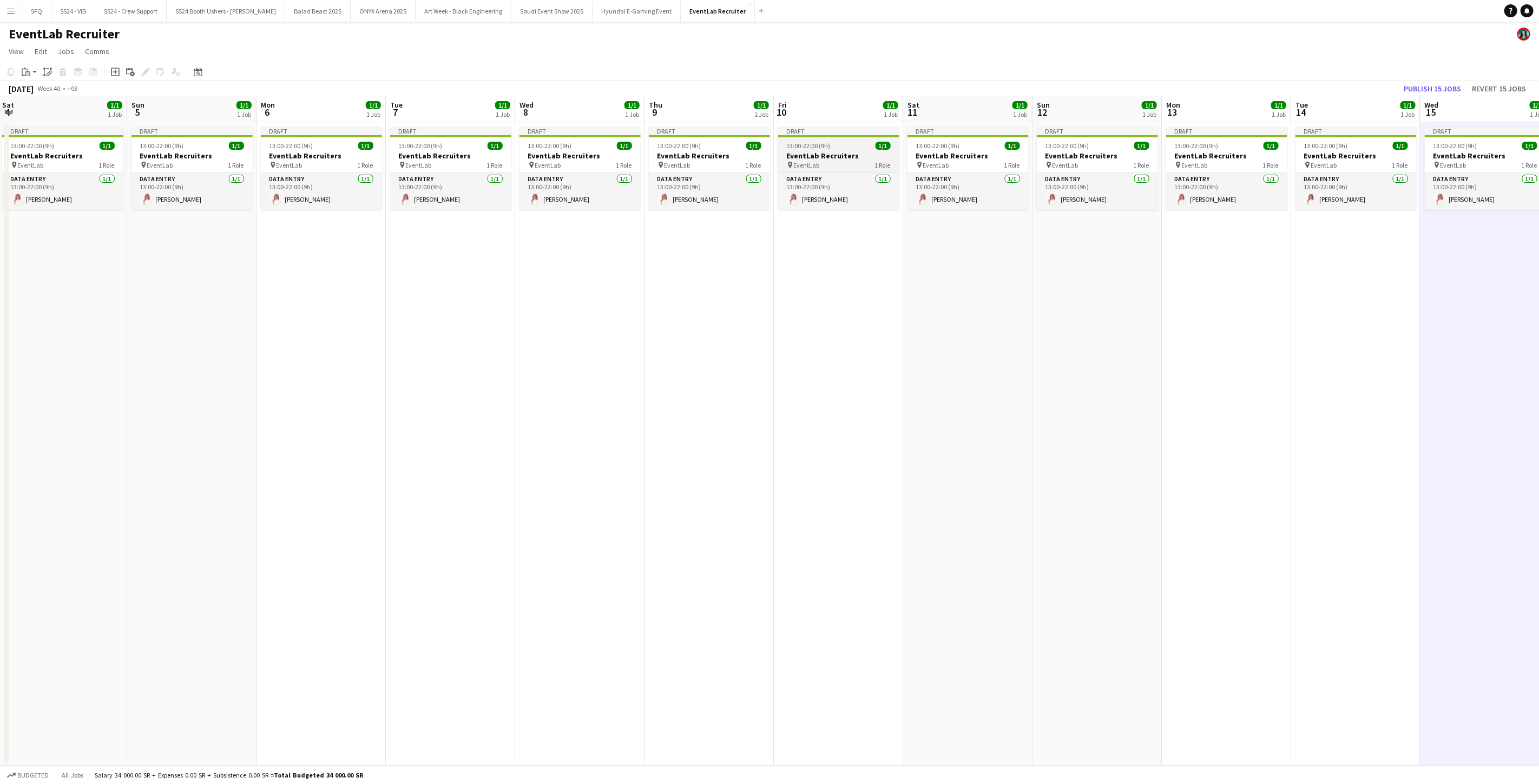
click at [768, 138] on app-job-card "Draft 13:00-22:00 (9h) 1/1 EventLab Recruiters pin EventLab 1 Role Data Entry […" at bounding box center [839, 168] width 121 height 83
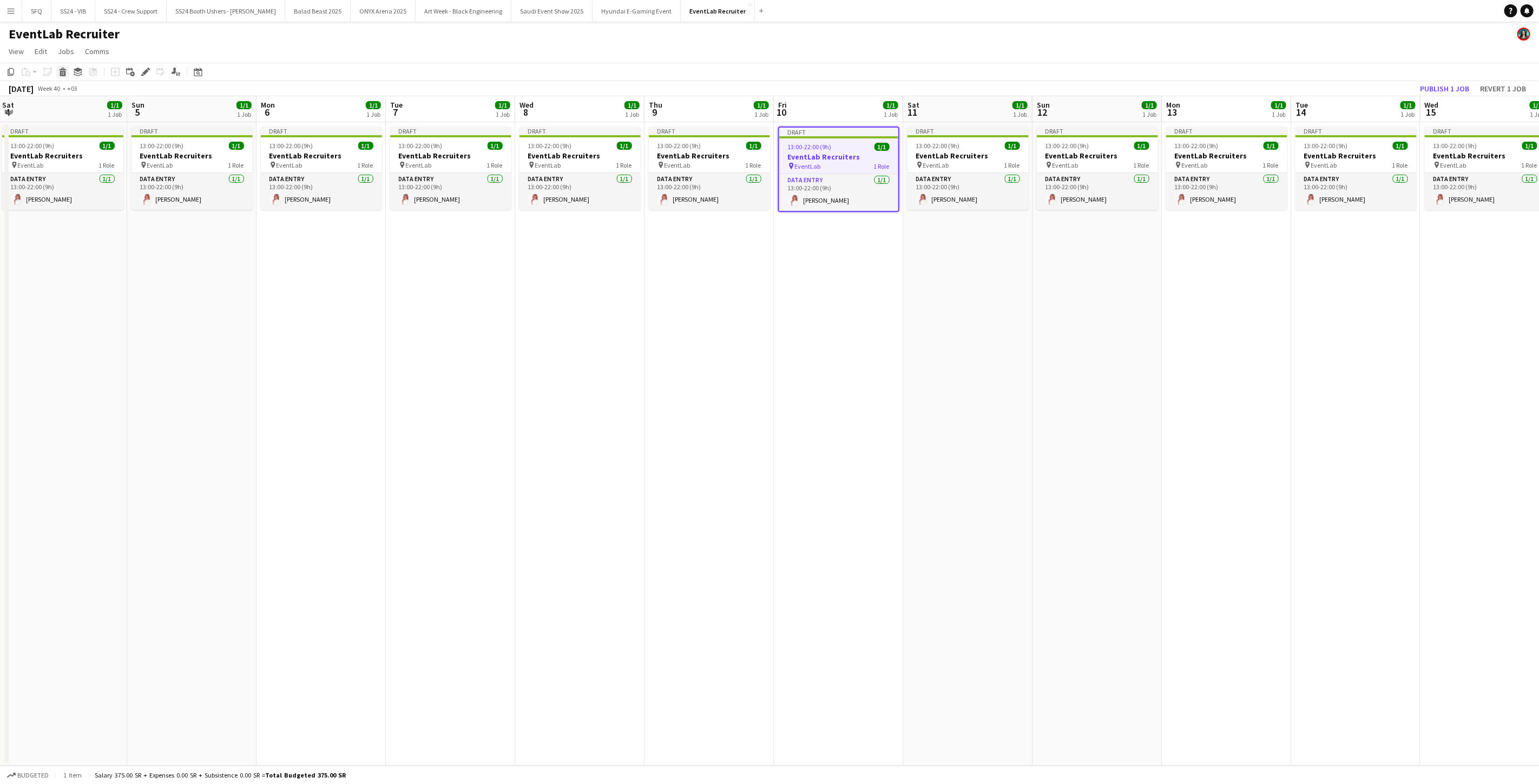
click at [63, 76] on icon at bounding box center [63, 73] width 6 height 5
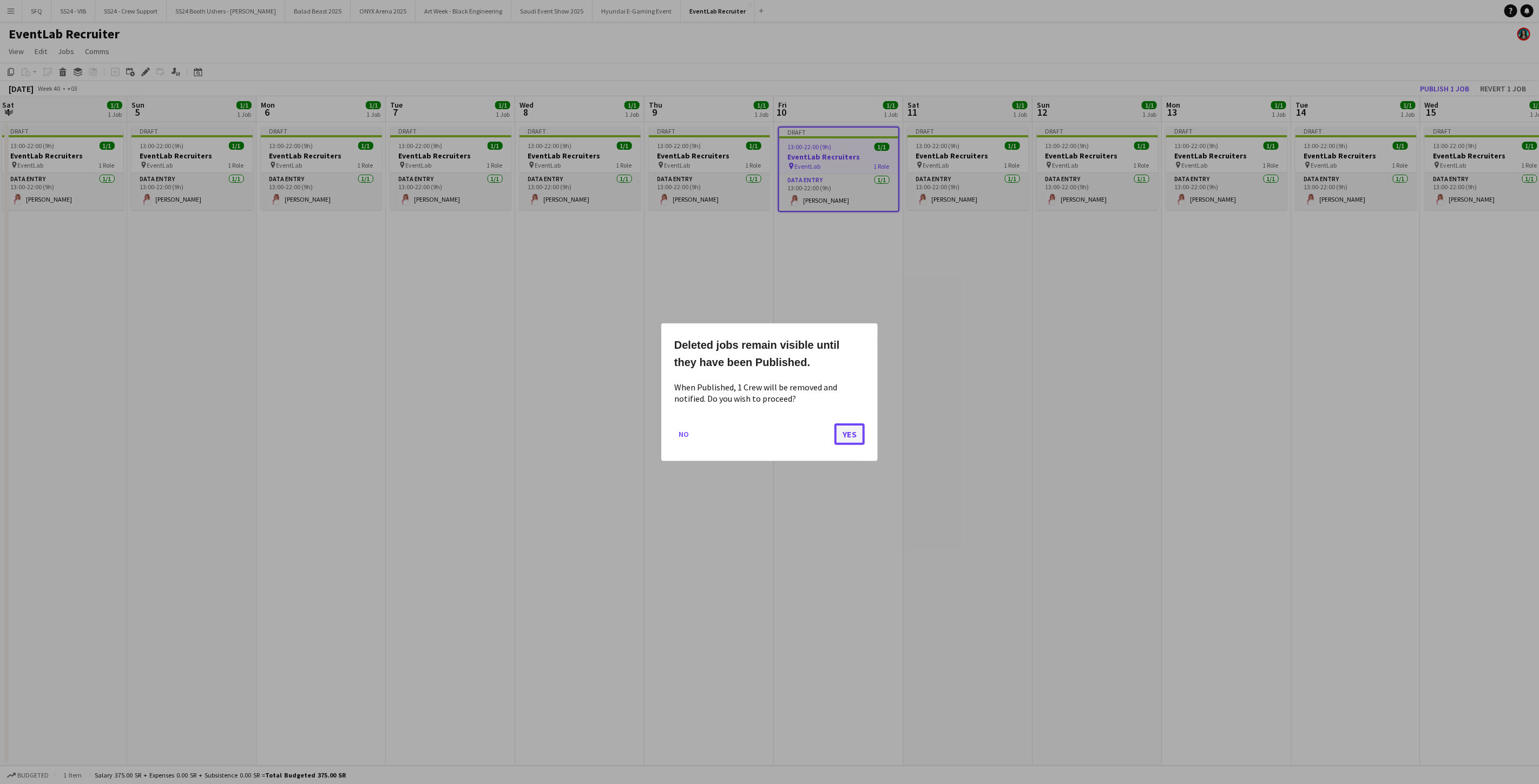
click at [768, 430] on button "Yes" at bounding box center [849, 434] width 30 height 21
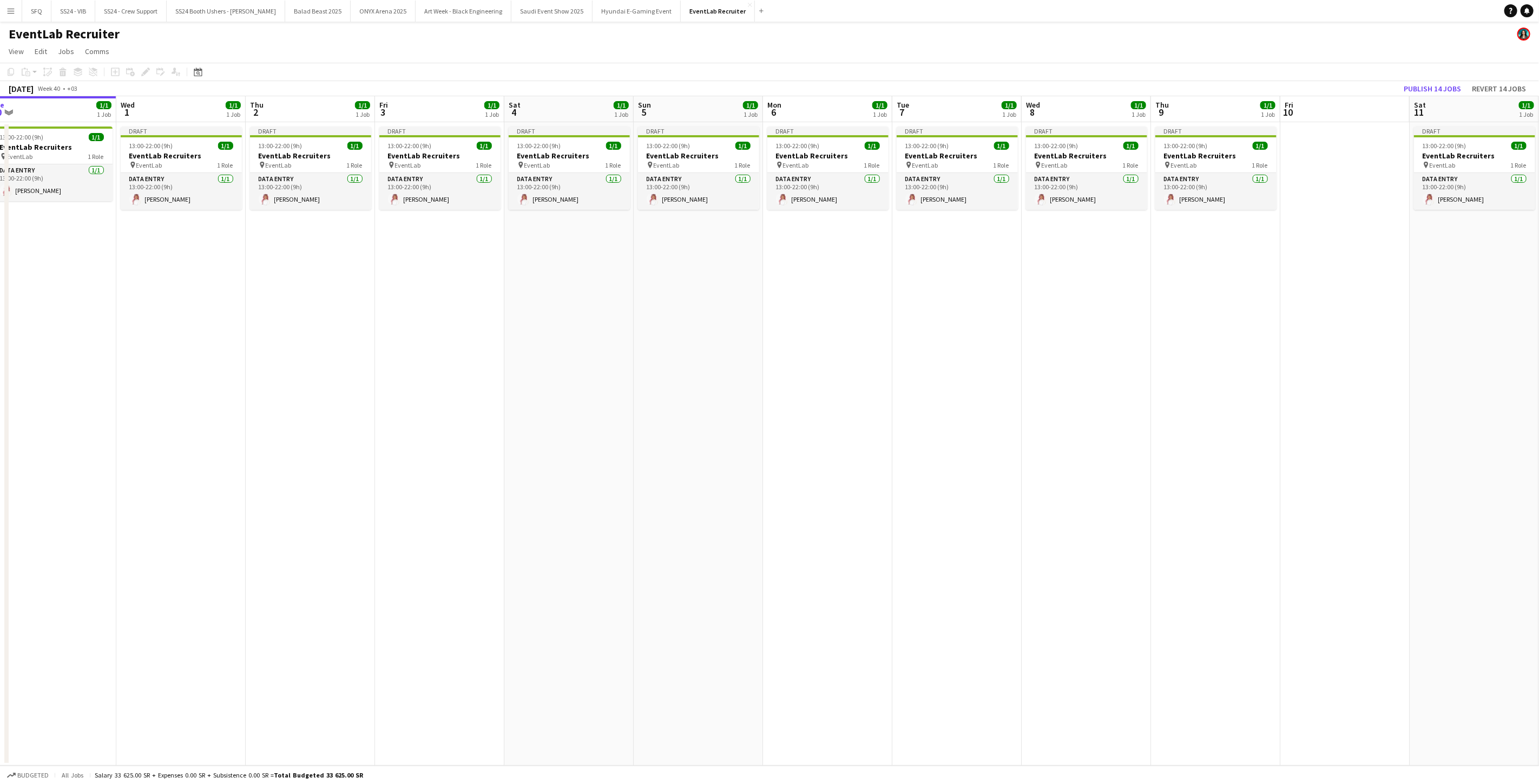
drag, startPoint x: 260, startPoint y: 249, endPoint x: 628, endPoint y: 234, distance: 368.3
click at [766, 260] on app-calendar-viewport "Sun 28 3/4 1 Job Mon 29 Tue 30 1/1 1 Job Wed 1 1/1 1 Job Thu 2 1/1 1 Job Fri 3 …" at bounding box center [769, 431] width 1539 height 670
click at [428, 149] on span "13:00-22:00 (9h)" at bounding box center [409, 146] width 44 height 8
click at [61, 79] on app-toolbar "Copy Paste Paste Ctrl+V Paste with crew Ctrl+Shift+V Paste linked Job [GEOGRAPH…" at bounding box center [769, 71] width 1539 height 19
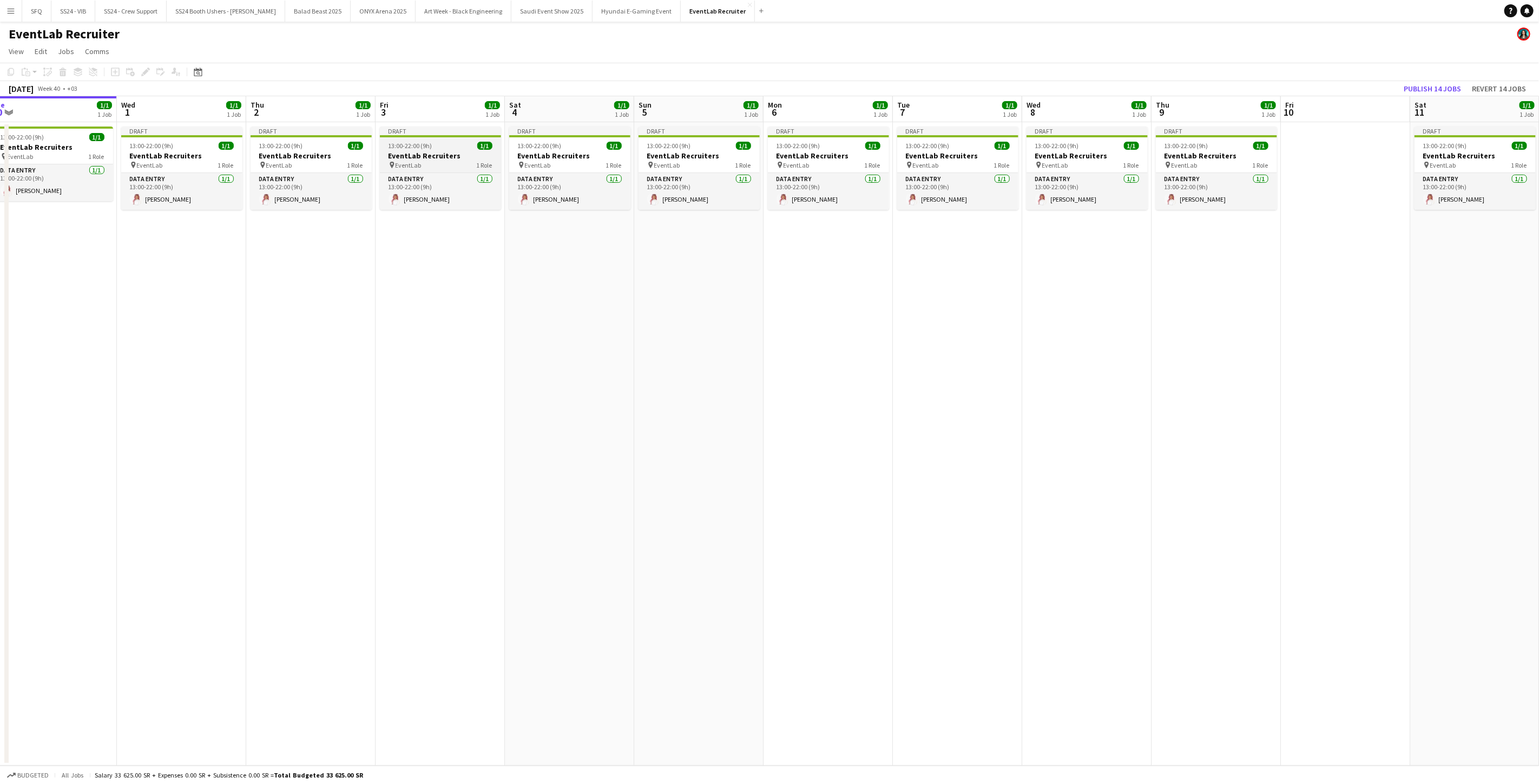
click at [435, 145] on div "13:00-22:00 (9h) 1/1" at bounding box center [440, 146] width 121 height 8
click at [65, 75] on icon "Delete" at bounding box center [63, 72] width 9 height 9
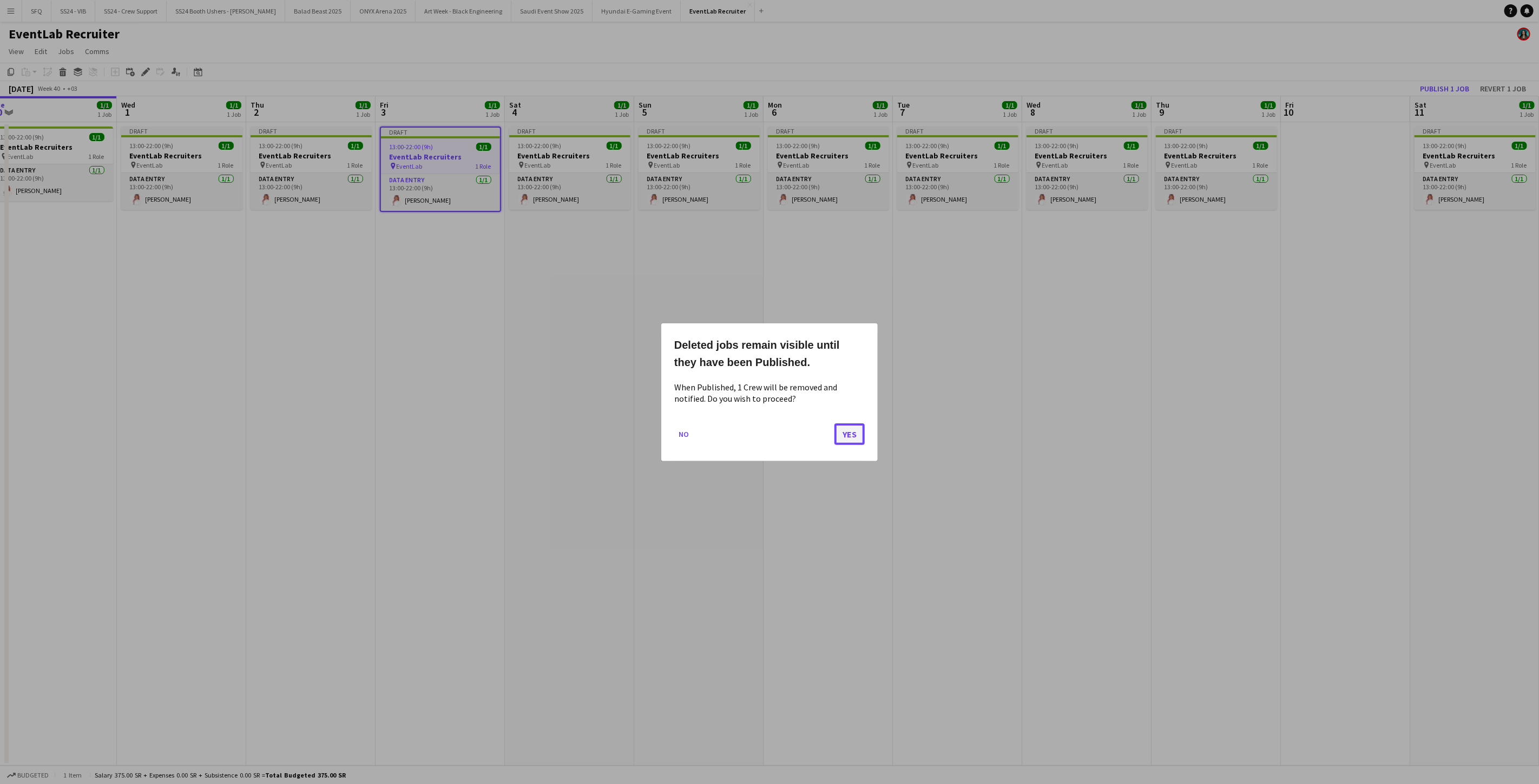
click at [768, 433] on button "Yes" at bounding box center [849, 434] width 30 height 21
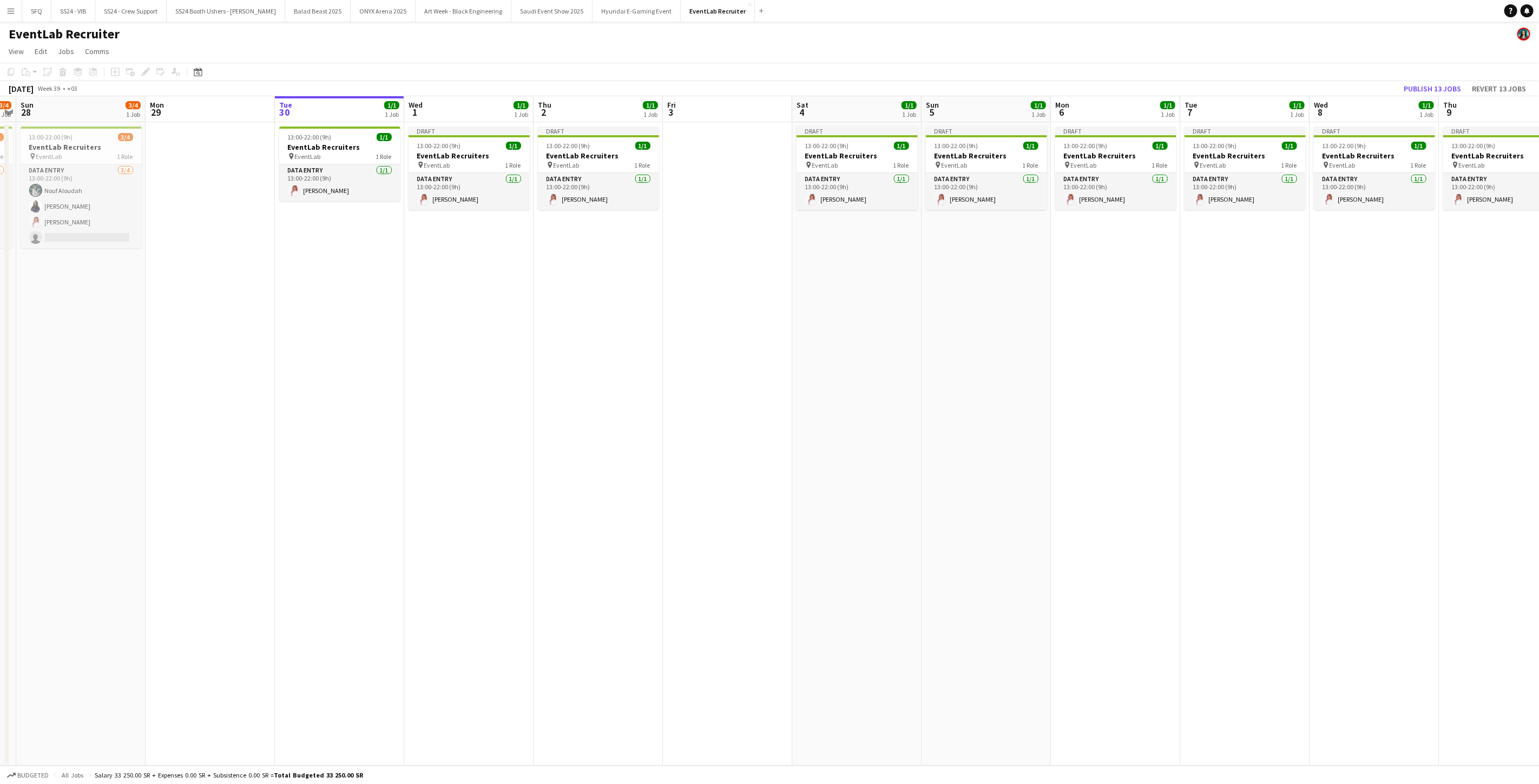
scroll to position [0, 262]
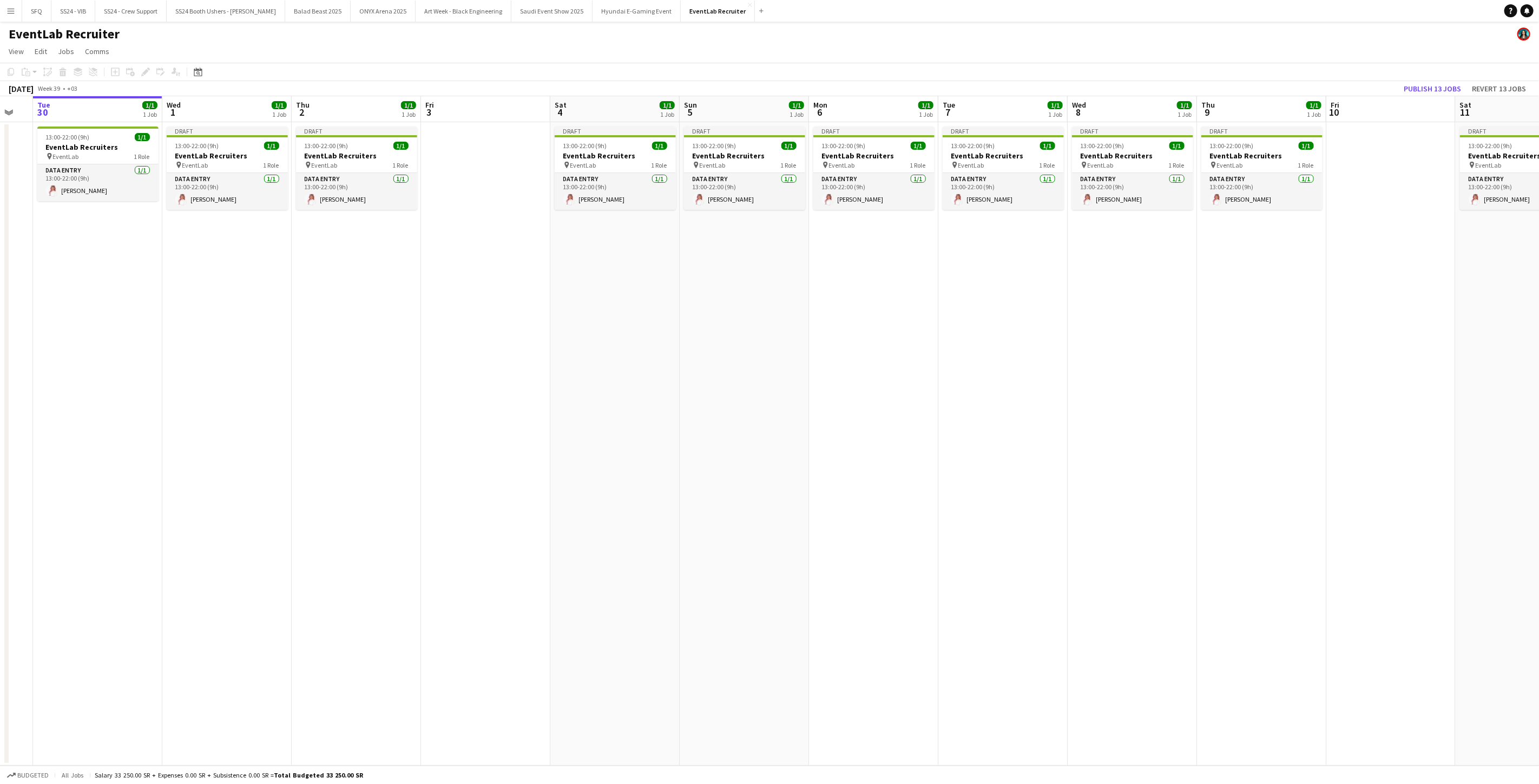
drag, startPoint x: 299, startPoint y: 298, endPoint x: 343, endPoint y: 294, distance: 44.2
click at [343, 294] on app-calendar-viewport "Sat 27 3/4 1 Job Sun 28 3/4 1 Job Mon 29 Tue 30 1/1 1 Job Wed 1 1/1 1 Job Thu 2…" at bounding box center [769, 431] width 1539 height 670
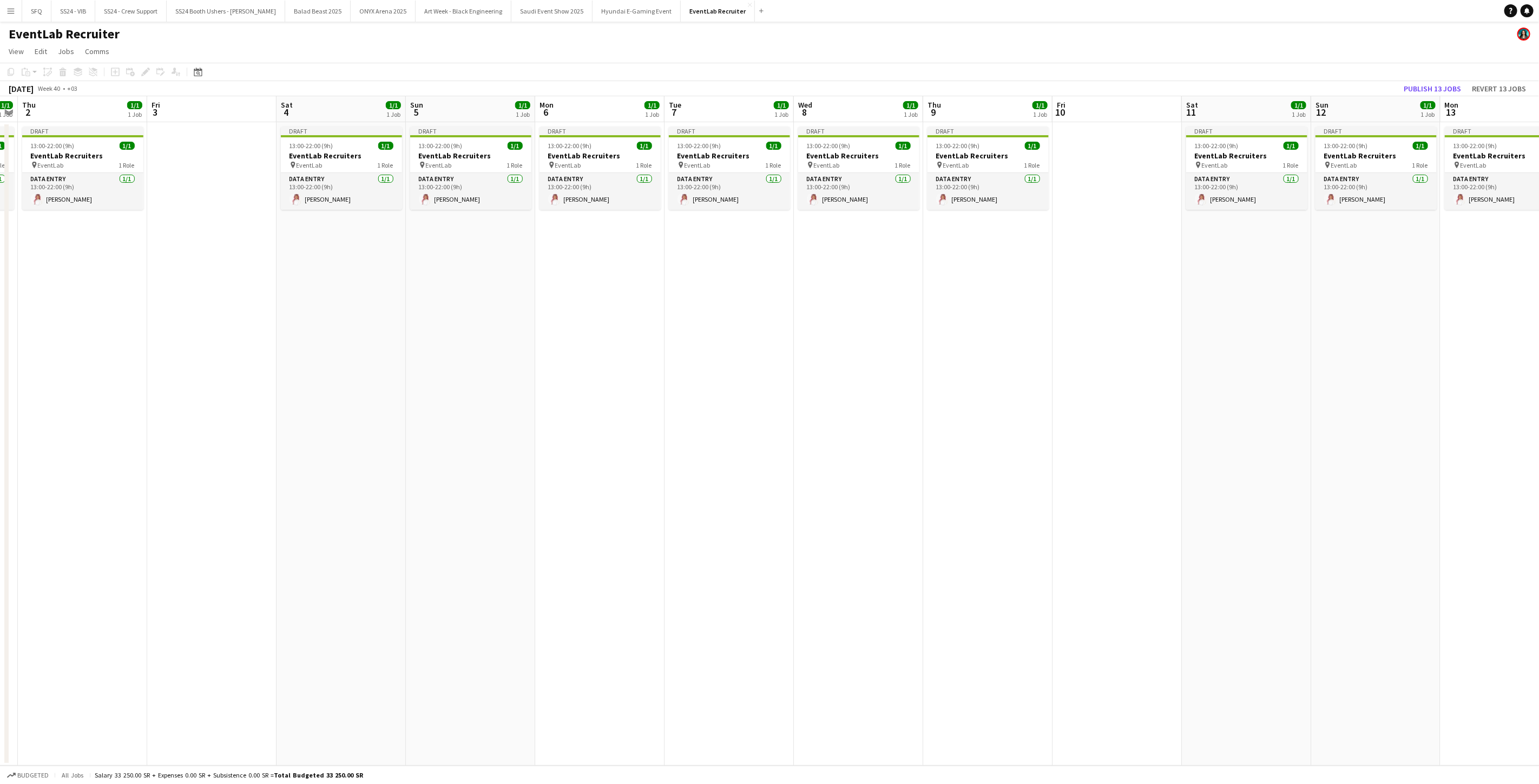
drag, startPoint x: 998, startPoint y: 352, endPoint x: 725, endPoint y: 347, distance: 273.0
click at [725, 347] on app-calendar-viewport "Mon 29 Tue 30 1/1 1 Job Wed 1 1/1 1 Job Thu 2 1/1 1 Job Fri 3 Sat 4 1/1 1 Job S…" at bounding box center [769, 431] width 1539 height 670
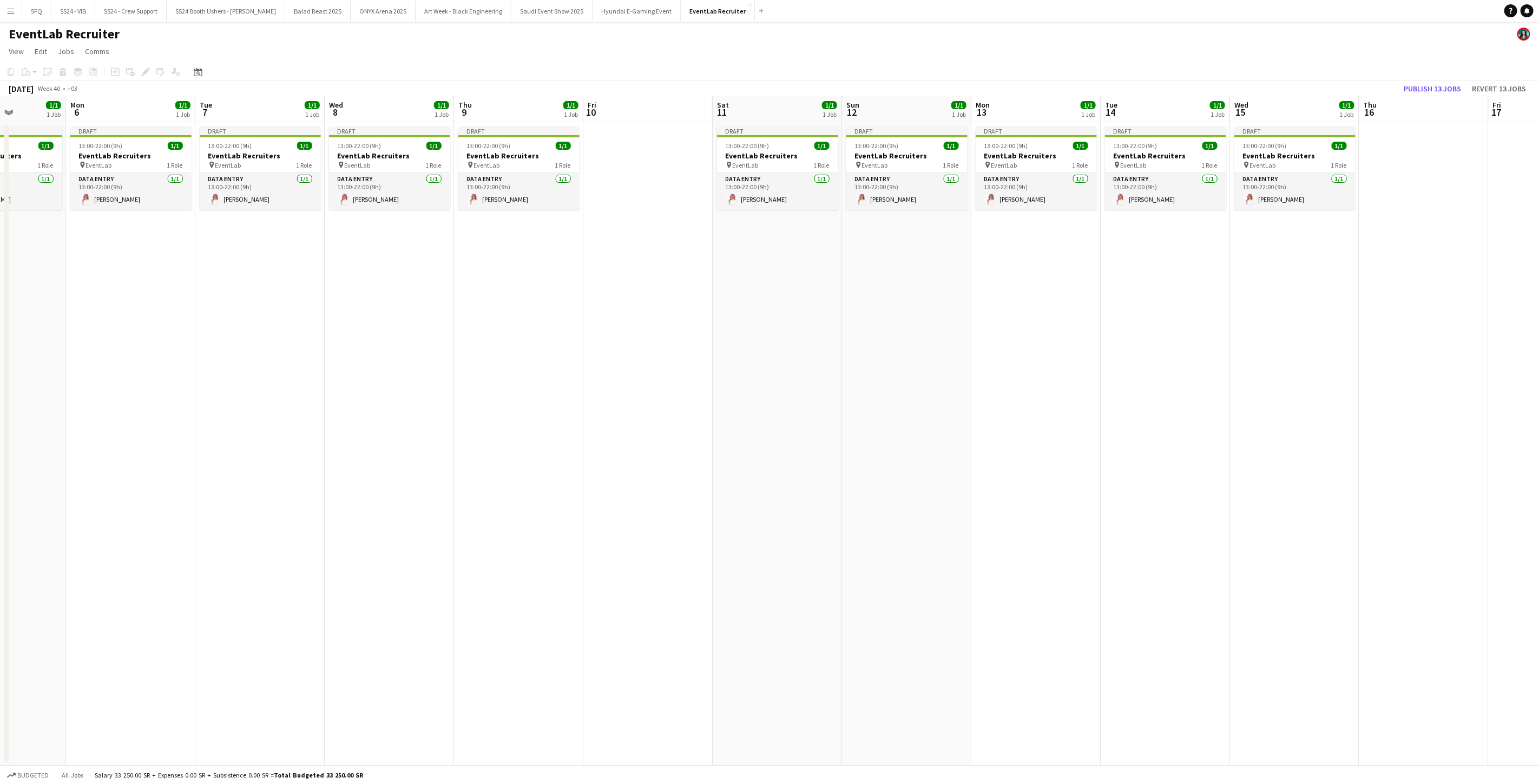
drag, startPoint x: 1147, startPoint y: 338, endPoint x: 682, endPoint y: 363, distance: 465.7
click at [682, 363] on app-calendar-viewport "Thu 2 1/1 1 Job Fri 3 Sat 4 1/1 1 Job Sun 5 1/1 1 Job Mon 6 1/1 1 Job Tue 7 1/1…" at bounding box center [769, 431] width 1539 height 670
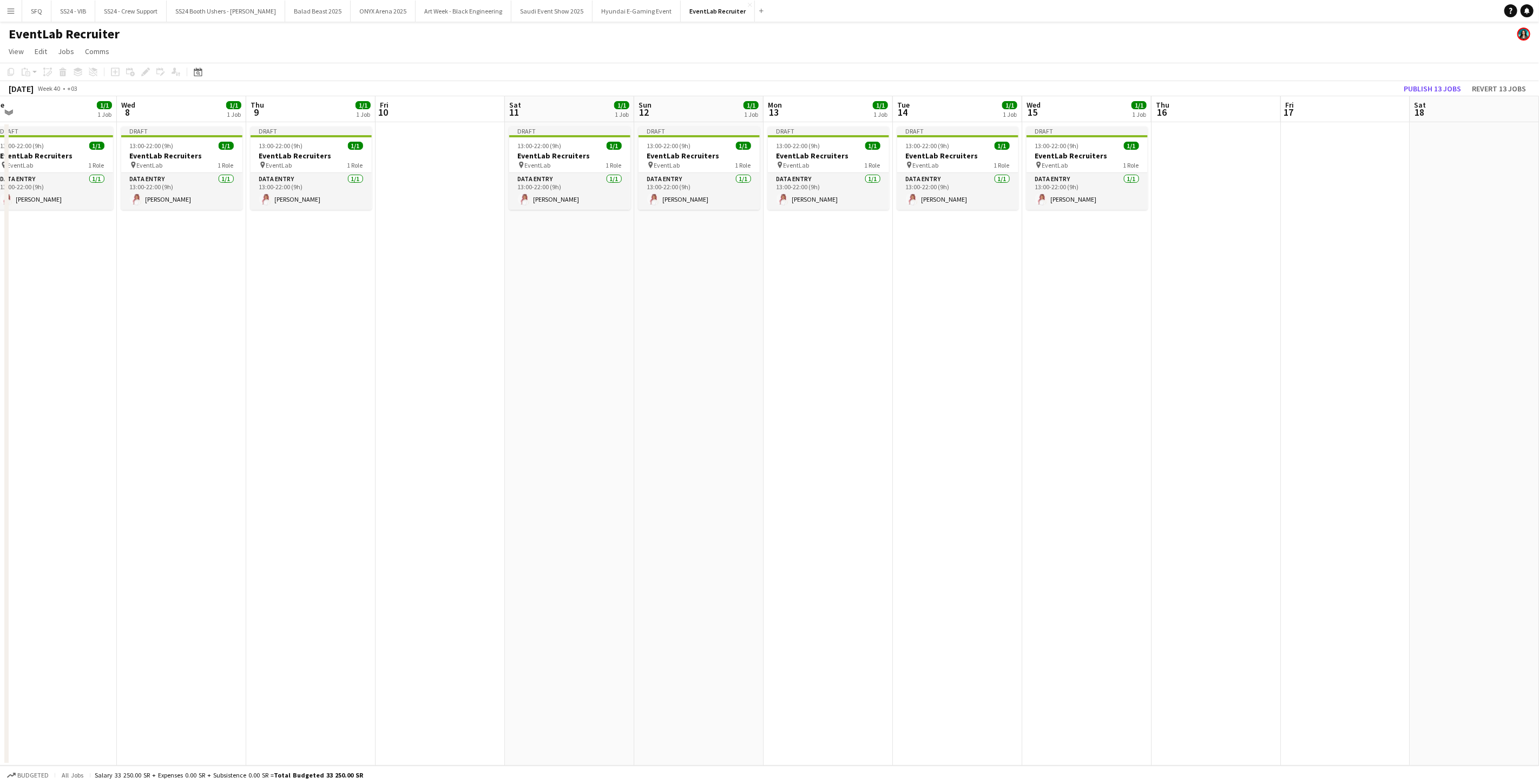
scroll to position [0, 336]
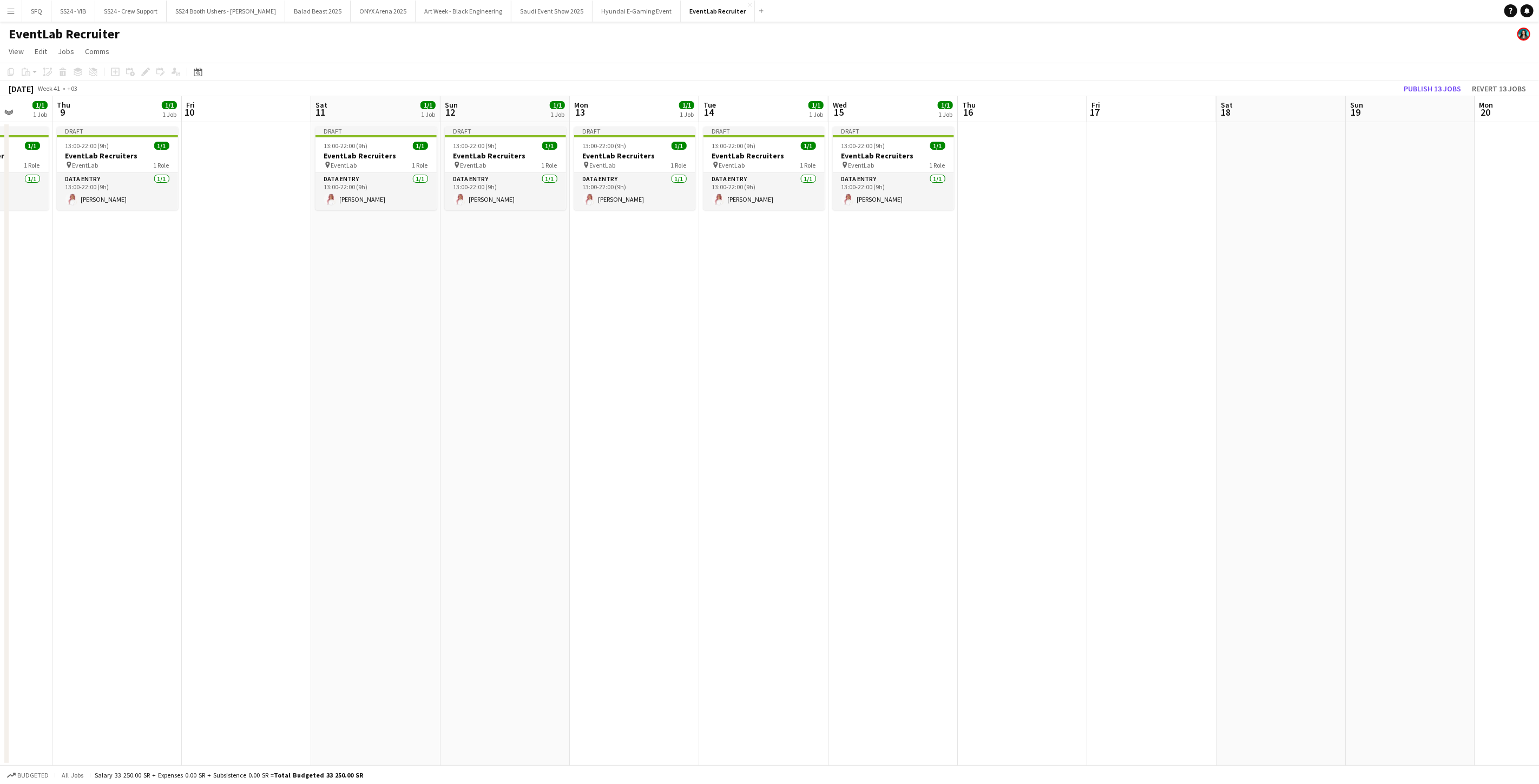
drag, startPoint x: 1099, startPoint y: 330, endPoint x: 698, endPoint y: 316, distance: 401.2
click at [698, 316] on app-calendar-viewport "Mon 6 1/1 1 Job Tue 7 1/1 1 Job Wed 8 1/1 1 Job Thu 9 1/1 1 Job Fri 10 Sat 11 1…" at bounding box center [769, 431] width 1539 height 670
click at [768, 88] on div "[DATE] Week 41 • +03 Publish 13 jobs Revert 13 jobs" at bounding box center [769, 88] width 1539 height 15
click at [768, 88] on button "Publish 13 jobs" at bounding box center [1433, 88] width 66 height 14
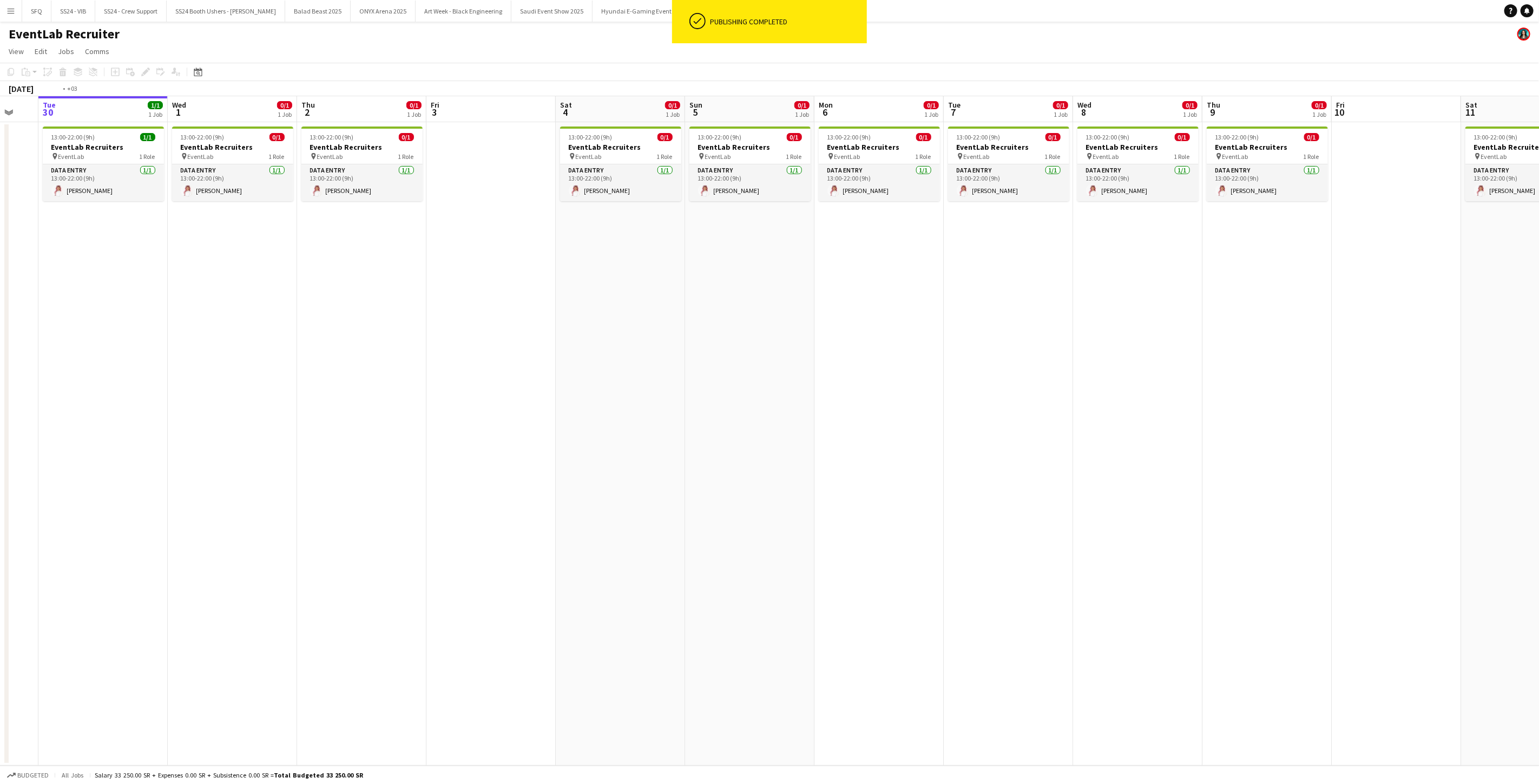
scroll to position [0, 236]
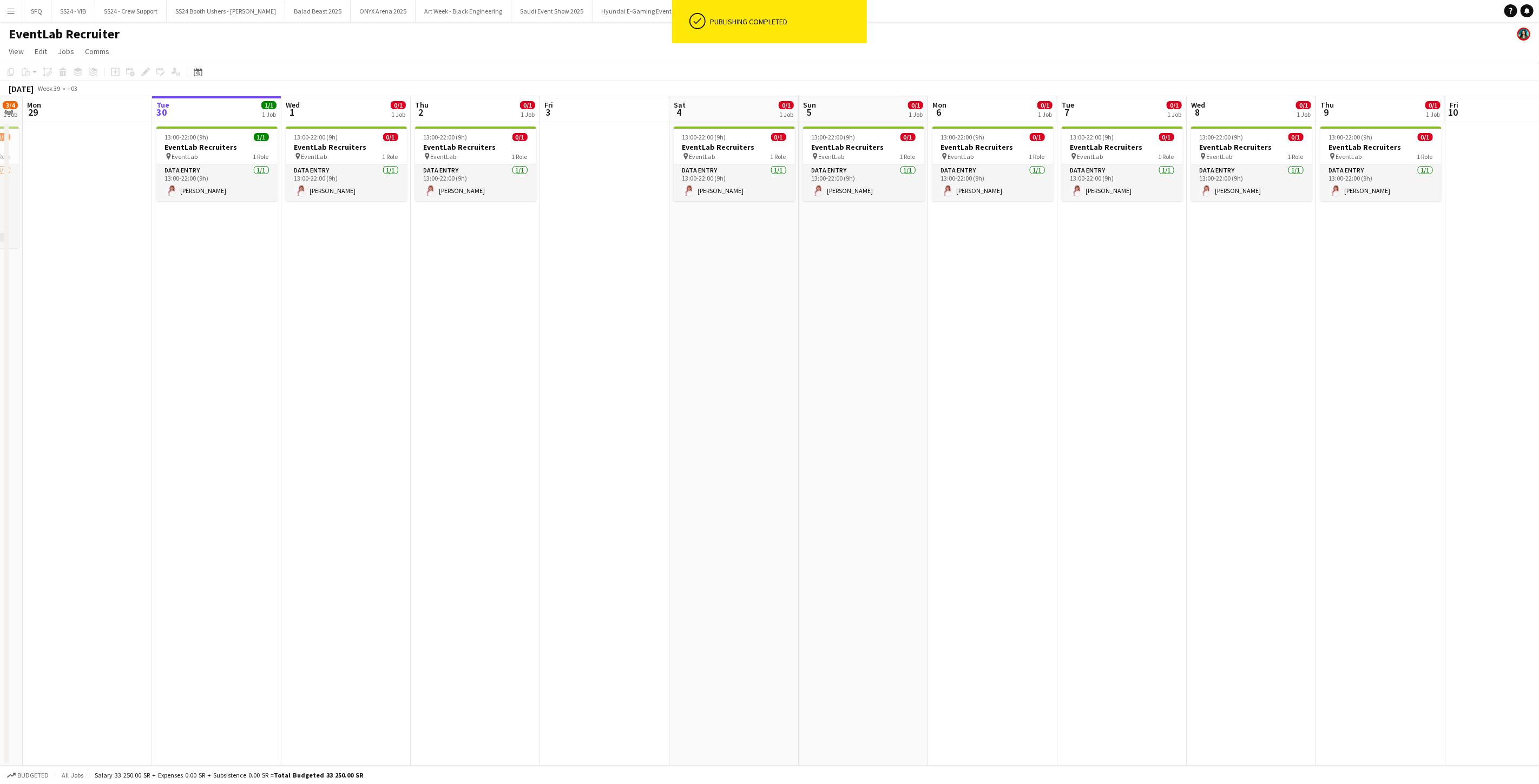
drag, startPoint x: 276, startPoint y: 288, endPoint x: 1604, endPoint y: 316, distance: 1328.3
click at [768, 316] on html "ok-circled Publishing completed Menu Boards Boards Boards All jobs Status Workf…" at bounding box center [769, 392] width 1539 height 784
